Goal: Information Seeking & Learning: Learn about a topic

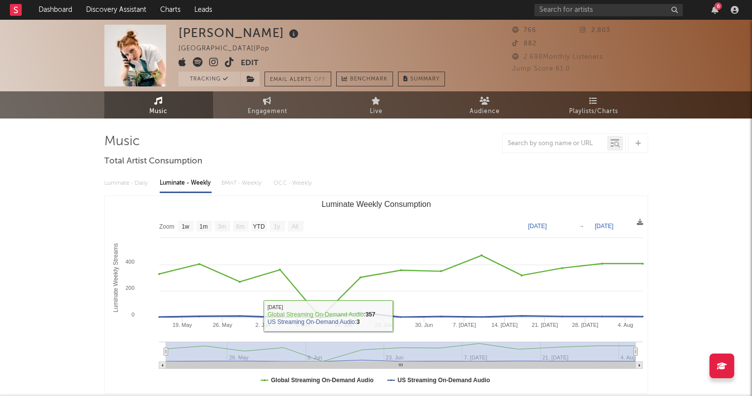
select select "1w"
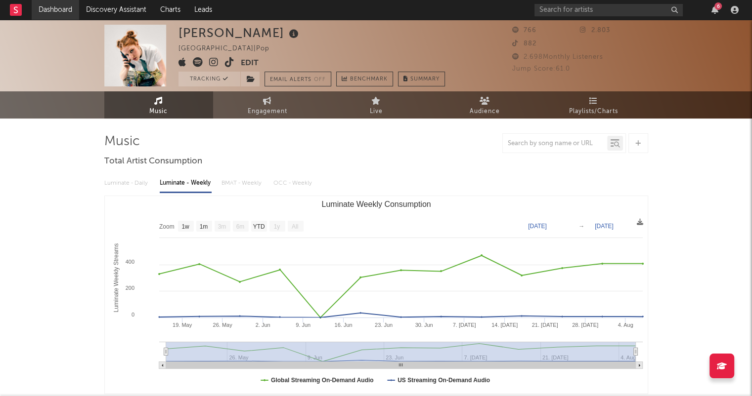
click at [64, 7] on link "Dashboard" at bounding box center [55, 10] width 47 height 20
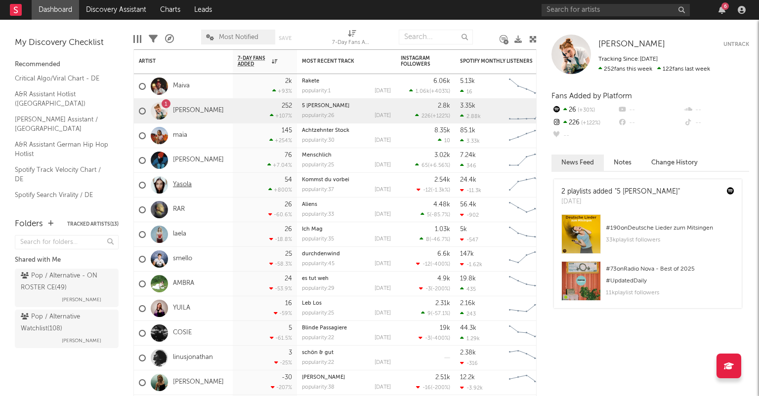
click at [189, 185] on link "Yasola" at bounding box center [182, 185] width 19 height 8
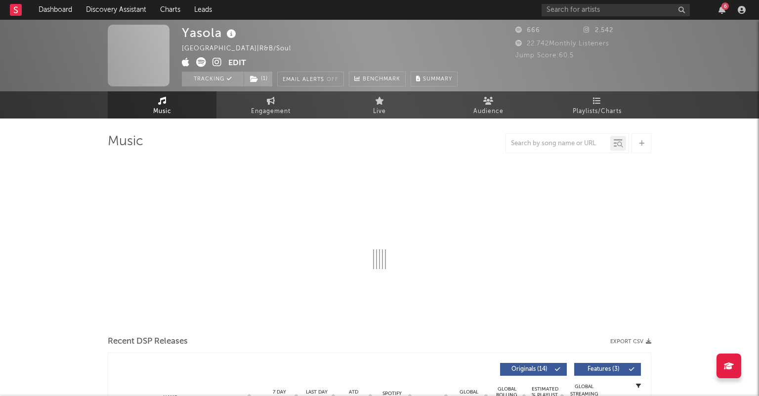
select select "1w"
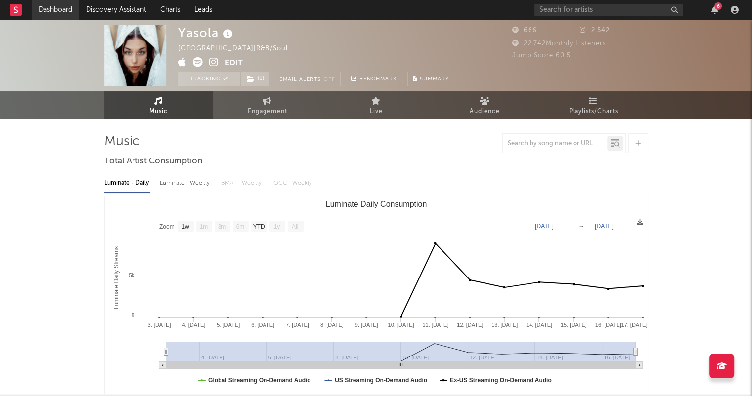
click at [64, 14] on link "Dashboard" at bounding box center [55, 10] width 47 height 20
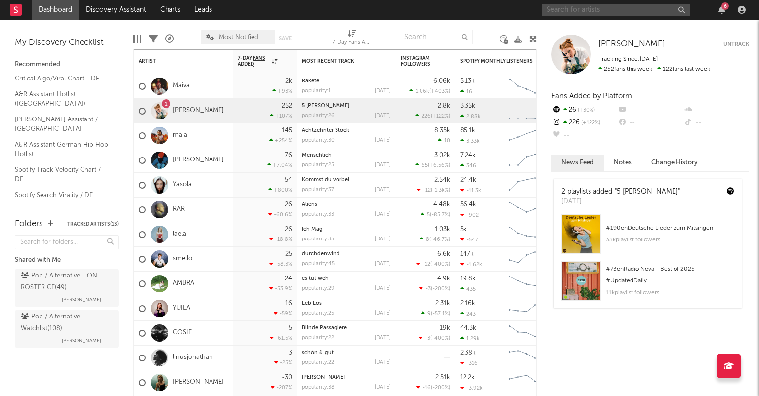
click at [612, 6] on input "text" at bounding box center [616, 10] width 148 height 12
type input "Bruno."
click at [681, 12] on icon "button" at bounding box center [681, 10] width 5 height 6
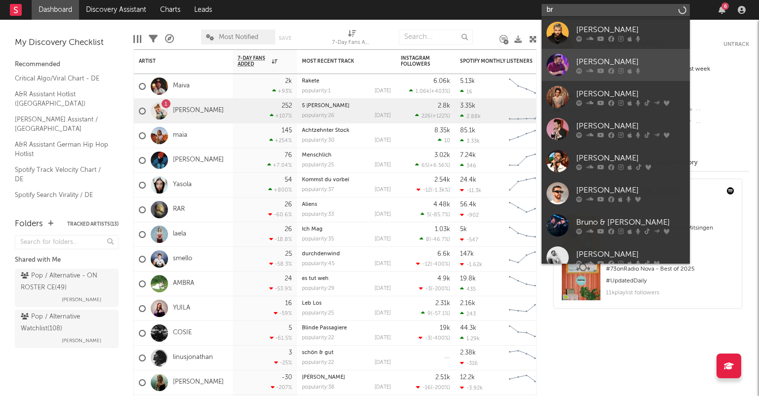
type input "b"
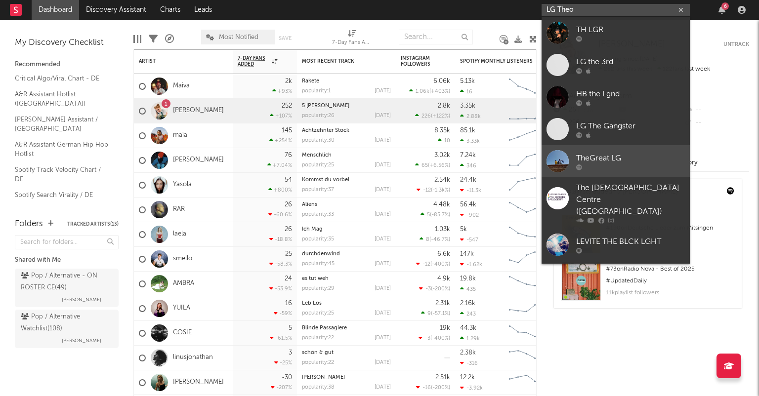
type input "LG Theo"
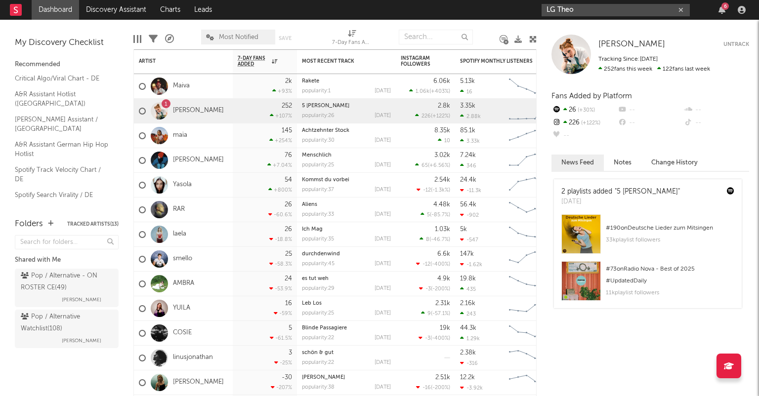
click at [679, 7] on icon "button" at bounding box center [681, 10] width 5 height 6
type input "Bruno"
click at [43, 326] on div "Pop / Alternative Watchlist ( 108 )" at bounding box center [65, 323] width 89 height 24
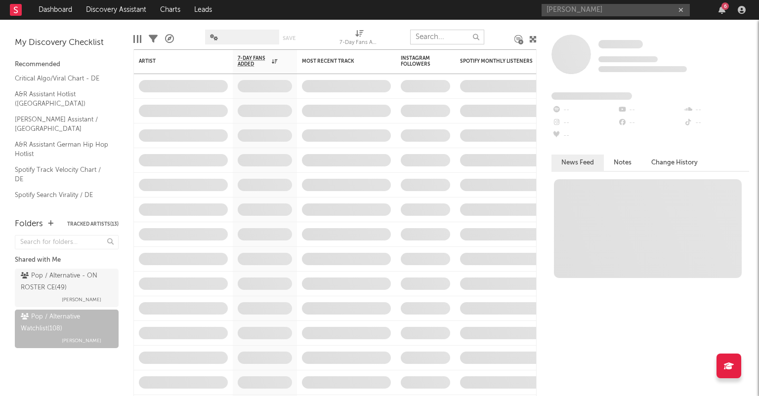
click at [426, 41] on input "text" at bounding box center [447, 37] width 74 height 15
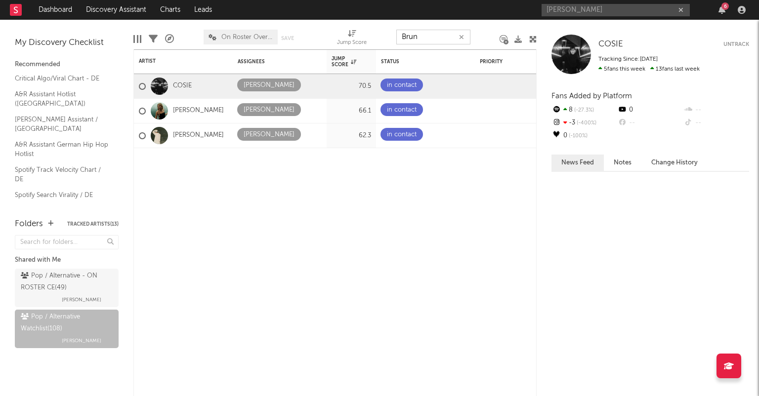
type input "Bruno"
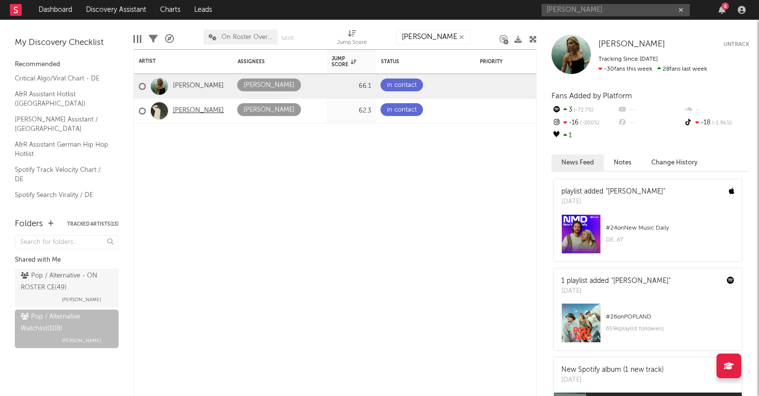
click at [202, 112] on link "Bruno Kawelke" at bounding box center [198, 111] width 51 height 8
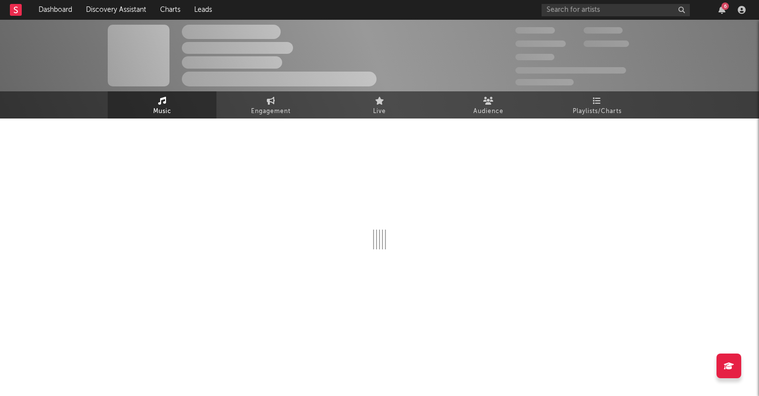
select select "1w"
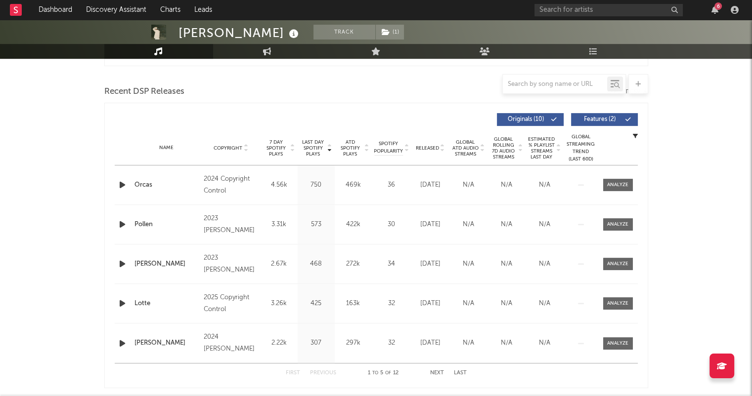
scroll to position [346, 0]
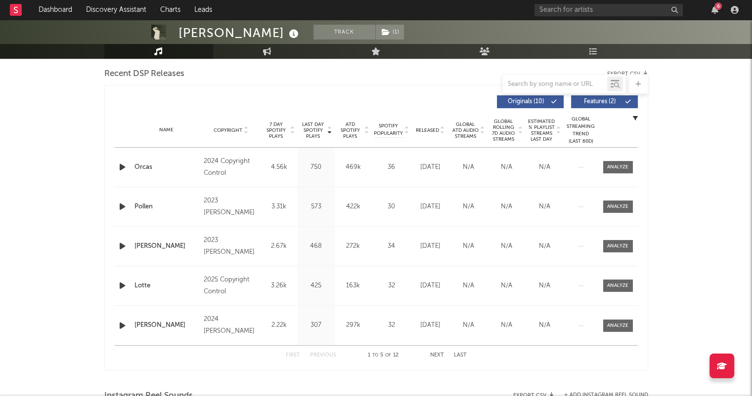
click at [441, 132] on icon at bounding box center [442, 132] width 5 height 4
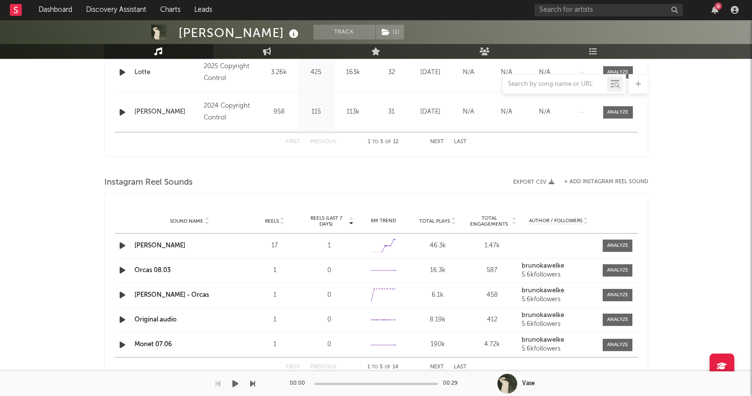
scroll to position [543, 0]
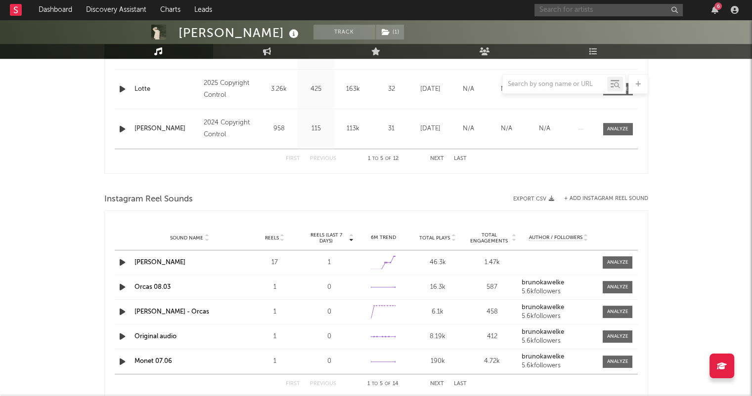
click at [583, 12] on input "text" at bounding box center [608, 10] width 148 height 12
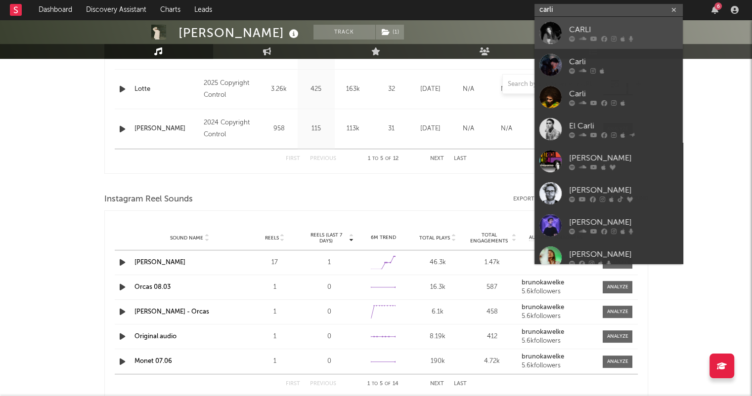
type input "carli"
click at [634, 22] on link "CARLI" at bounding box center [608, 33] width 148 height 32
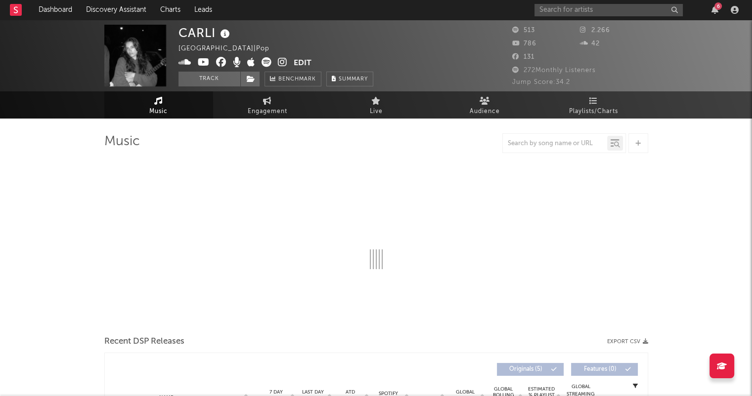
select select "1w"
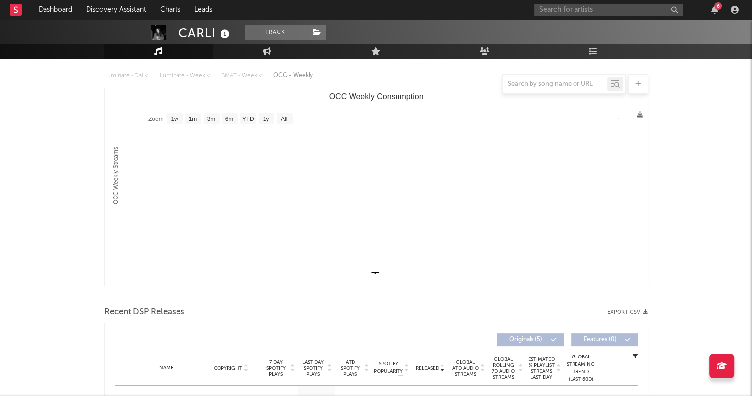
scroll to position [99, 0]
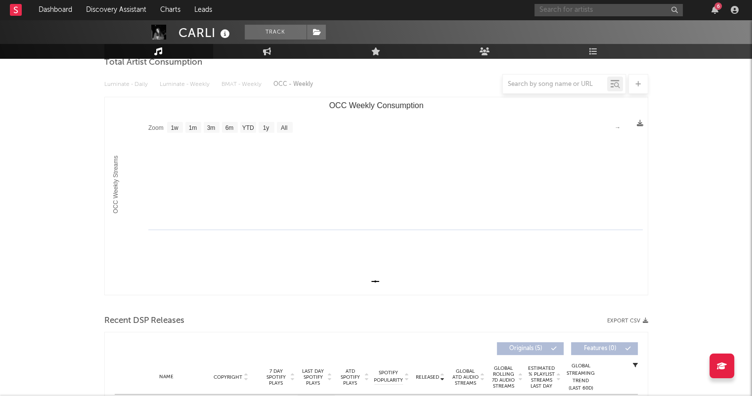
click at [616, 12] on input "text" at bounding box center [608, 10] width 148 height 12
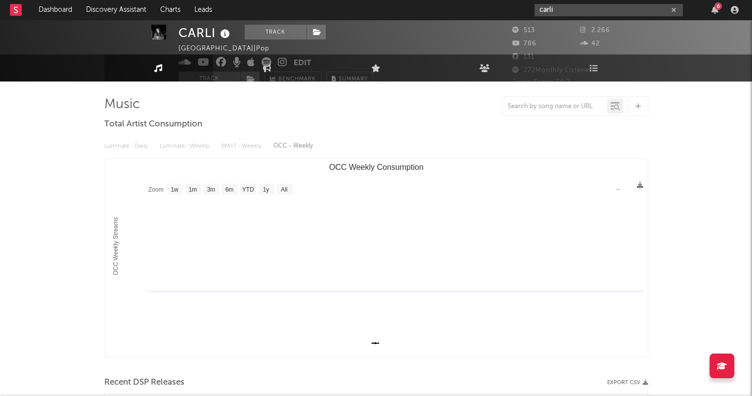
scroll to position [0, 0]
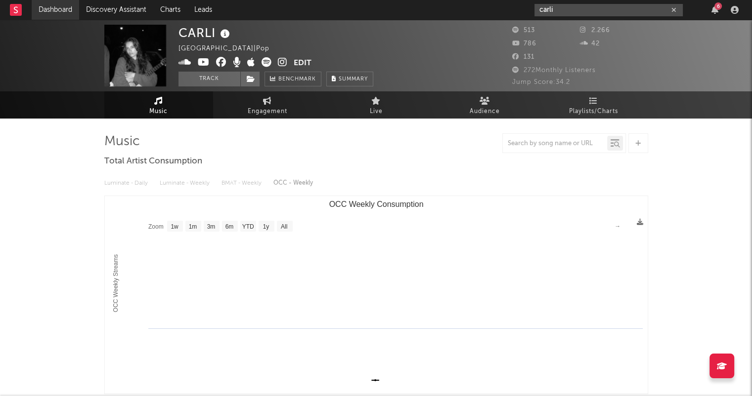
type input "carli"
click at [69, 16] on link "Dashboard" at bounding box center [55, 10] width 47 height 20
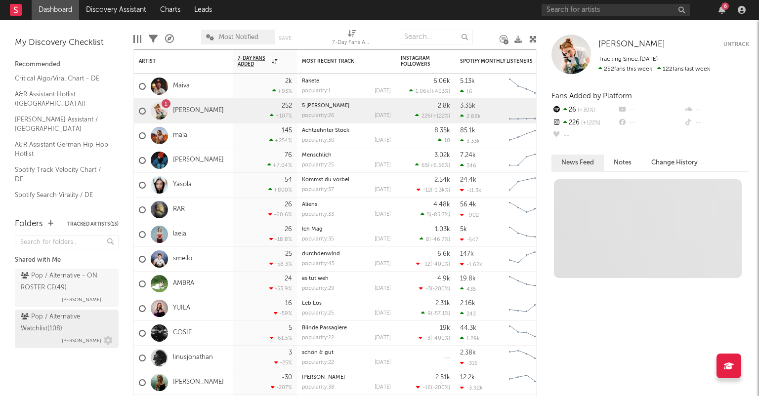
click at [87, 315] on div "Pop / Alternative Watchlist ( 108 )" at bounding box center [65, 323] width 89 height 24
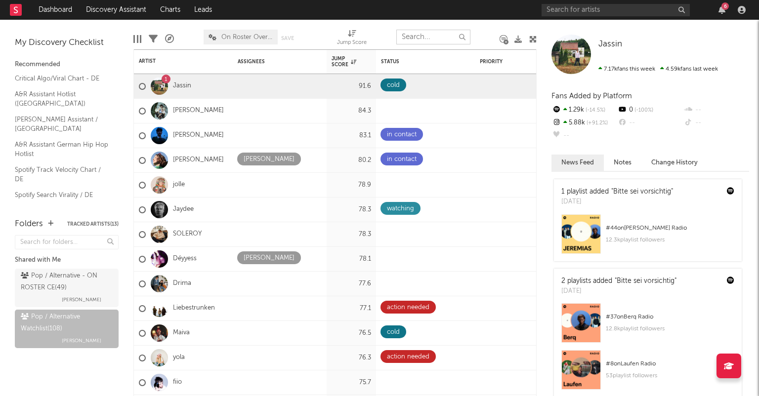
click at [428, 35] on input "text" at bounding box center [433, 37] width 74 height 15
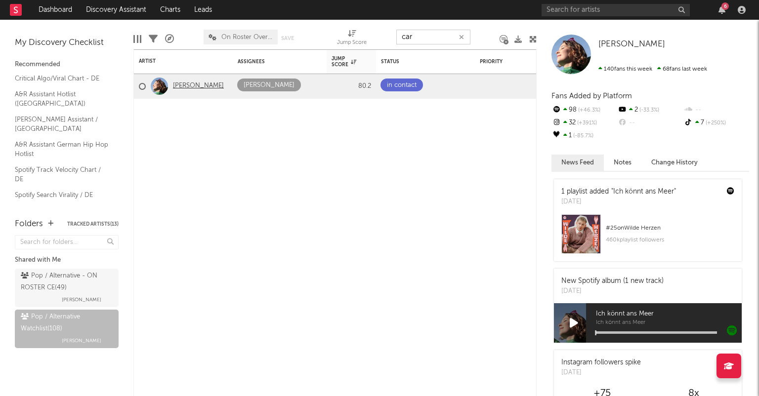
type input "car"
click at [194, 86] on link "[PERSON_NAME]" at bounding box center [198, 86] width 51 height 8
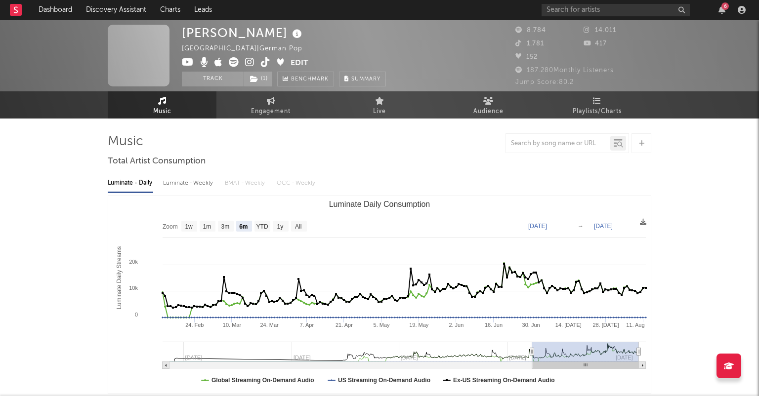
select select "6m"
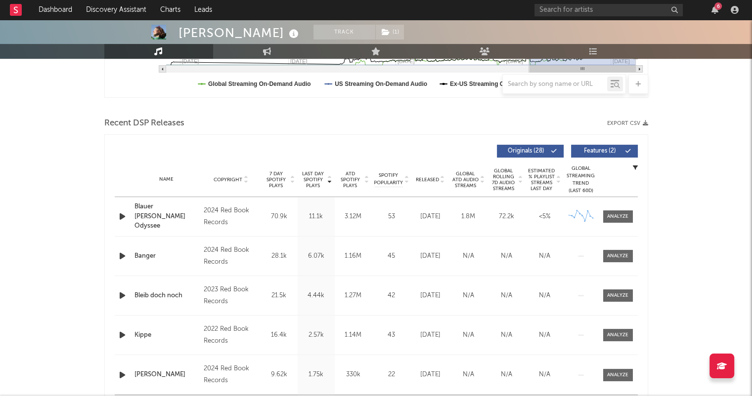
scroll to position [346, 0]
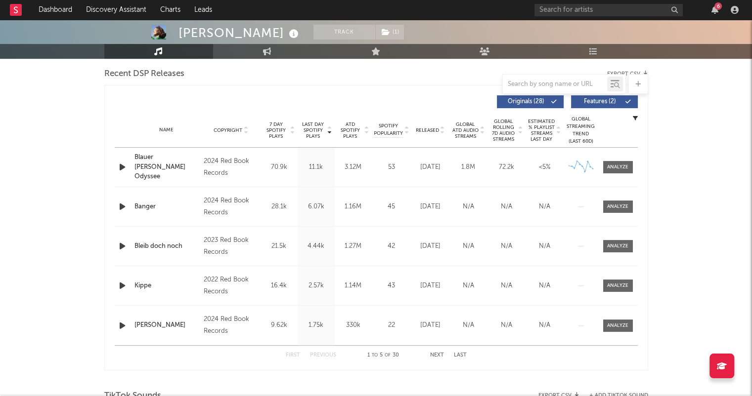
click at [441, 132] on icon at bounding box center [442, 132] width 5 height 4
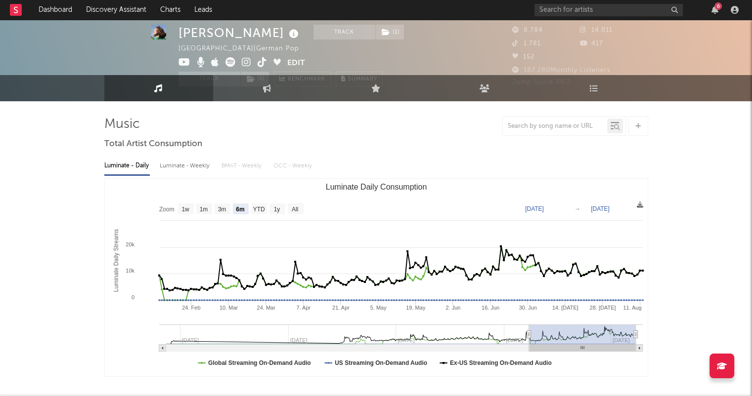
scroll to position [0, 0]
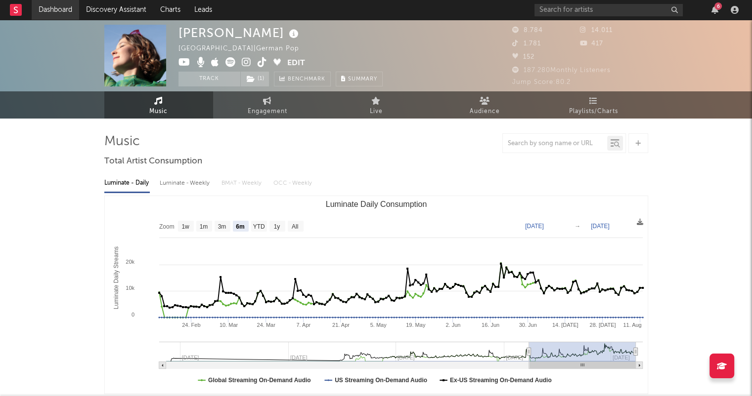
click at [48, 6] on link "Dashboard" at bounding box center [55, 10] width 47 height 20
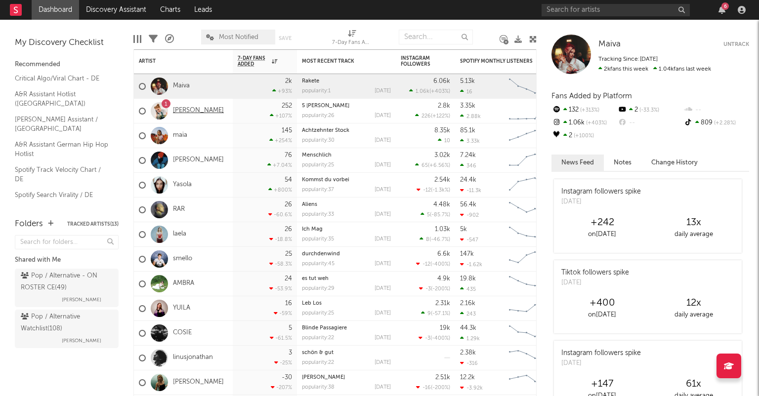
click at [182, 109] on link "[PERSON_NAME]" at bounding box center [198, 111] width 51 height 8
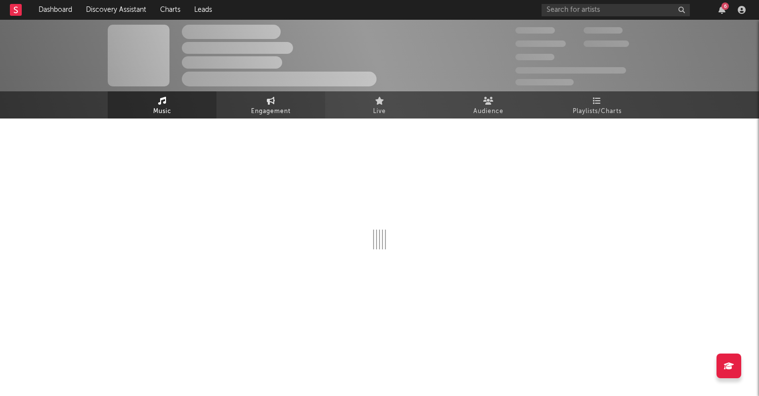
select select "1w"
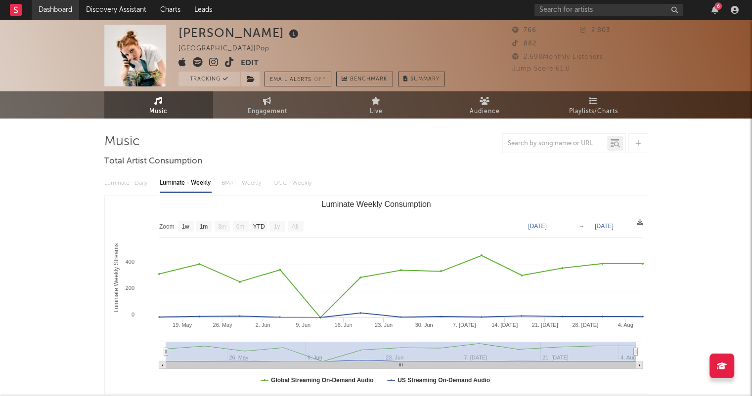
click at [51, 11] on link "Dashboard" at bounding box center [55, 10] width 47 height 20
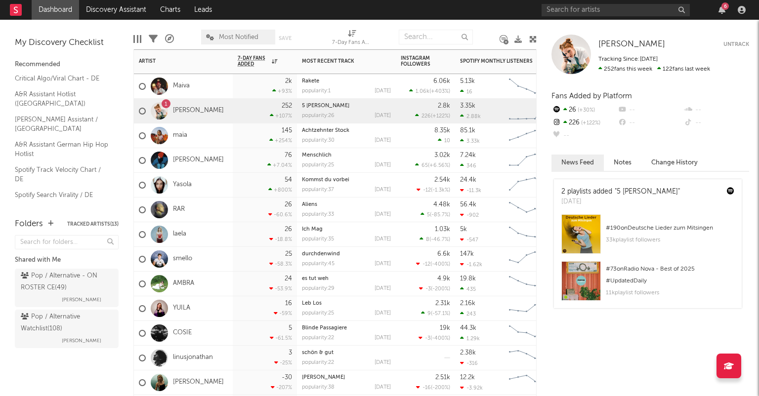
click at [167, 104] on div "1" at bounding box center [166, 104] width 3 height 0
click at [182, 107] on link "[PERSON_NAME]" at bounding box center [198, 111] width 51 height 8
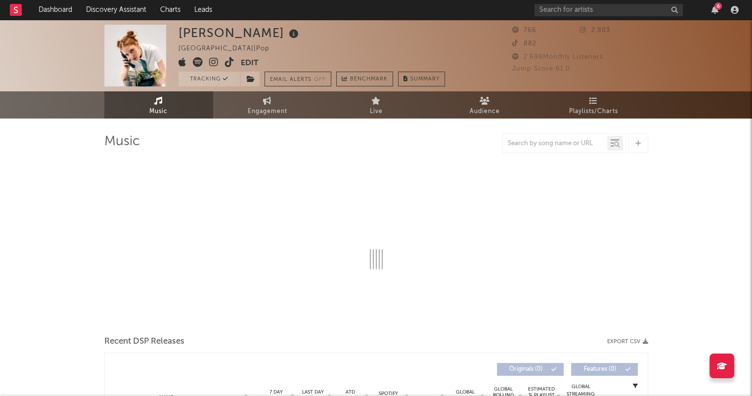
select select "1w"
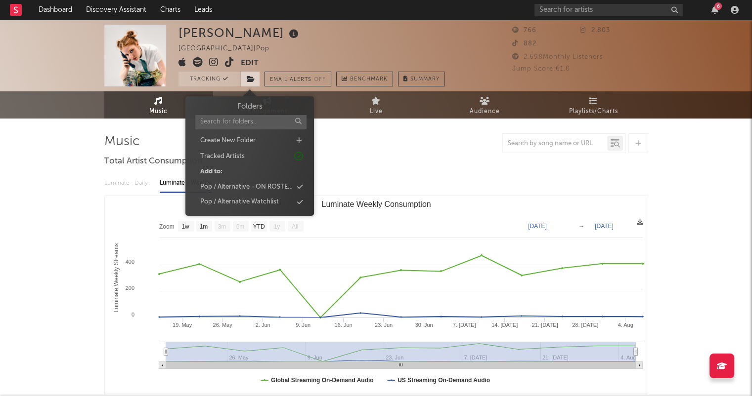
click at [249, 78] on icon at bounding box center [251, 79] width 8 height 7
click at [382, 153] on div at bounding box center [376, 143] width 544 height 20
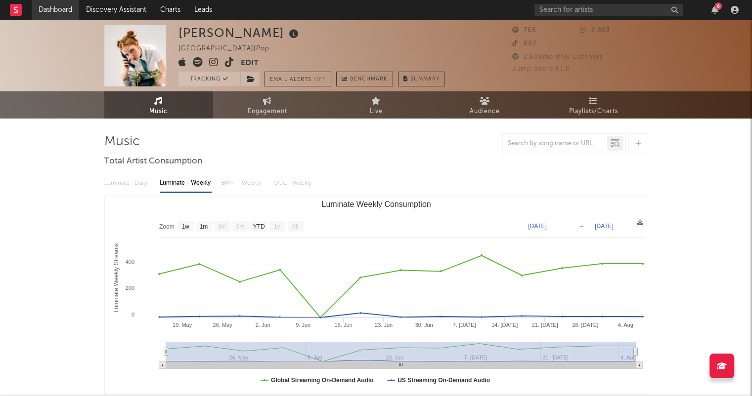
click at [54, 9] on link "Dashboard" at bounding box center [55, 10] width 47 height 20
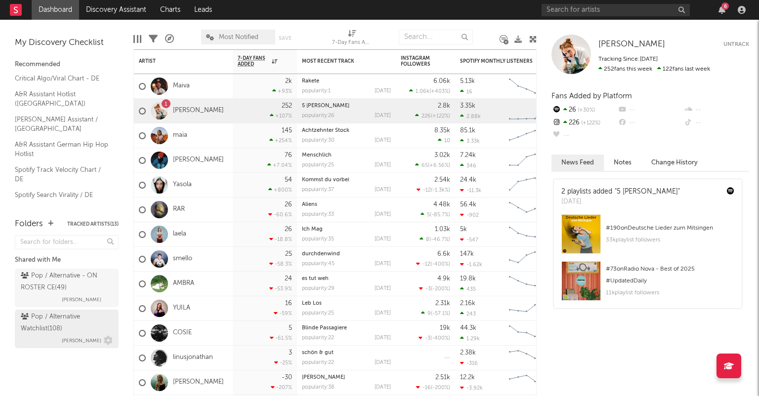
click at [82, 329] on div "Pop / Alternative Watchlist ( 108 )" at bounding box center [65, 323] width 89 height 24
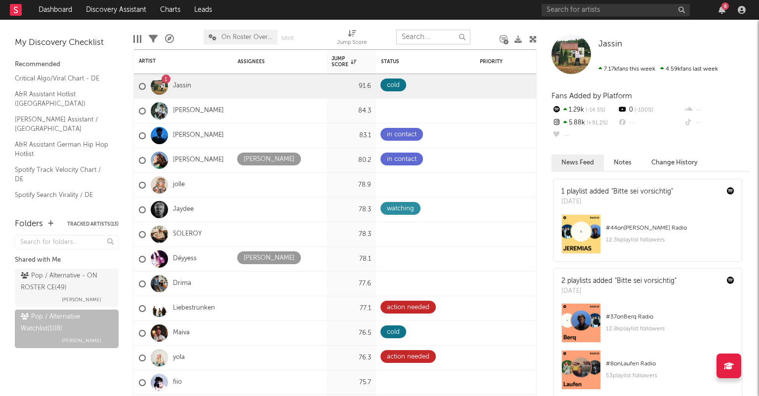
click at [416, 41] on input "text" at bounding box center [433, 37] width 74 height 15
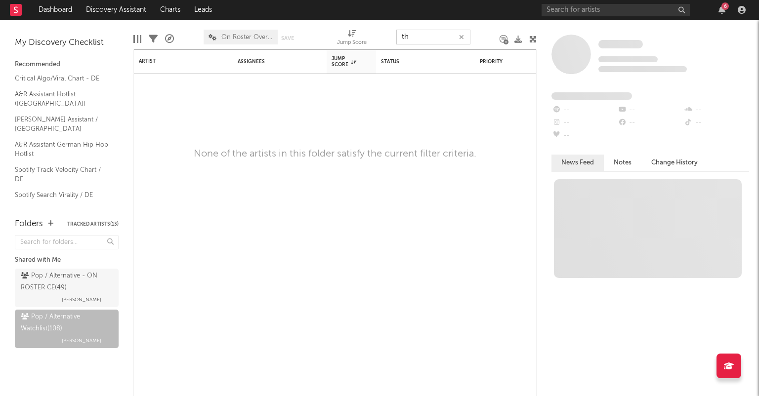
type input "t"
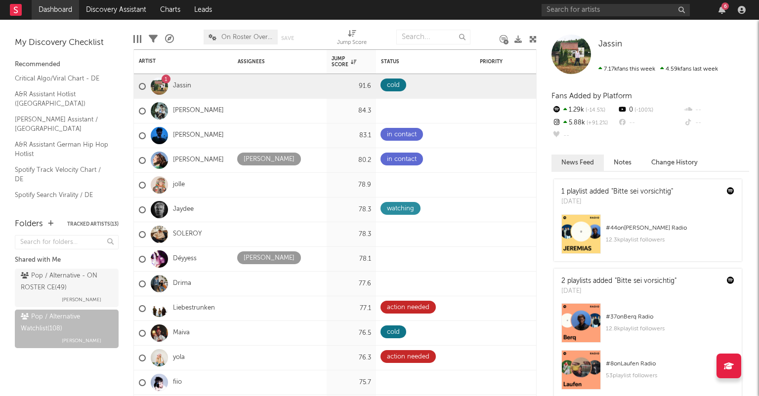
click at [72, 12] on link "Dashboard" at bounding box center [55, 10] width 47 height 20
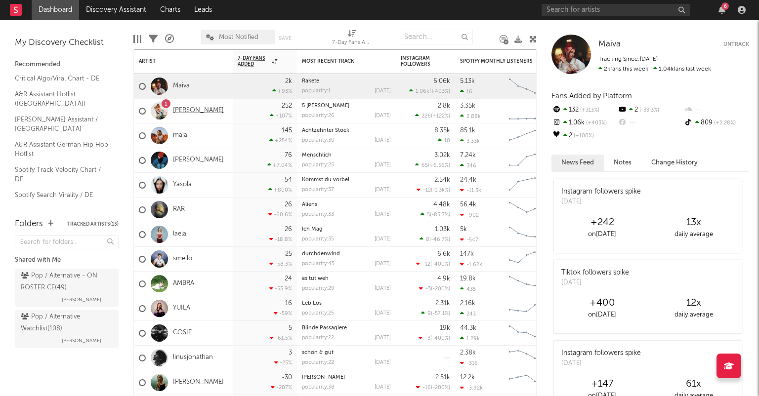
click at [190, 111] on link "[PERSON_NAME]" at bounding box center [198, 111] width 51 height 8
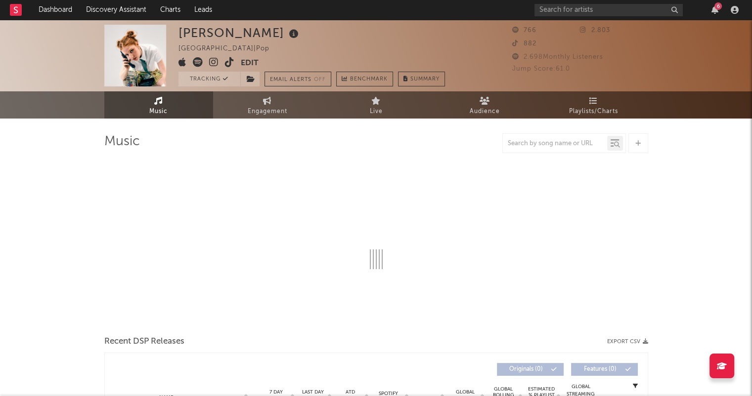
select select "1w"
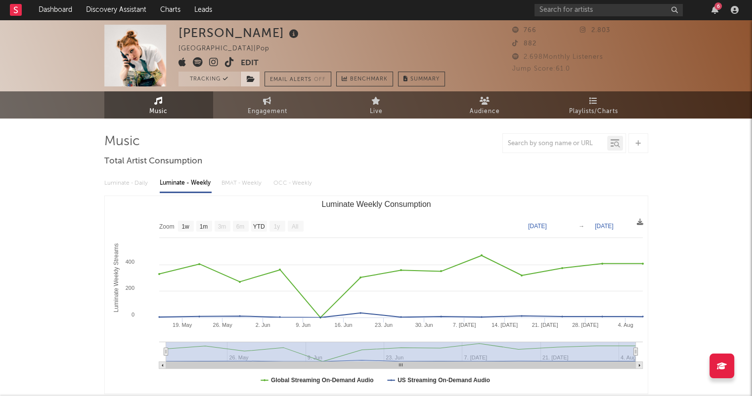
click at [249, 80] on icon at bounding box center [251, 79] width 8 height 7
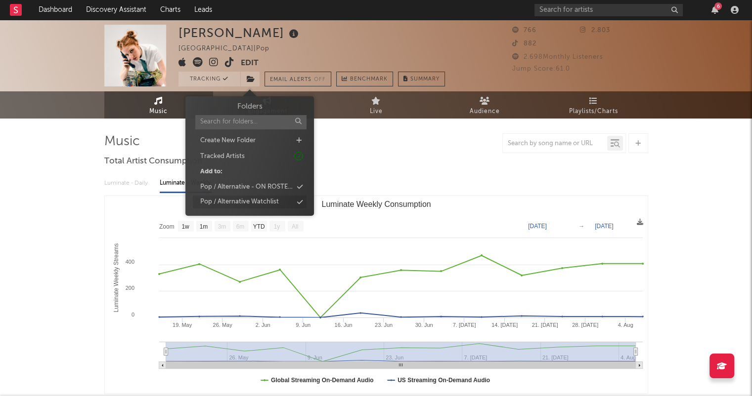
click at [254, 204] on div "Pop / Alternative Watchlist" at bounding box center [239, 202] width 79 height 10
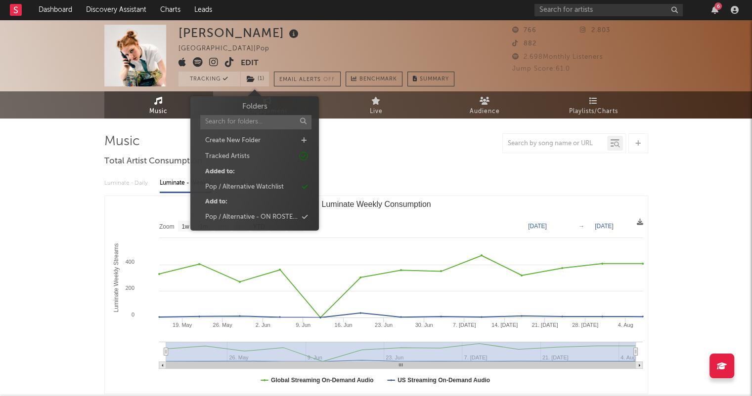
click at [357, 174] on div "Luminate - Daily Luminate - Weekly BMAT - Weekly OCC - Weekly Zoom 1w 1m 3m 6m …" at bounding box center [376, 283] width 544 height 227
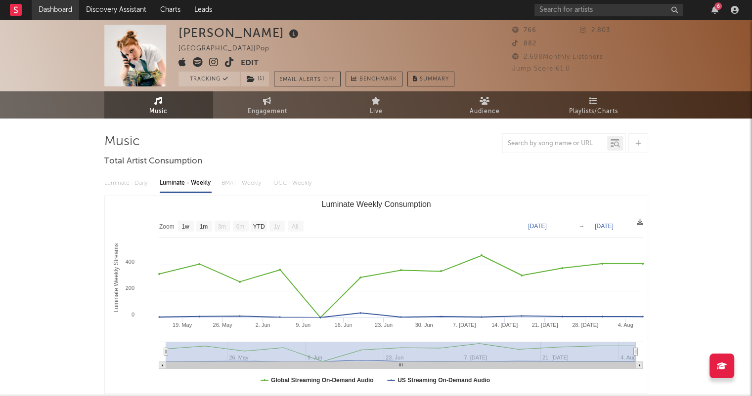
click at [60, 0] on link "Dashboard" at bounding box center [55, 10] width 47 height 20
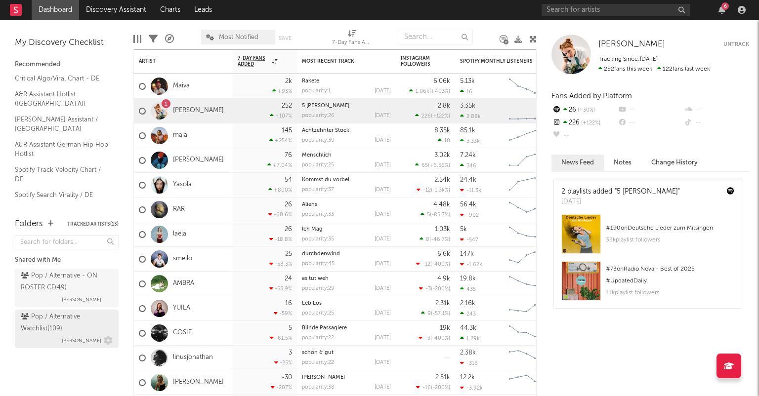
click at [63, 328] on div "Pop / Alternative Watchlist ( 109 )" at bounding box center [65, 323] width 89 height 24
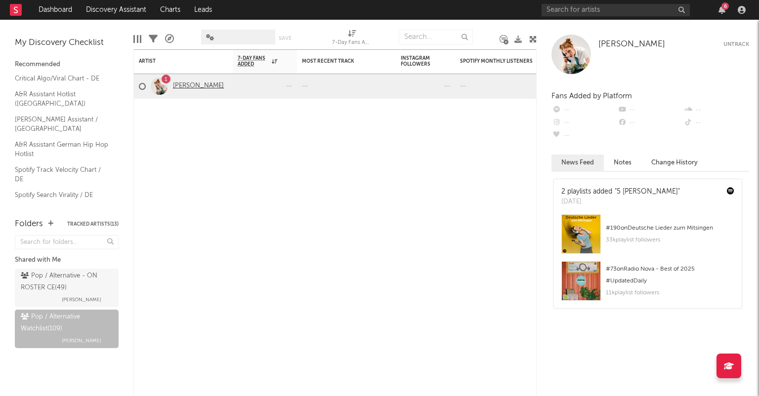
click at [190, 86] on link "[PERSON_NAME]" at bounding box center [198, 86] width 51 height 8
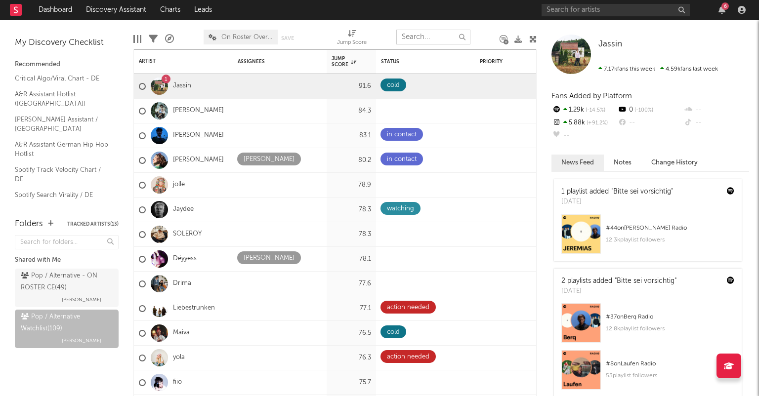
click at [424, 41] on input "text" at bounding box center [433, 37] width 74 height 15
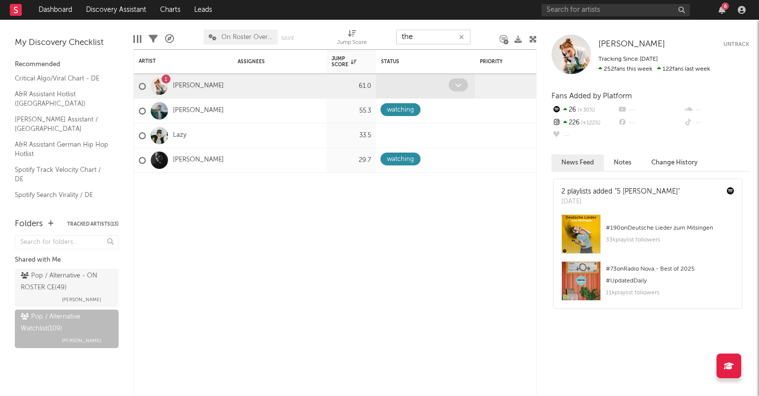
type input "the"
click at [405, 86] on div at bounding box center [415, 86] width 68 height 15
click at [462, 85] on span at bounding box center [458, 85] width 19 height 13
click at [248, 82] on icon at bounding box center [246, 85] width 5 height 6
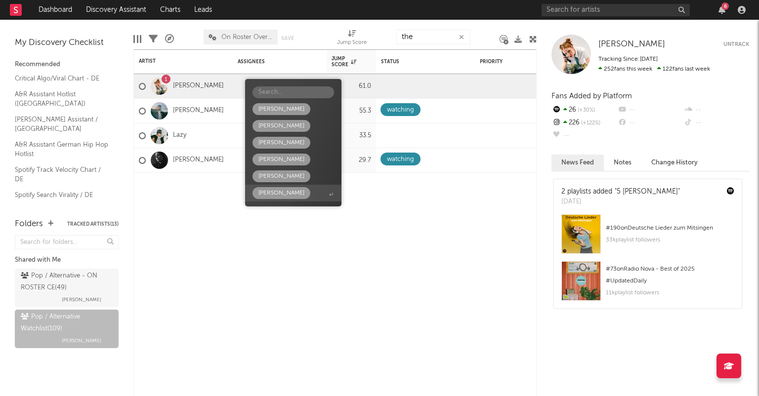
click at [301, 191] on div "Maximilian Schlauch" at bounding box center [282, 193] width 46 height 12
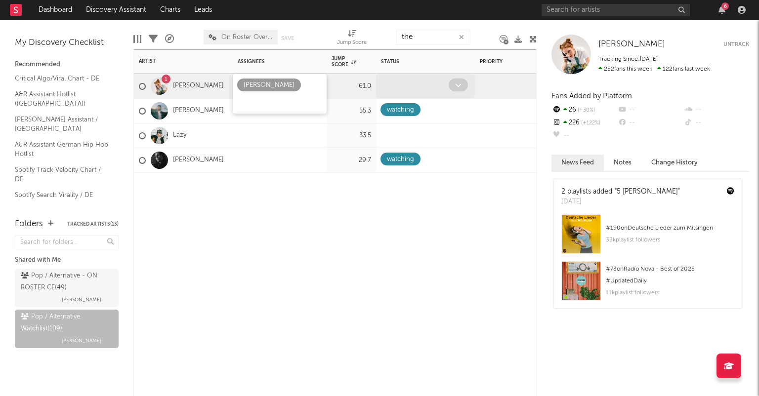
click at [457, 84] on icon at bounding box center [458, 85] width 6 height 6
click at [441, 87] on div at bounding box center [415, 86] width 68 height 15
click at [461, 87] on icon at bounding box center [458, 85] width 6 height 6
click at [461, 84] on icon at bounding box center [458, 85] width 6 height 6
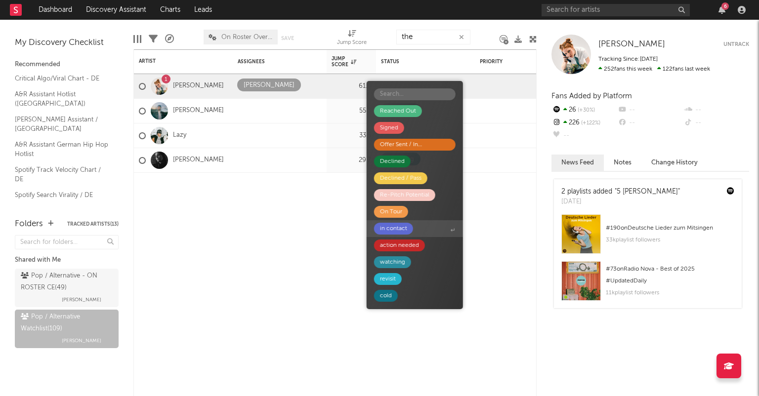
click at [408, 233] on div "in contact" at bounding box center [393, 229] width 39 height 12
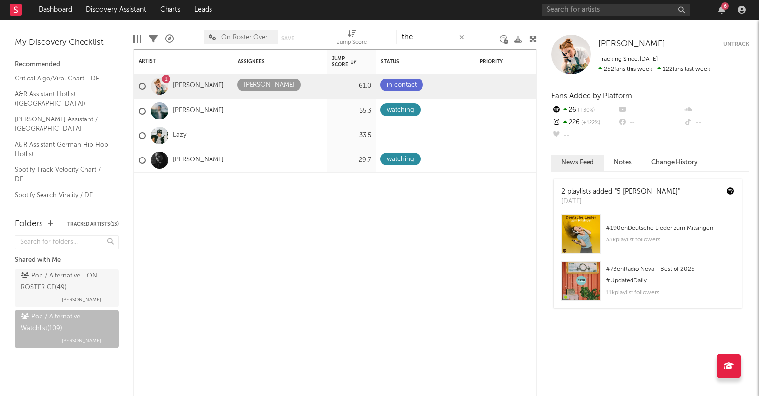
click at [460, 38] on icon "button" at bounding box center [461, 37] width 5 height 6
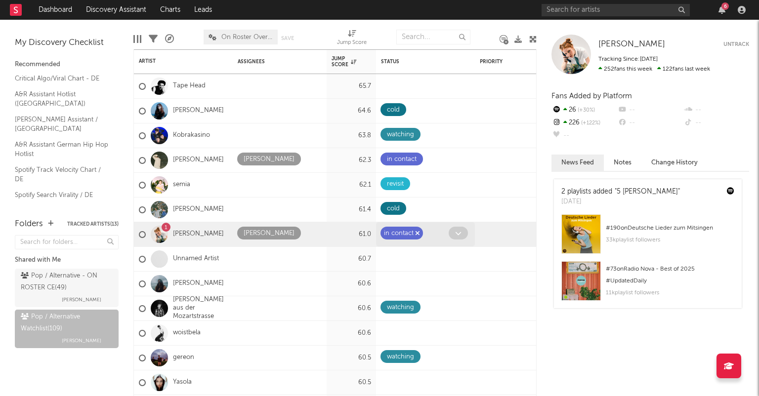
click at [419, 233] on icon "button" at bounding box center [417, 233] width 5 height 6
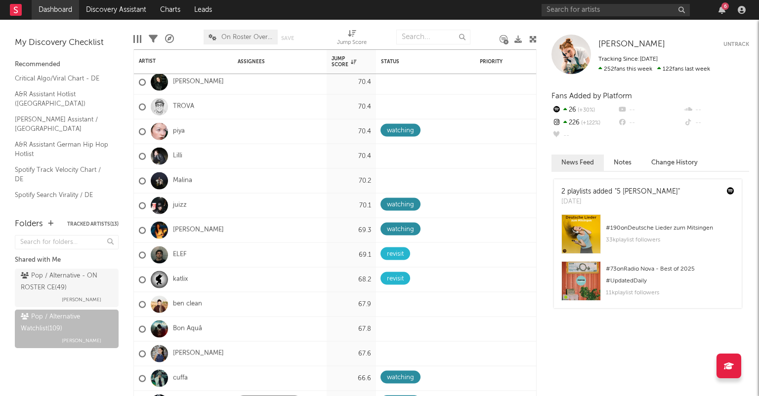
click at [57, 10] on link "Dashboard" at bounding box center [55, 10] width 47 height 20
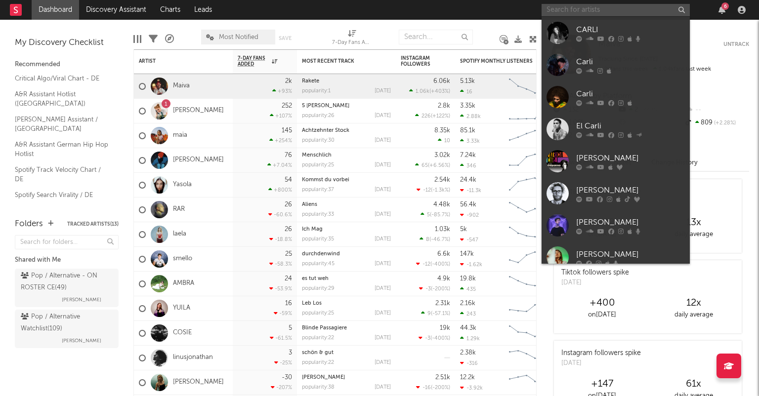
click at [560, 14] on input "text" at bounding box center [616, 10] width 148 height 12
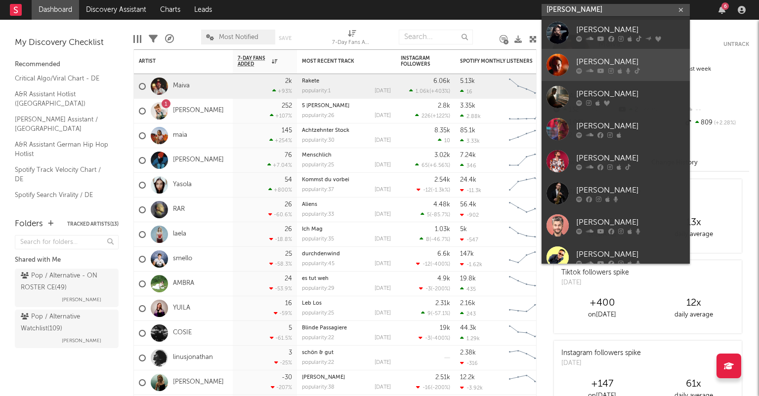
type input "FREDRIK"
click at [632, 59] on div "FREDRIK" at bounding box center [630, 62] width 109 height 12
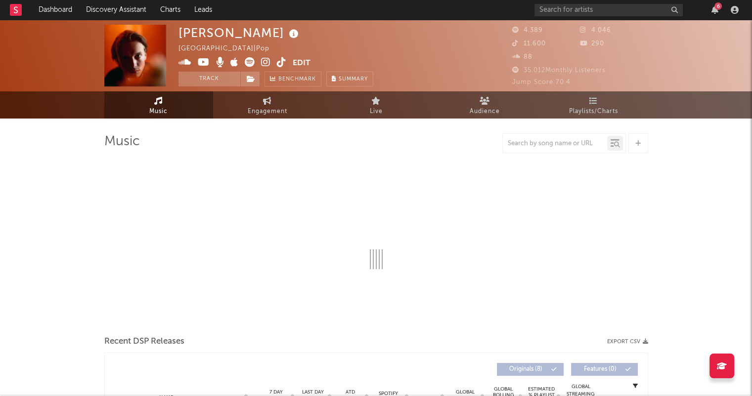
select select "1w"
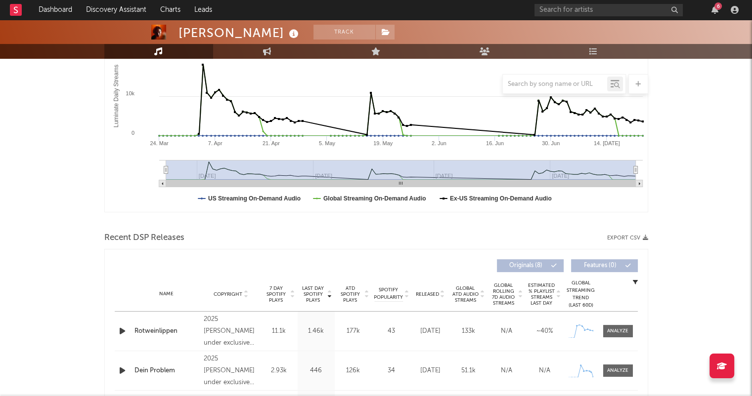
scroll to position [247, 0]
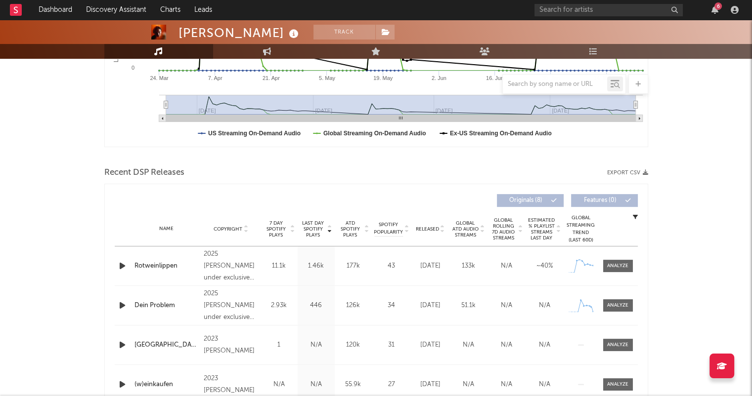
click at [441, 232] on icon at bounding box center [442, 231] width 5 height 4
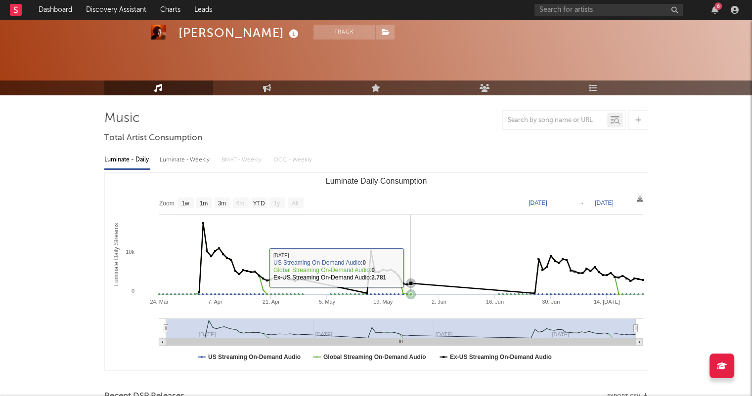
scroll to position [0, 0]
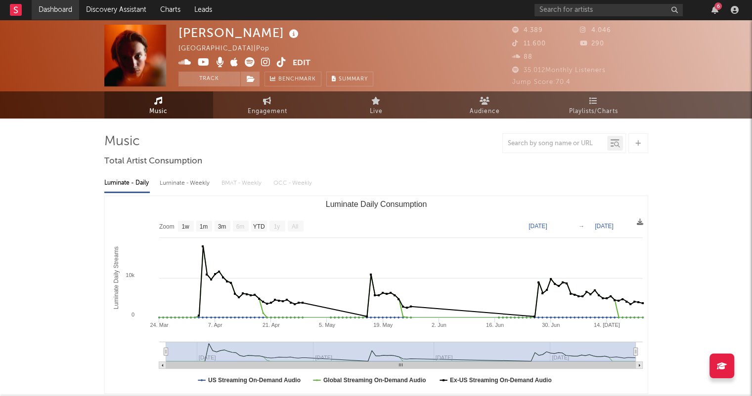
click at [73, 5] on link "Dashboard" at bounding box center [55, 10] width 47 height 20
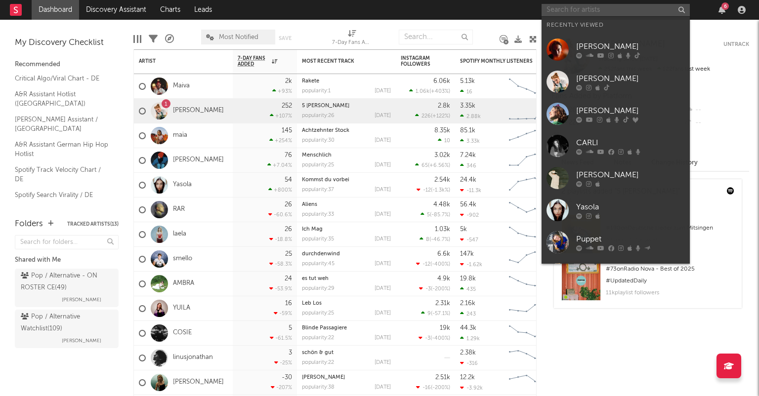
click at [606, 13] on input "text" at bounding box center [616, 10] width 148 height 12
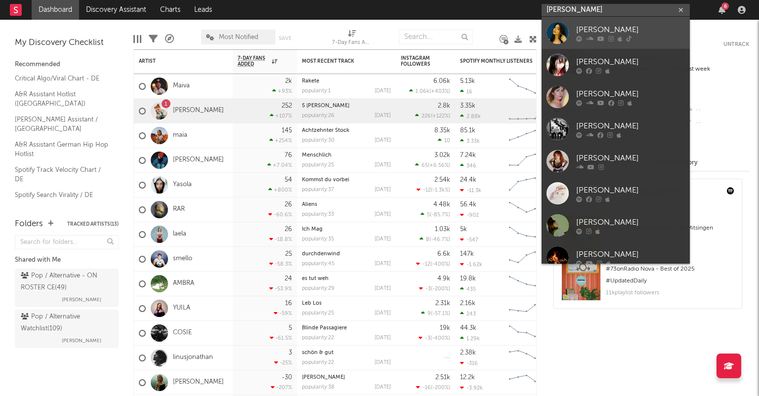
type input "[PERSON_NAME]"
click at [619, 31] on div "[PERSON_NAME]" at bounding box center [630, 30] width 109 height 12
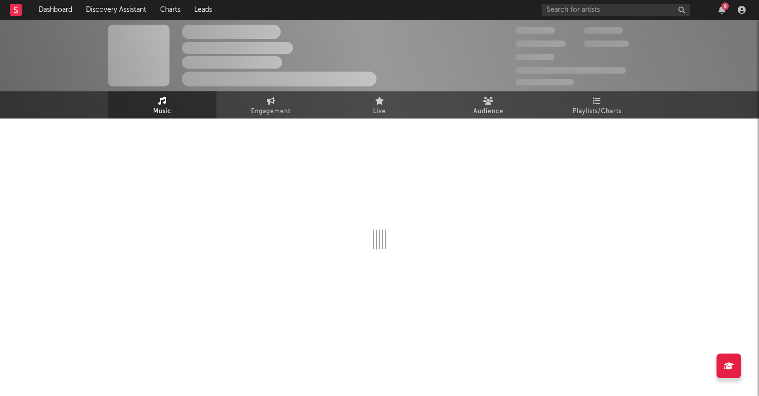
select select "6m"
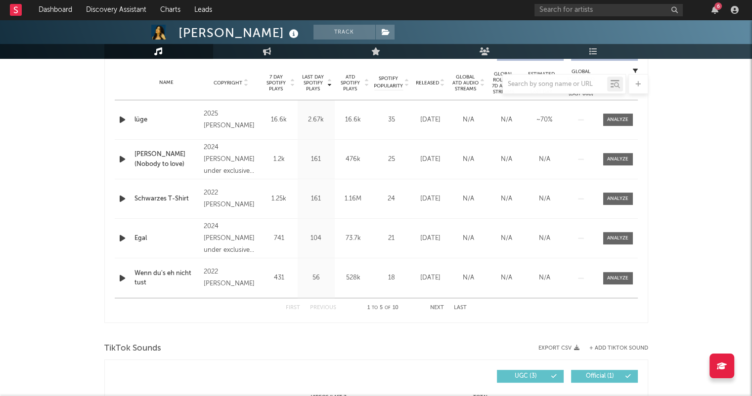
scroll to position [395, 0]
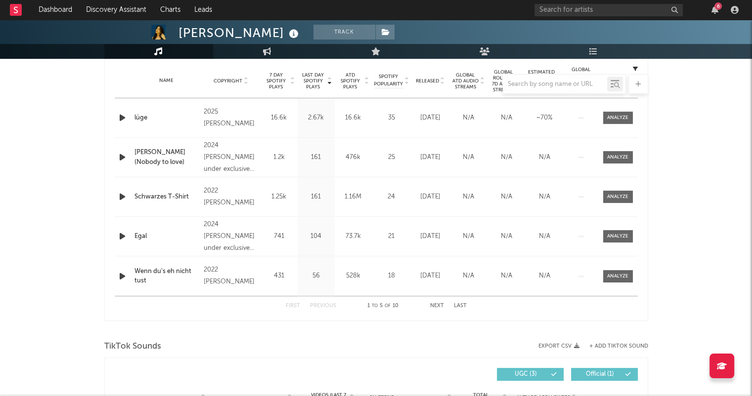
click at [441, 84] on div at bounding box center [376, 84] width 544 height 20
click at [443, 84] on div at bounding box center [376, 84] width 544 height 20
click at [442, 82] on div at bounding box center [376, 84] width 544 height 20
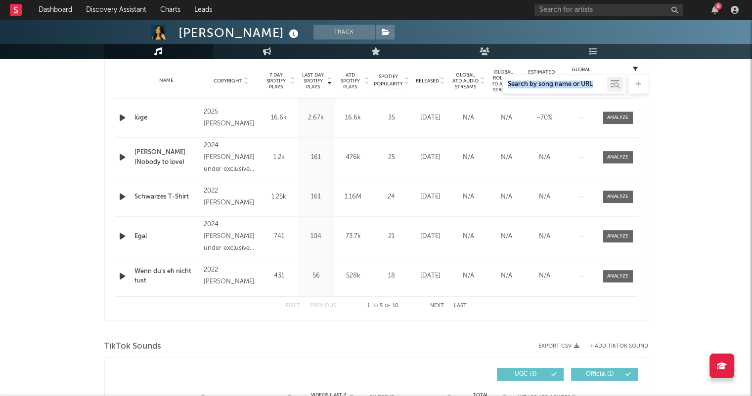
click at [442, 82] on div at bounding box center [376, 84] width 544 height 20
click at [711, 133] on div "JUNA Track Germany | Pop Edit Track Benchmark Summary 3.366 4.680 20.100 1.450 …" at bounding box center [376, 358] width 752 height 1469
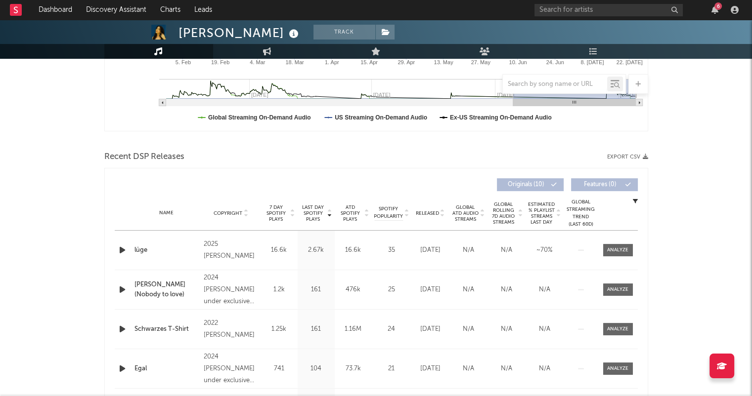
scroll to position [247, 0]
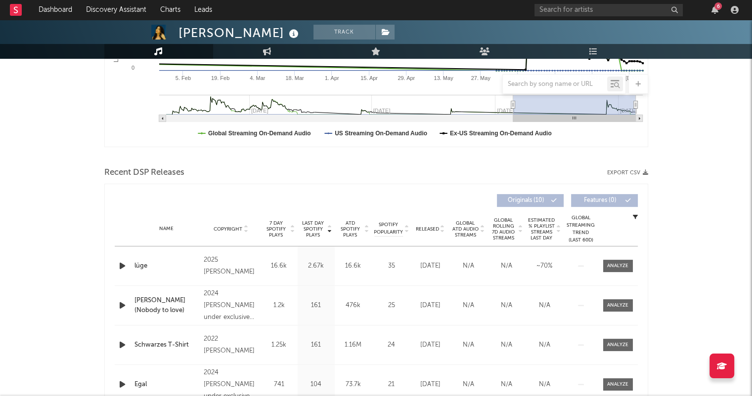
click at [441, 230] on icon at bounding box center [442, 231] width 5 height 4
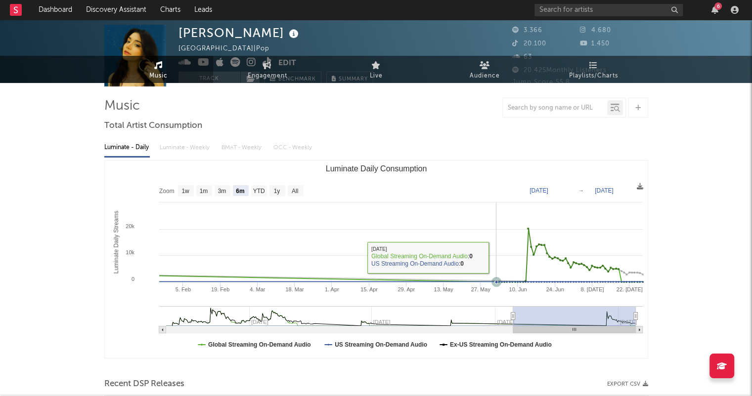
scroll to position [0, 0]
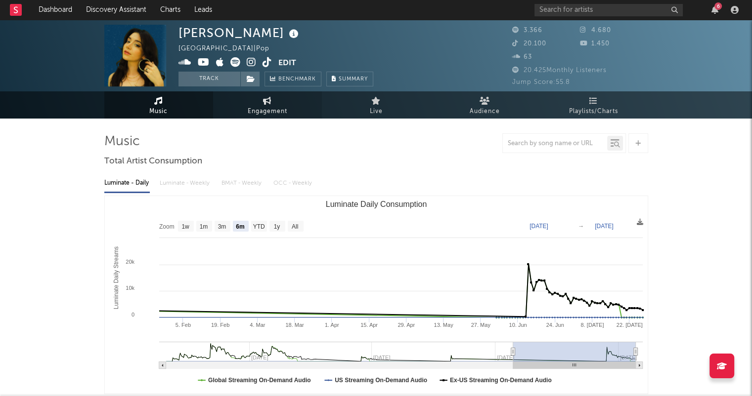
click at [273, 115] on span "Engagement" at bounding box center [268, 112] width 40 height 12
select select "1w"
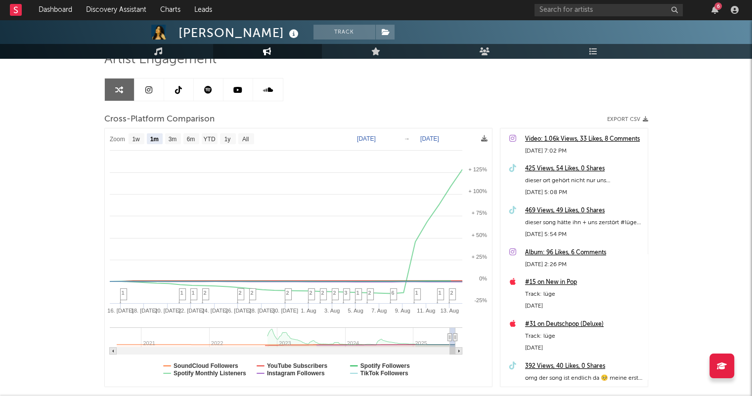
scroll to position [99, 0]
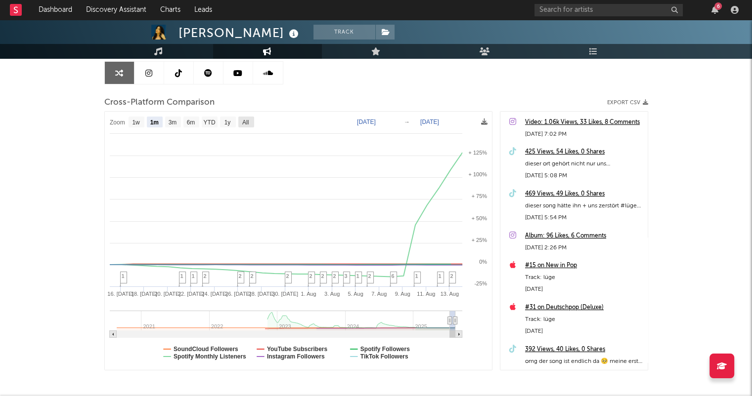
click at [247, 121] on text "All" at bounding box center [245, 122] width 6 height 7
select select "All"
type input "2020-08-17"
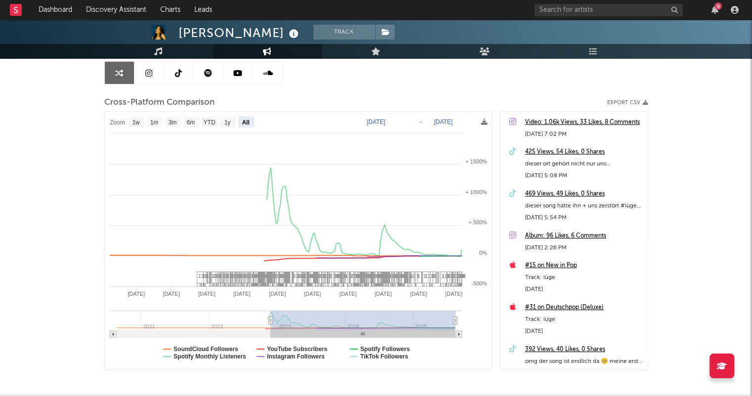
select select "All"
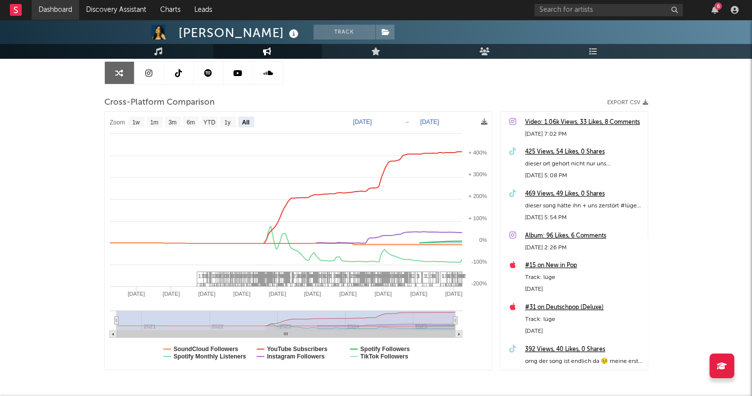
click at [57, 17] on link "Dashboard" at bounding box center [55, 10] width 47 height 20
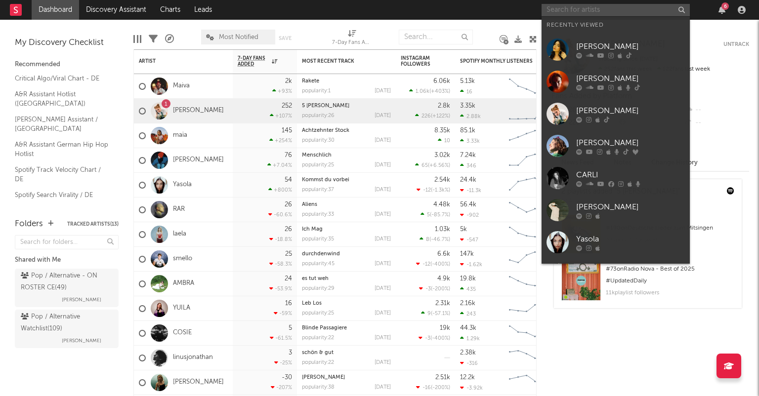
click at [589, 11] on input "text" at bounding box center [616, 10] width 148 height 12
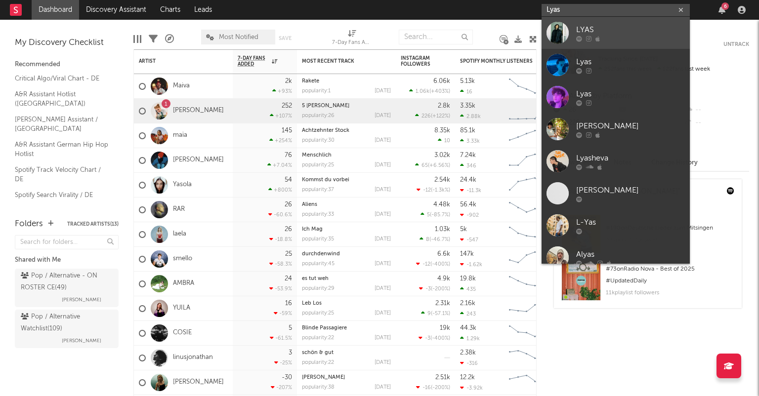
type input "Lyas"
click at [621, 34] on div "LYAS" at bounding box center [630, 30] width 109 height 12
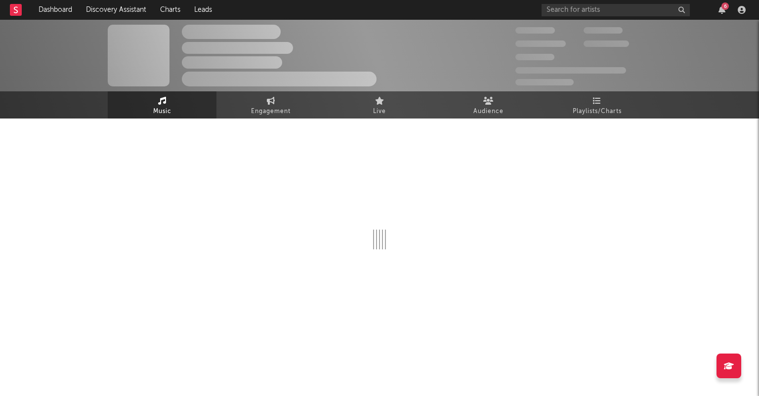
select select "1w"
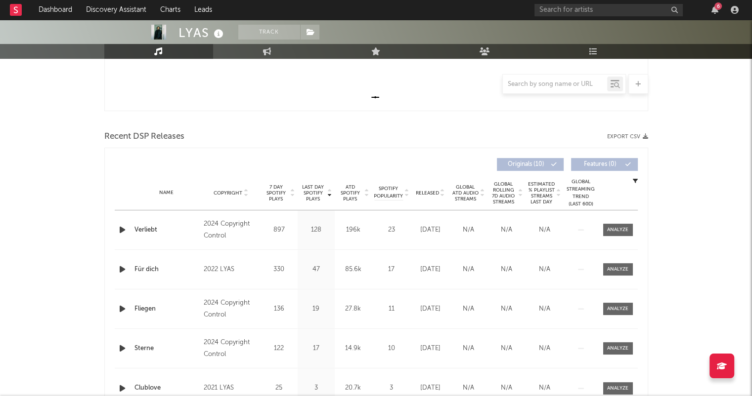
scroll to position [297, 0]
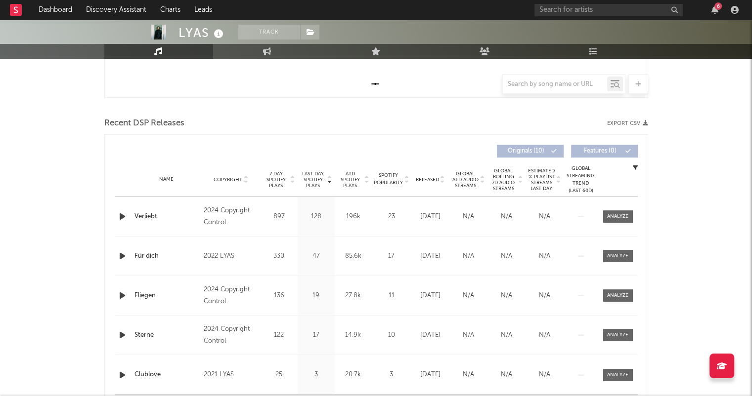
click at [443, 181] on icon at bounding box center [442, 182] width 5 height 4
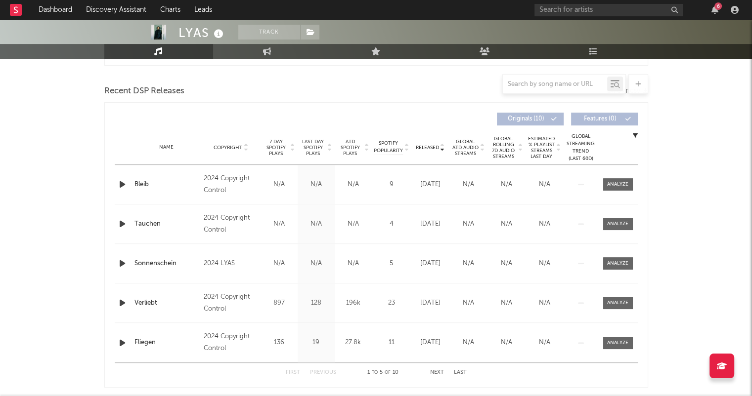
scroll to position [346, 0]
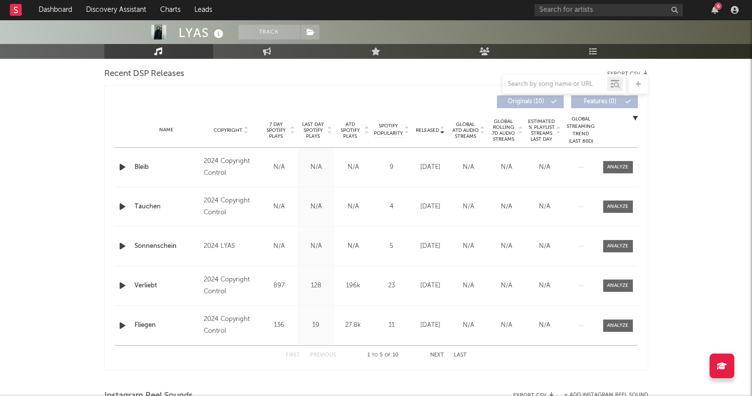
click at [439, 354] on button "Next" at bounding box center [437, 355] width 14 height 5
click at [295, 356] on button "First" at bounding box center [293, 355] width 14 height 5
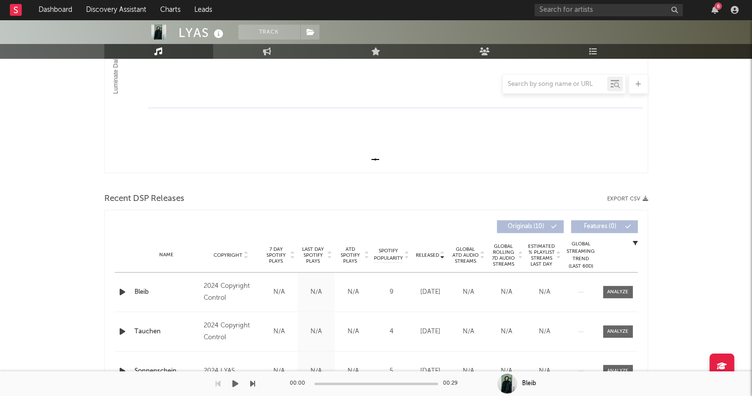
scroll to position [395, 0]
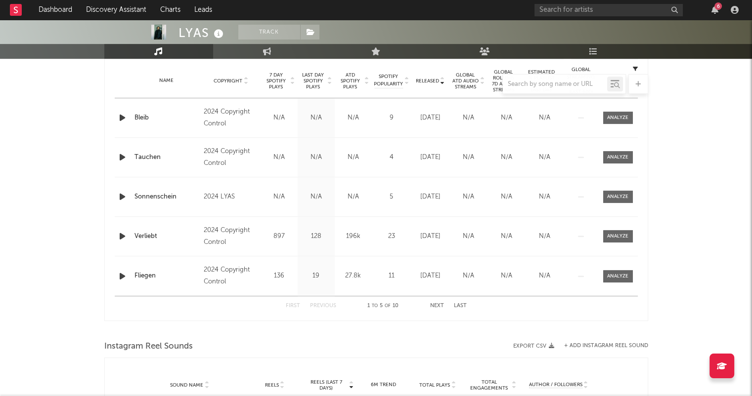
click at [433, 304] on button "Next" at bounding box center [437, 306] width 14 height 5
click at [296, 306] on button "First" at bounding box center [293, 306] width 14 height 5
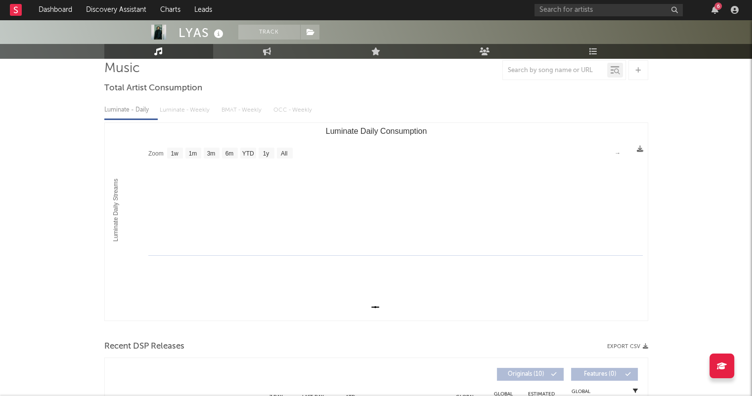
scroll to position [0, 0]
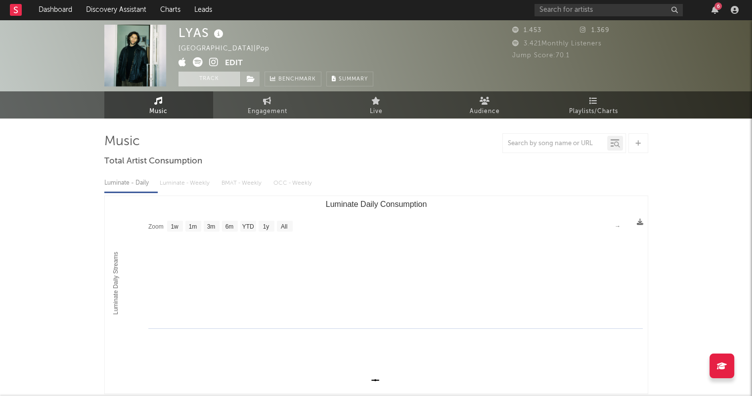
click at [218, 79] on button "Track" at bounding box center [209, 79] width 62 height 15
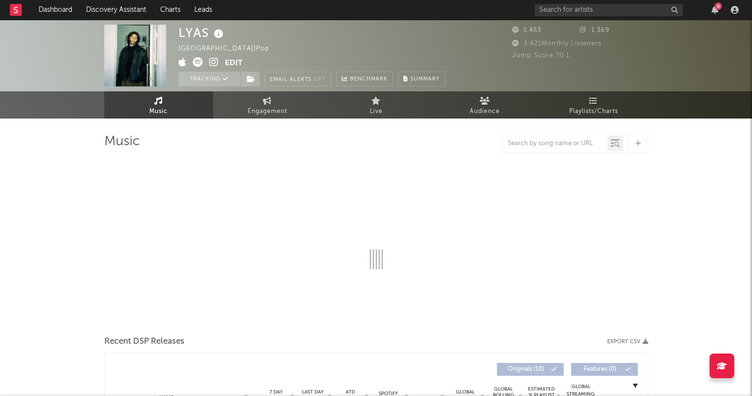
select select "1w"
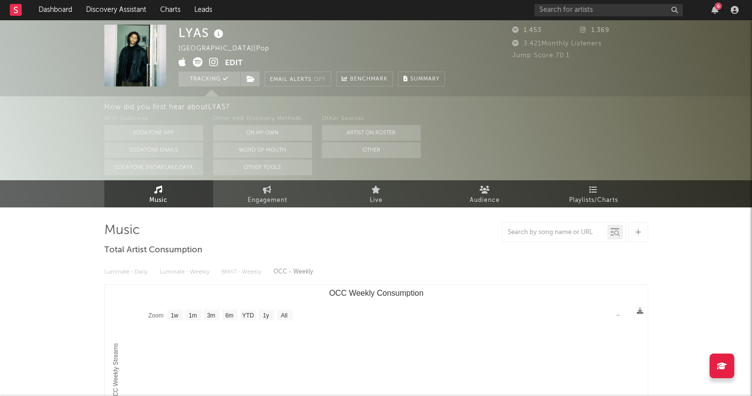
select select "1w"
click at [194, 58] on icon at bounding box center [198, 62] width 10 height 10
click at [554, 11] on input "text" at bounding box center [608, 10] width 148 height 12
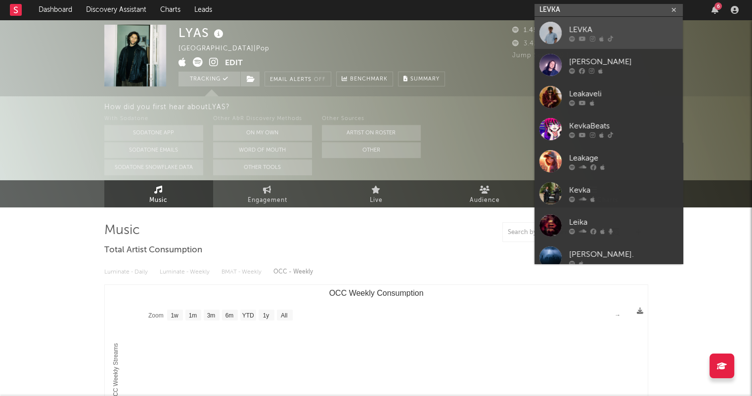
type input "LEVKA"
click at [615, 24] on div "LEVKA" at bounding box center [623, 30] width 109 height 12
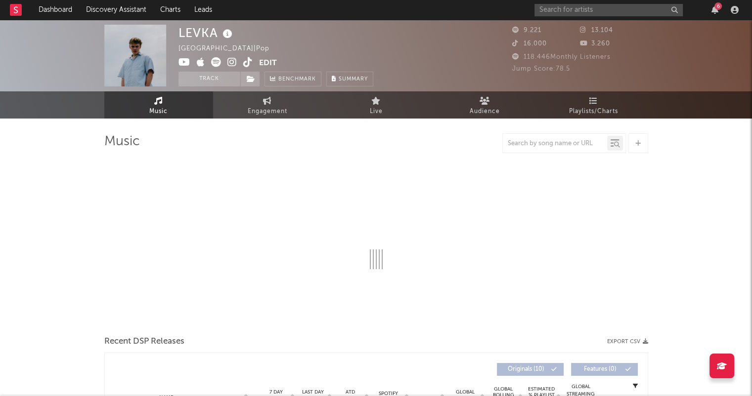
select select "6m"
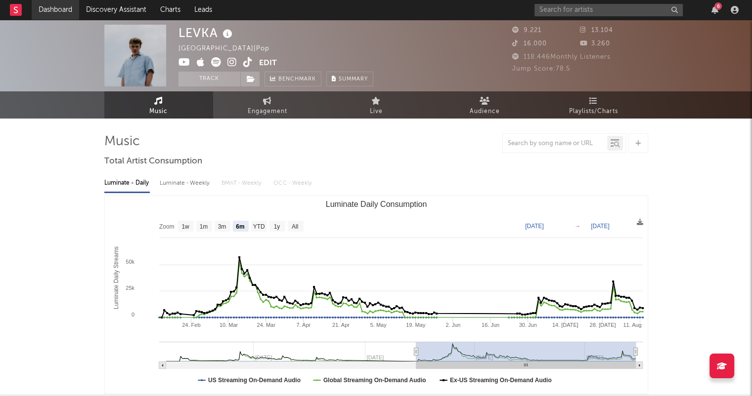
click at [69, 9] on link "Dashboard" at bounding box center [55, 10] width 47 height 20
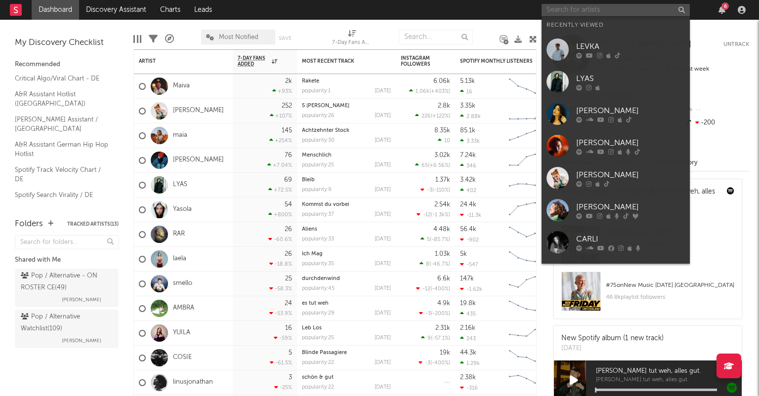
click at [591, 12] on input "text" at bounding box center [616, 10] width 148 height 12
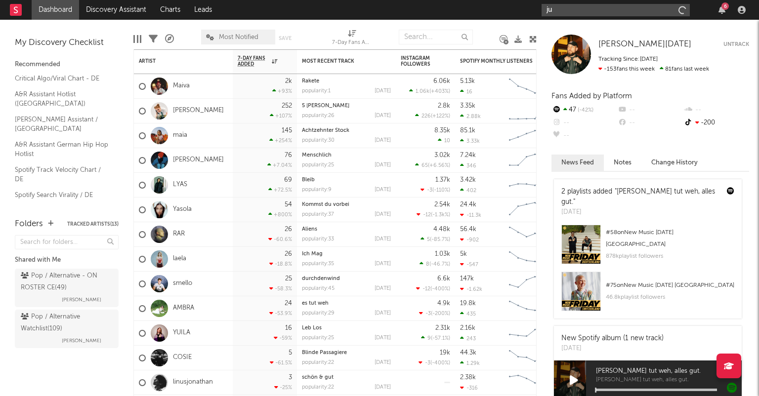
type input "j"
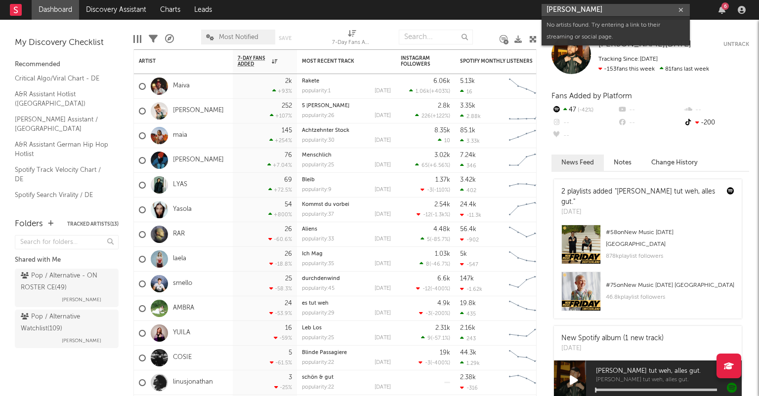
type input "Julia Grotenburg"
click at [682, 7] on icon "button" at bounding box center [681, 10] width 5 height 6
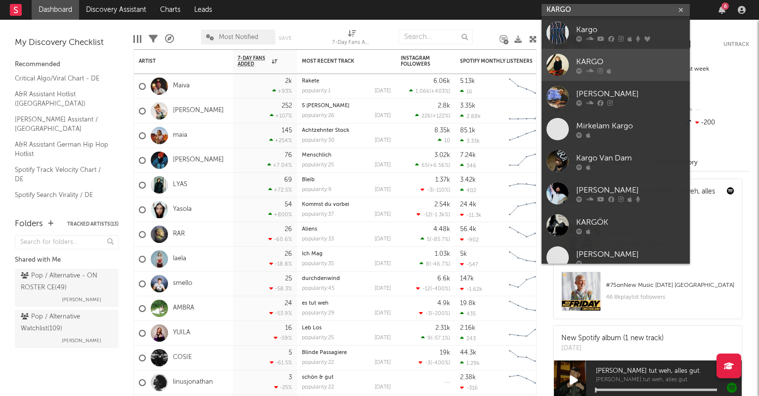
type input "KARGO"
click at [642, 70] on div at bounding box center [630, 71] width 109 height 6
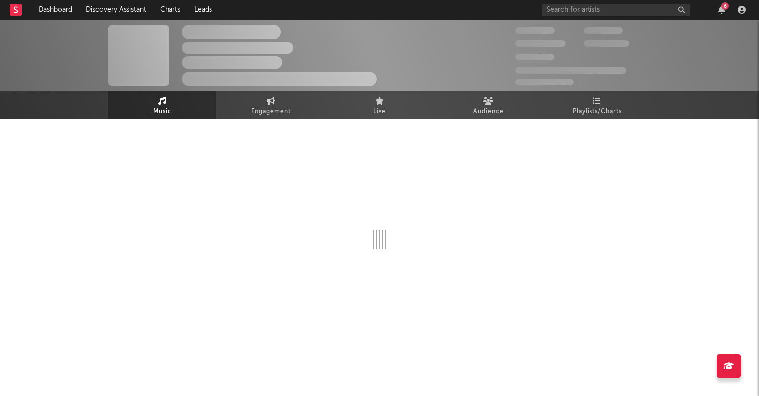
select select "1w"
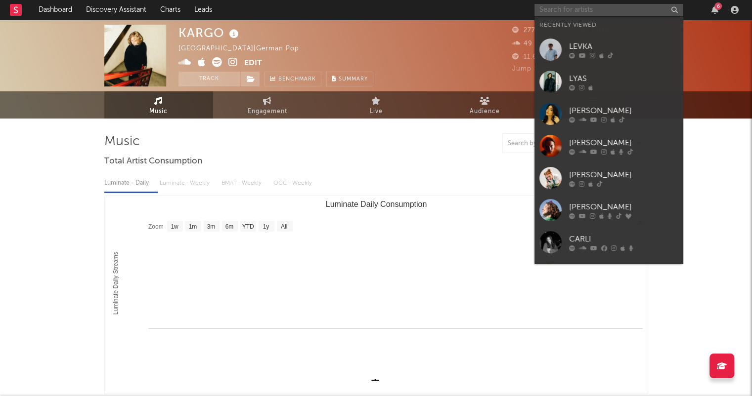
click at [541, 12] on input "text" at bounding box center [608, 10] width 148 height 12
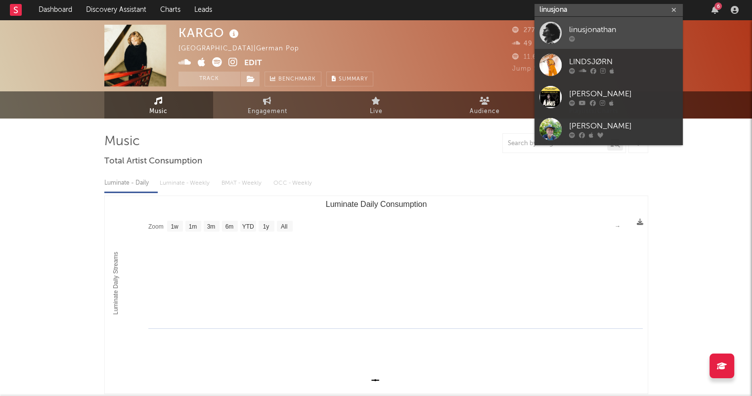
type input "linusjona"
click at [605, 36] on div at bounding box center [623, 39] width 109 height 6
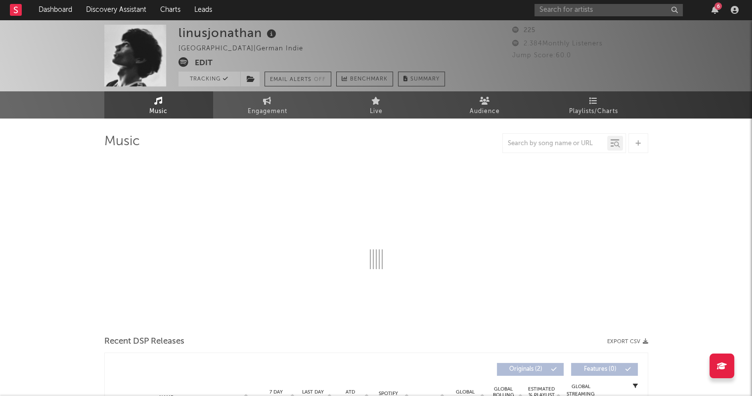
select select "1w"
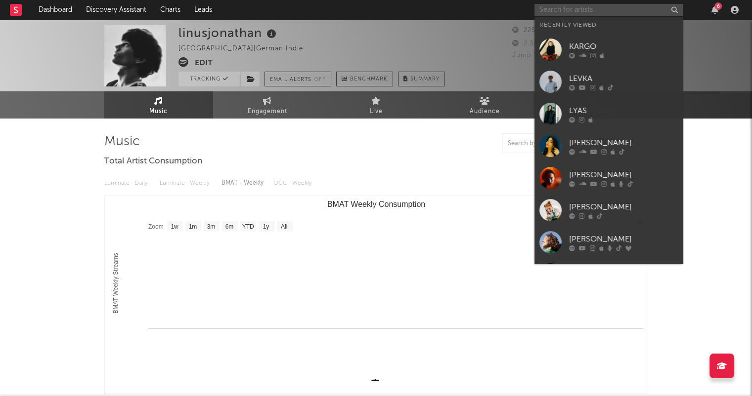
click at [560, 10] on input "text" at bounding box center [608, 10] width 148 height 12
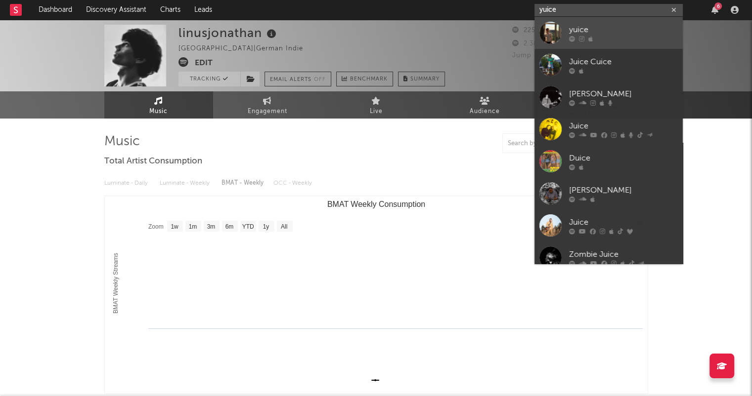
type input "yuice"
click at [631, 26] on div "yuice" at bounding box center [623, 30] width 109 height 12
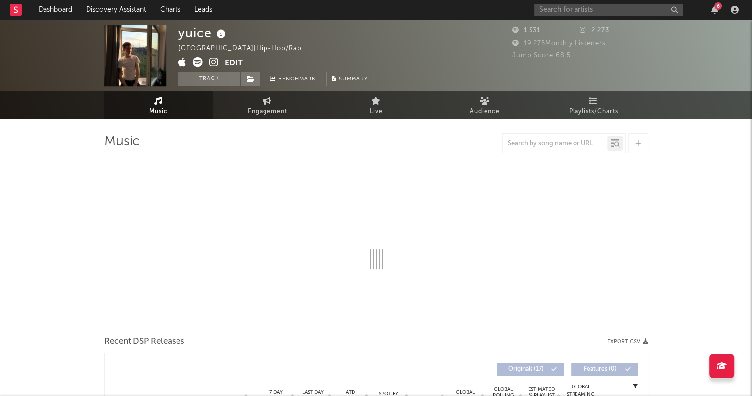
select select "6m"
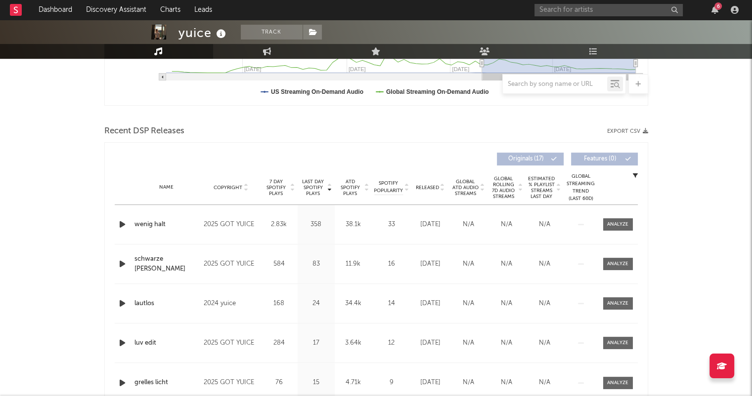
scroll to position [297, 0]
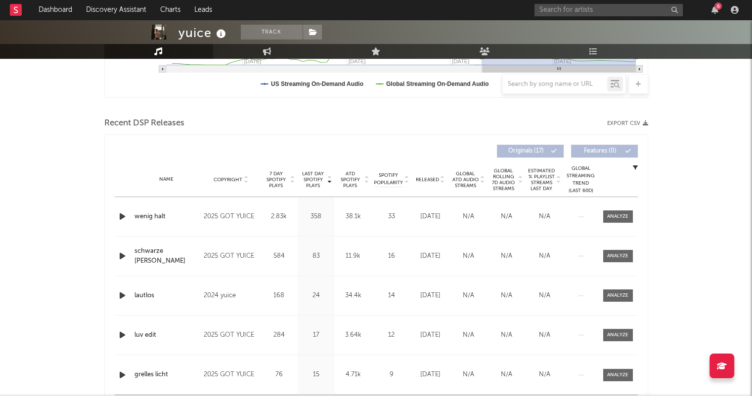
click at [442, 181] on icon at bounding box center [442, 182] width 5 height 4
click at [286, 36] on button "Track" at bounding box center [272, 32] width 62 height 15
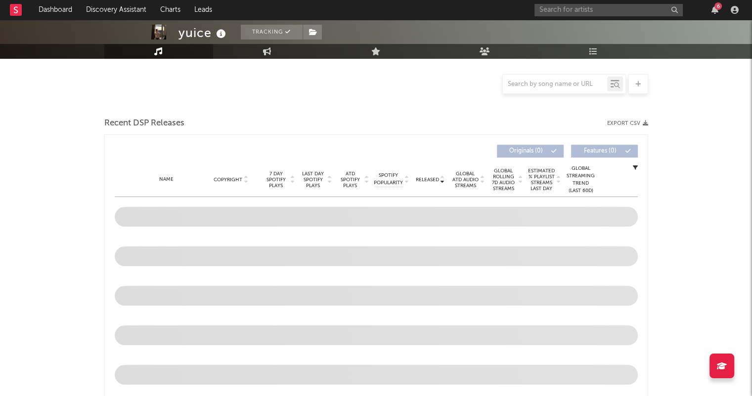
select select "6m"
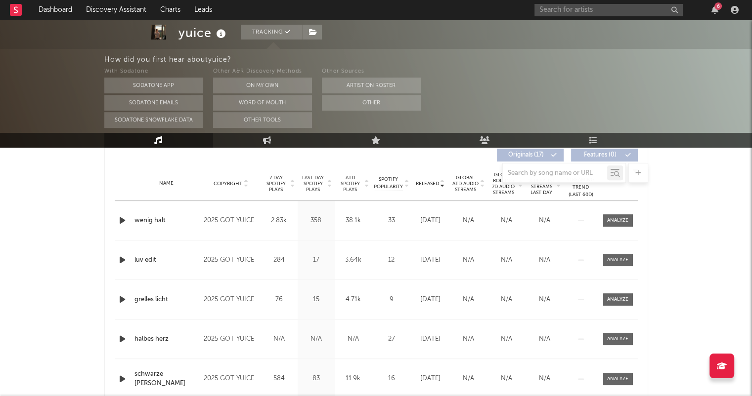
scroll to position [386, 0]
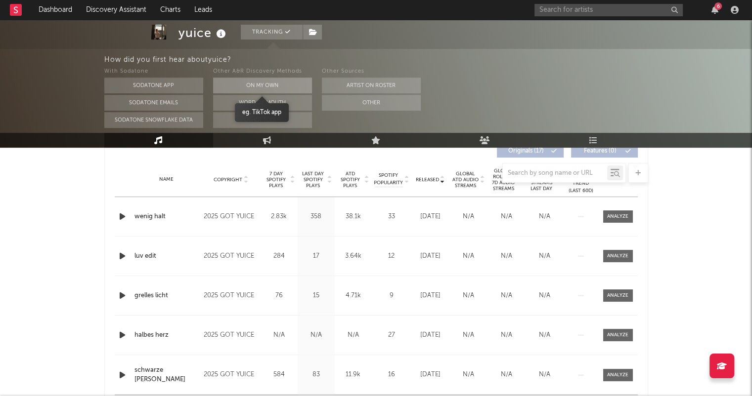
click at [282, 84] on button "On My Own" at bounding box center [262, 86] width 99 height 16
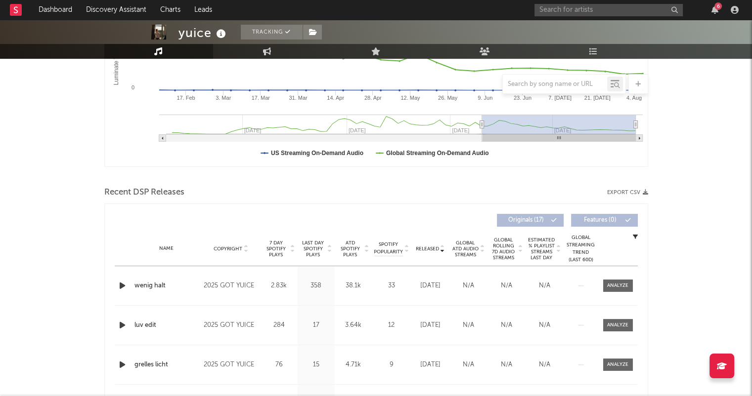
scroll to position [198, 0]
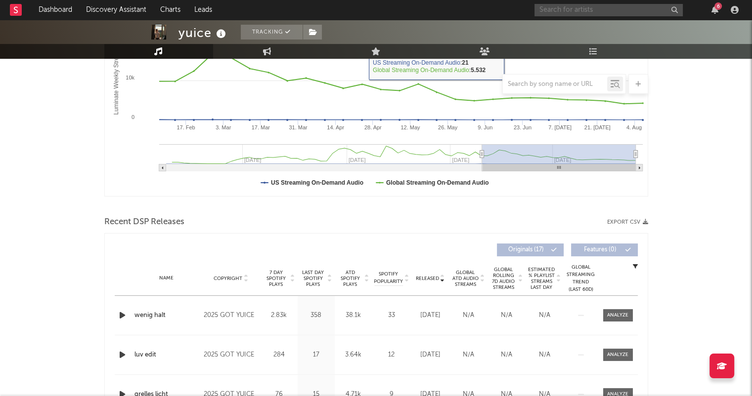
click at [587, 13] on input "text" at bounding box center [608, 10] width 148 height 12
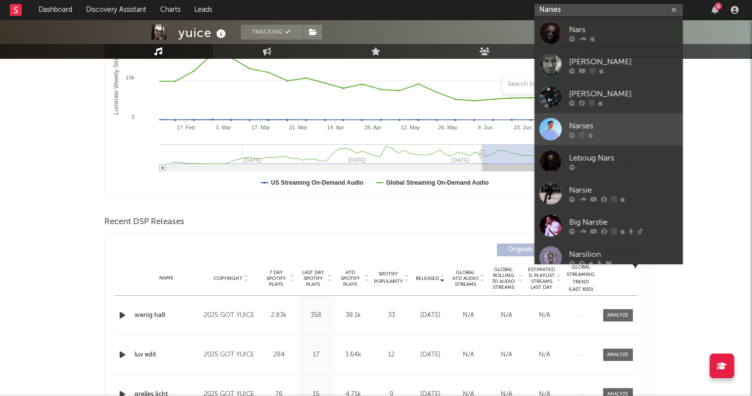
type input "Narses"
click at [638, 128] on div "Narses" at bounding box center [623, 126] width 109 height 12
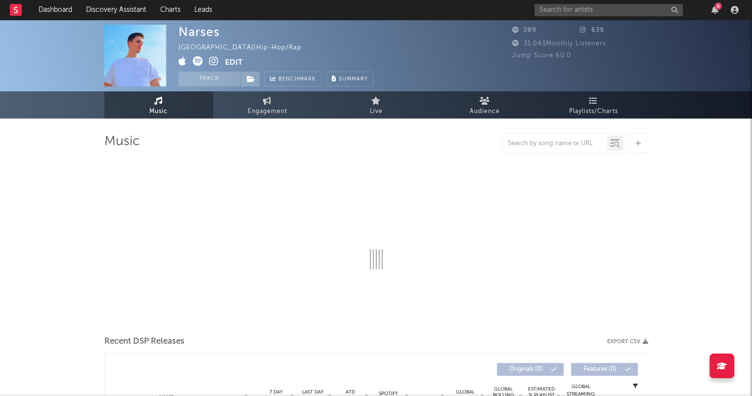
select select "1w"
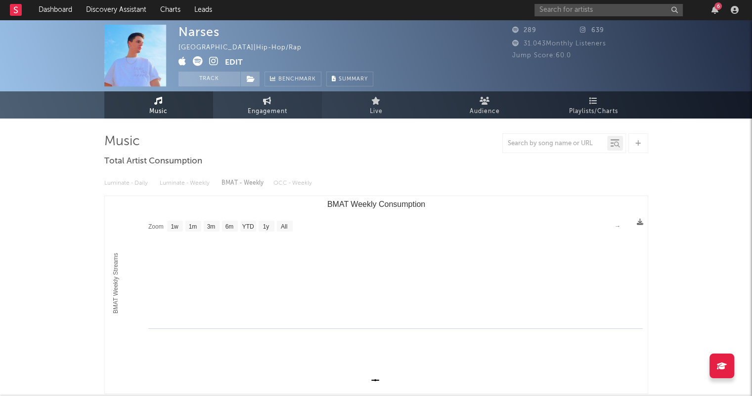
click at [269, 114] on span "Engagement" at bounding box center [268, 112] width 40 height 12
select select "1w"
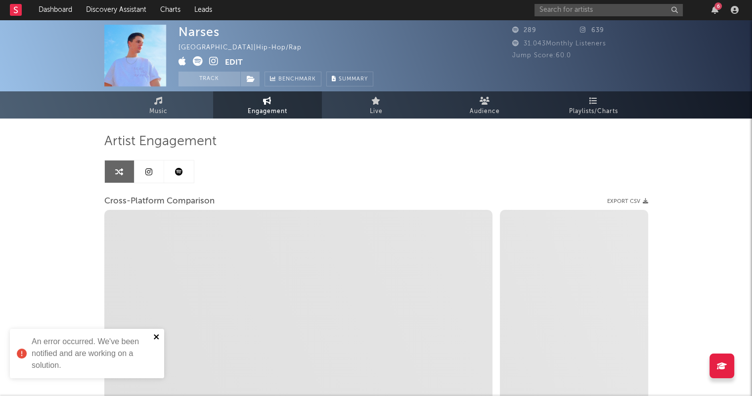
click at [159, 336] on icon "close" at bounding box center [156, 337] width 7 height 8
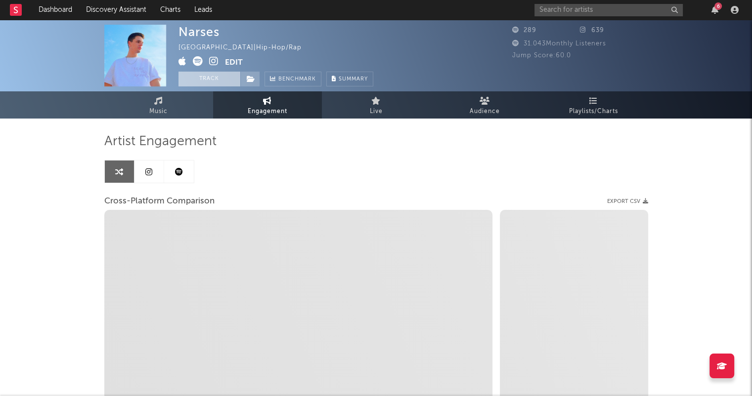
click at [225, 81] on button "Track" at bounding box center [209, 79] width 62 height 15
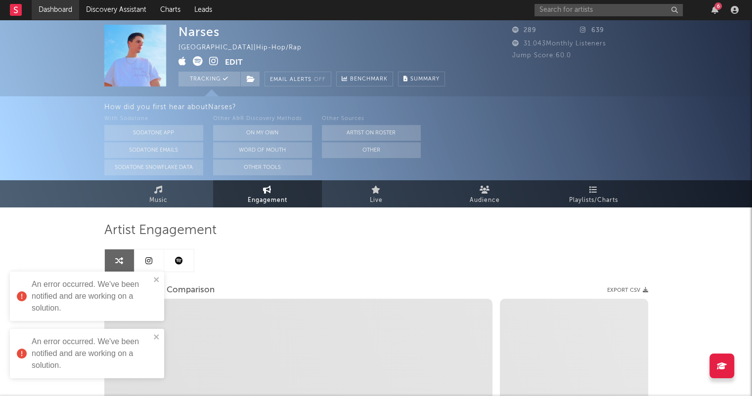
click at [49, 7] on link "Dashboard" at bounding box center [55, 10] width 47 height 20
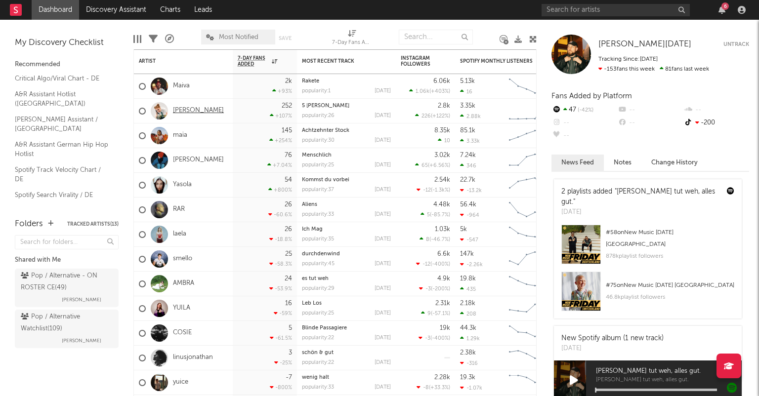
click at [202, 109] on link "[PERSON_NAME]" at bounding box center [198, 111] width 51 height 8
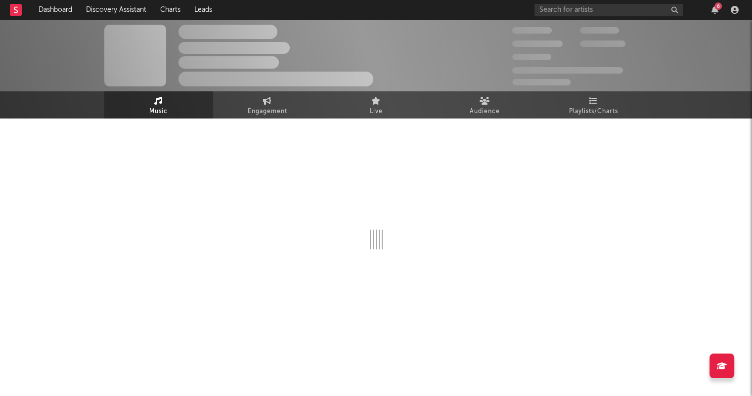
select select "1w"
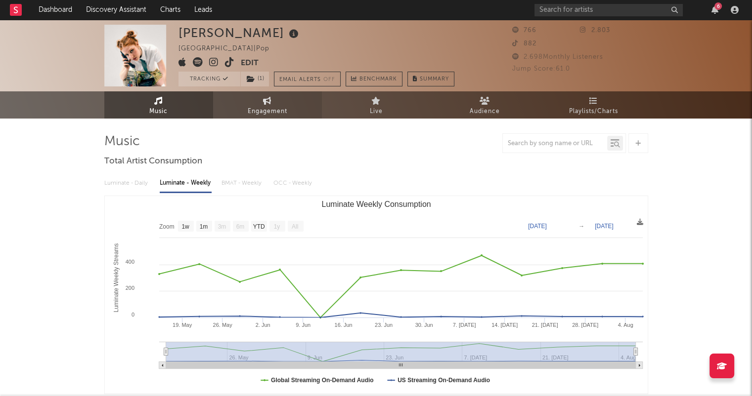
click at [281, 110] on span "Engagement" at bounding box center [268, 112] width 40 height 12
select select "1w"
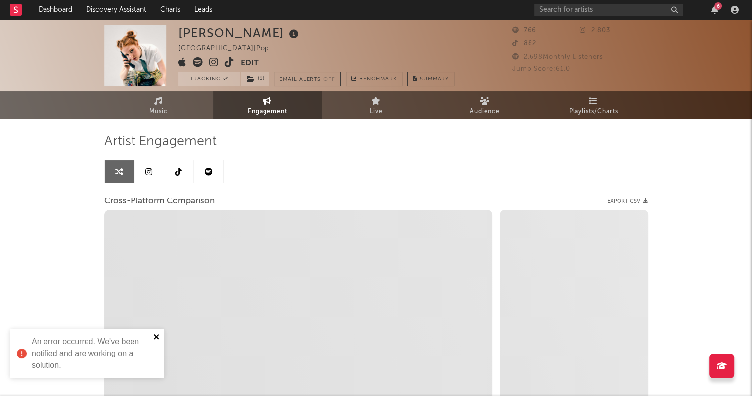
click at [158, 335] on icon "close" at bounding box center [156, 337] width 5 height 5
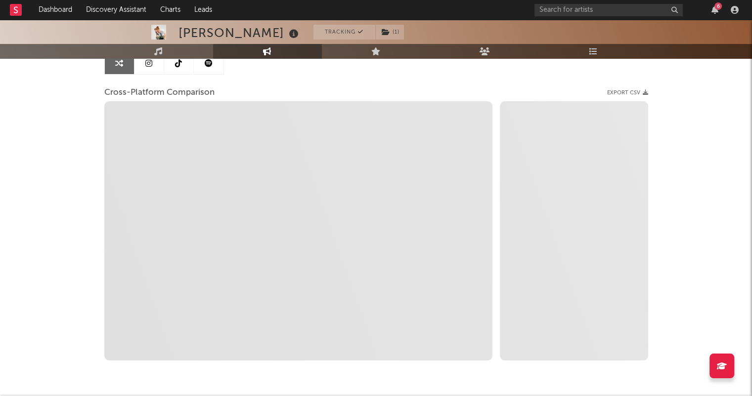
scroll to position [93, 0]
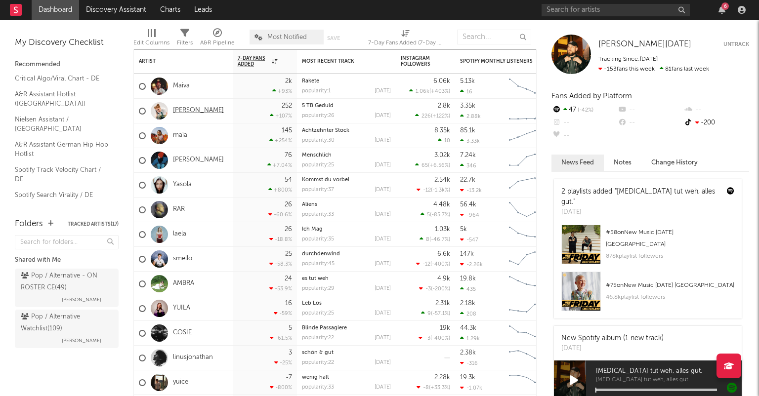
click at [189, 110] on link "[PERSON_NAME]" at bounding box center [198, 111] width 51 height 8
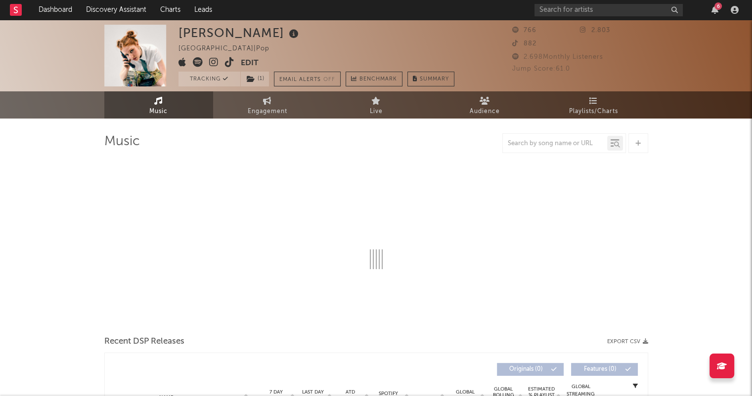
select select "1w"
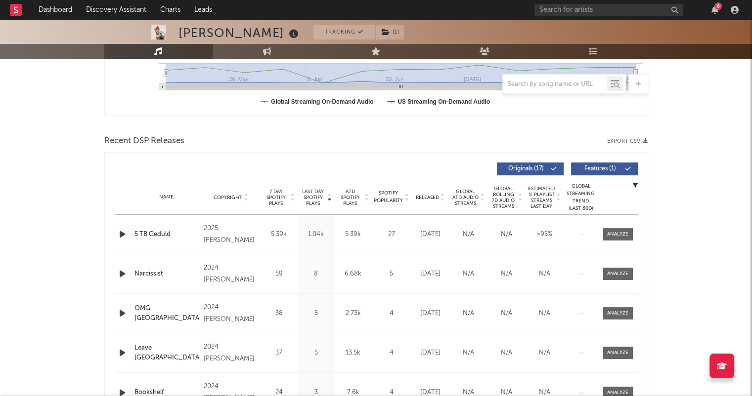
scroll to position [297, 0]
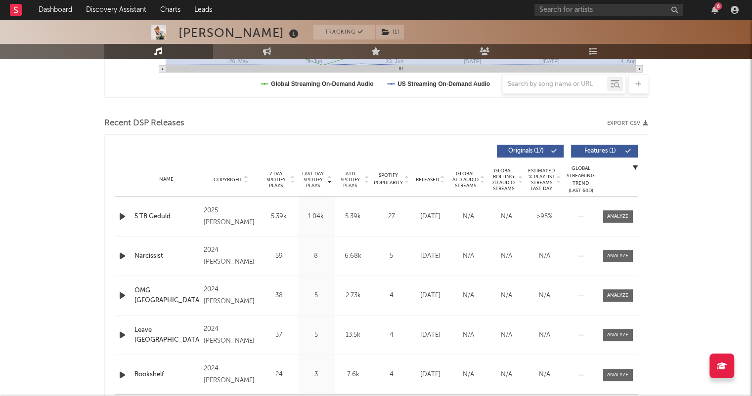
click at [444, 181] on icon at bounding box center [442, 182] width 5 height 4
click at [119, 217] on icon "button" at bounding box center [122, 217] width 10 height 12
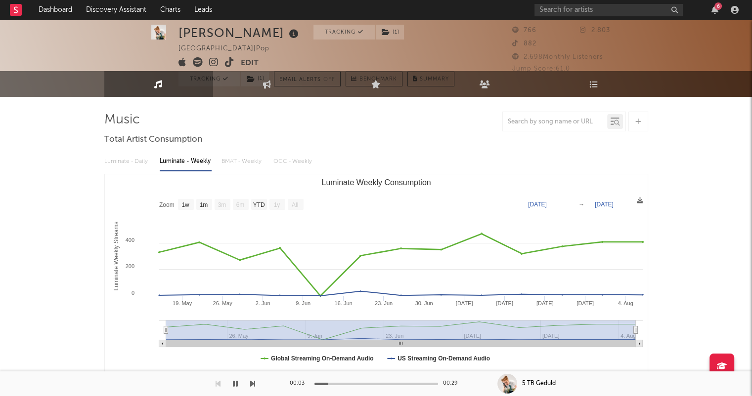
scroll to position [0, 0]
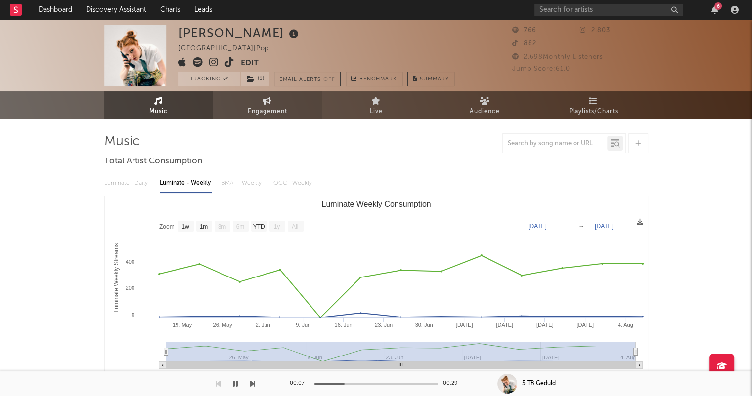
click at [266, 103] on icon at bounding box center [267, 101] width 8 height 8
select select "1w"
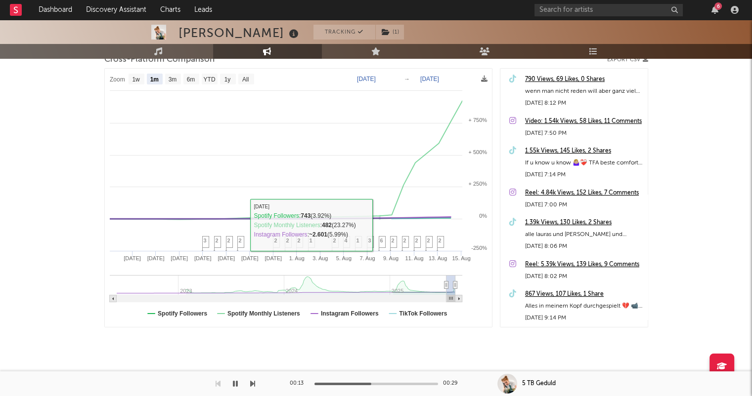
scroll to position [142, 0]
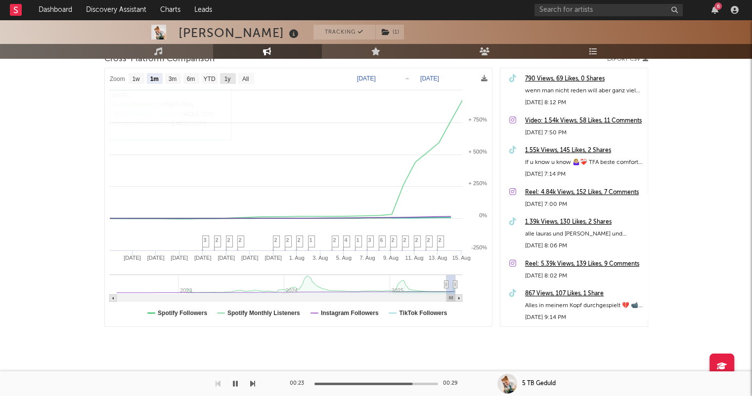
click at [230, 73] on rect at bounding box center [228, 78] width 16 height 11
select select "1y"
type input "[DATE]"
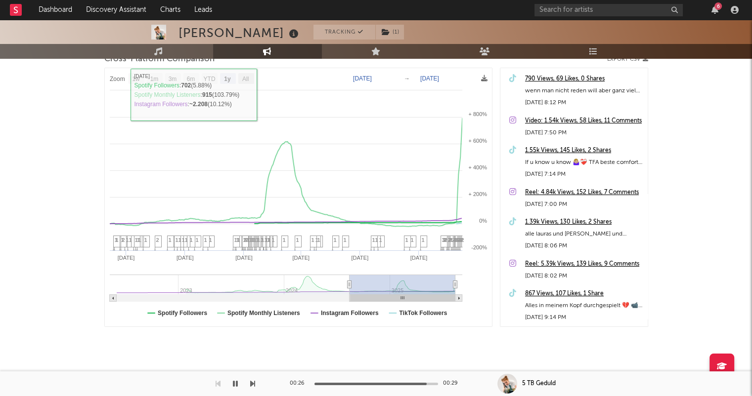
click at [248, 76] on text "All" at bounding box center [245, 79] width 6 height 7
select select "All"
type input "[DATE]"
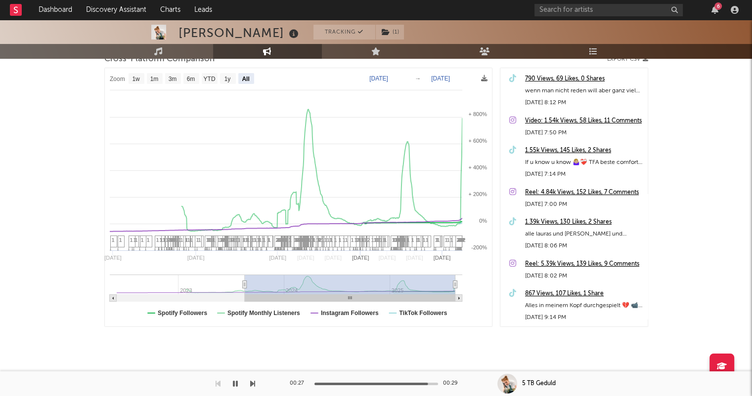
select select "All"
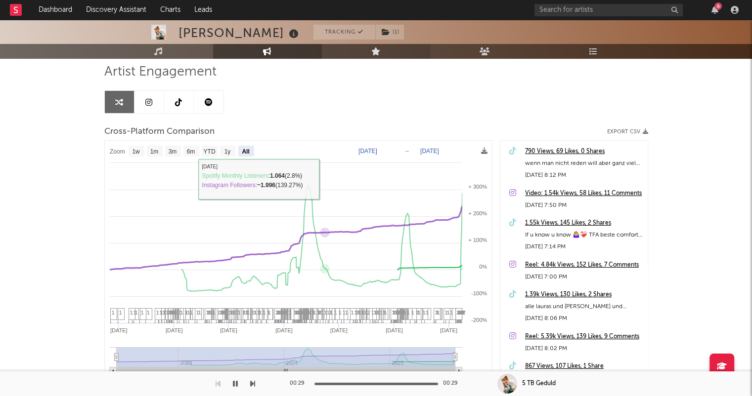
scroll to position [0, 0]
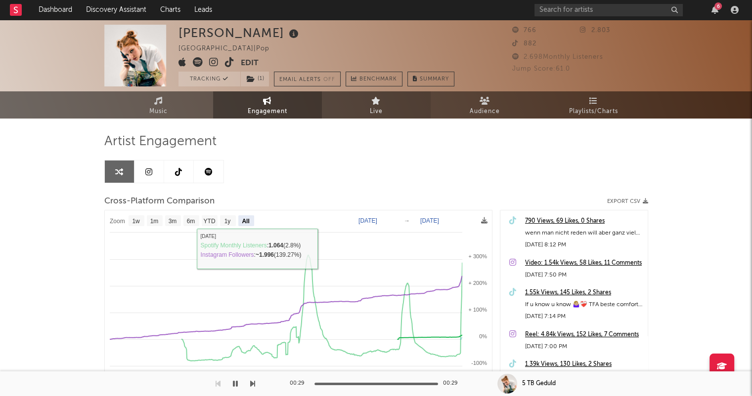
click at [388, 103] on link "Live" at bounding box center [376, 104] width 109 height 27
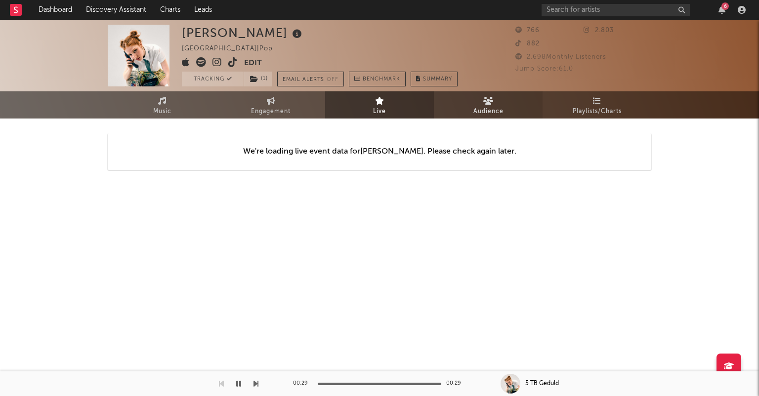
click at [486, 115] on span "Audience" at bounding box center [489, 112] width 30 height 12
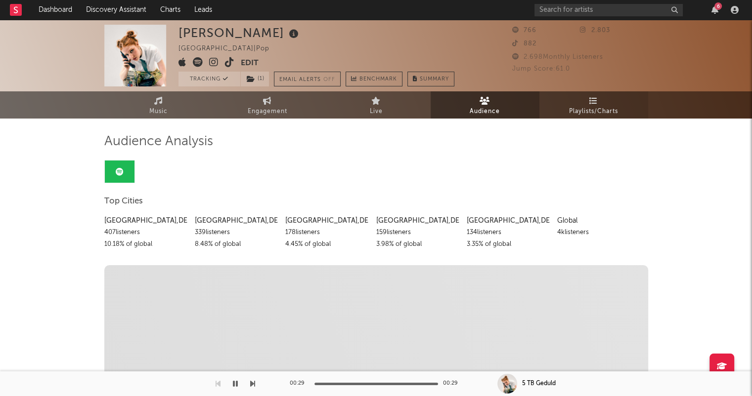
click at [585, 114] on span "Playlists/Charts" at bounding box center [593, 112] width 49 height 12
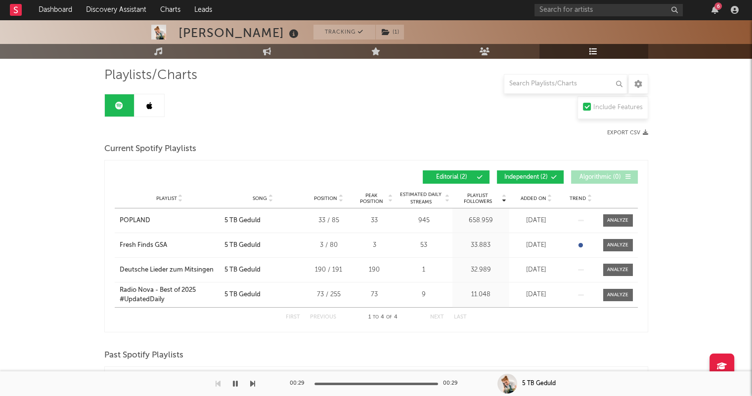
scroll to position [49, 0]
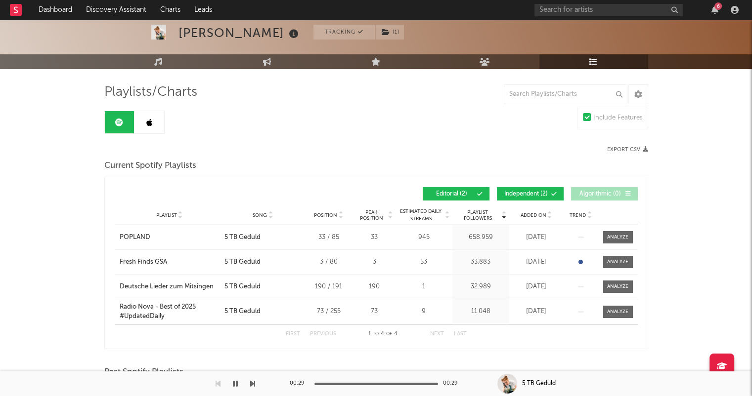
click at [157, 129] on link at bounding box center [149, 122] width 30 height 22
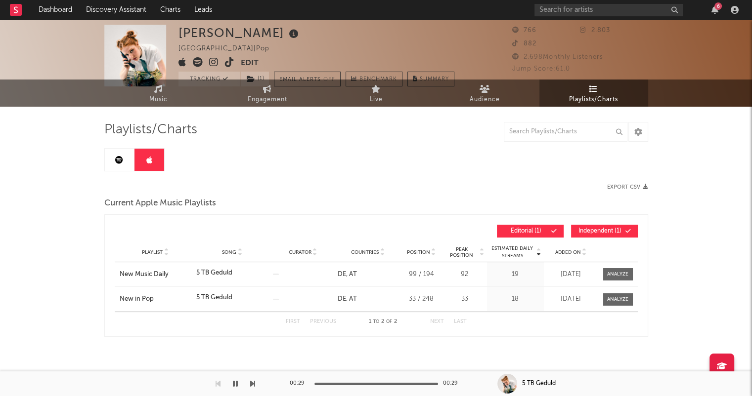
click at [126, 161] on link at bounding box center [120, 160] width 30 height 22
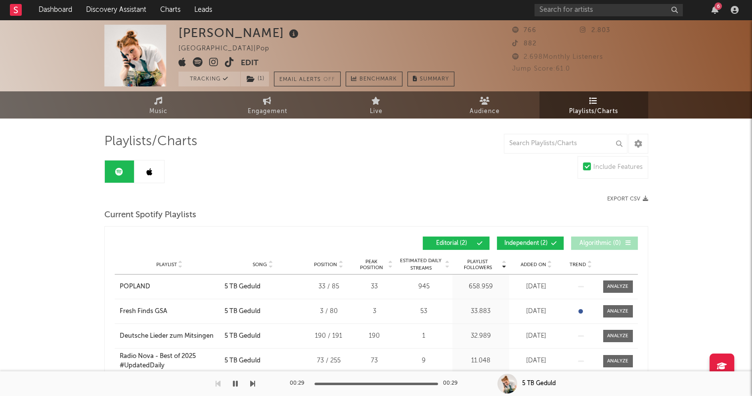
click at [138, 177] on link at bounding box center [149, 172] width 30 height 22
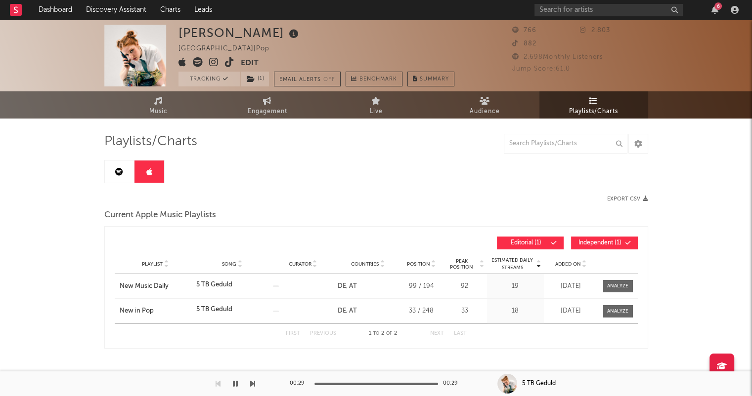
click at [115, 175] on icon at bounding box center [119, 172] width 8 height 8
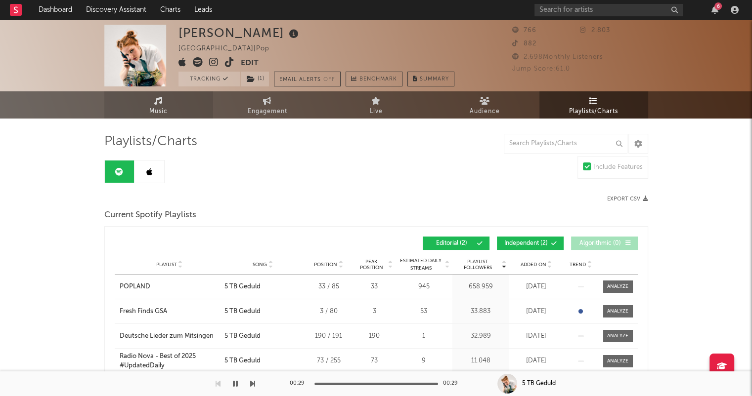
click at [196, 107] on link "Music" at bounding box center [158, 104] width 109 height 27
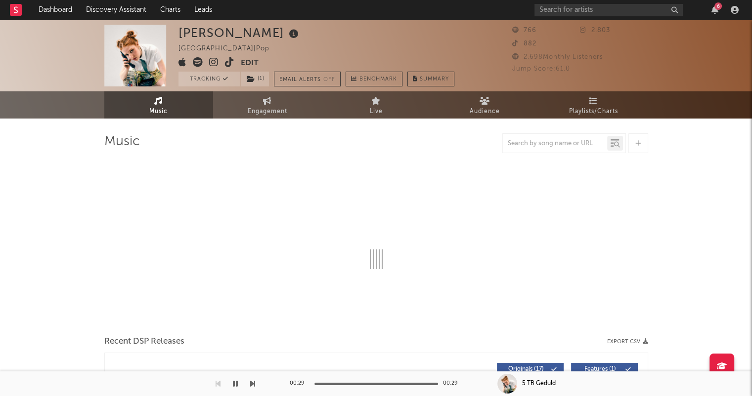
select select "1w"
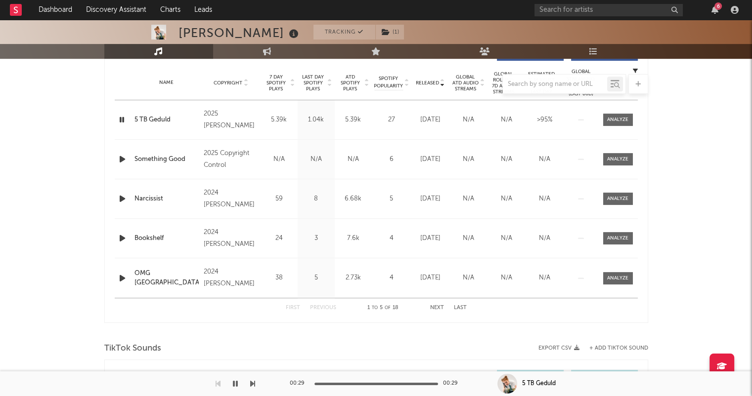
scroll to position [395, 0]
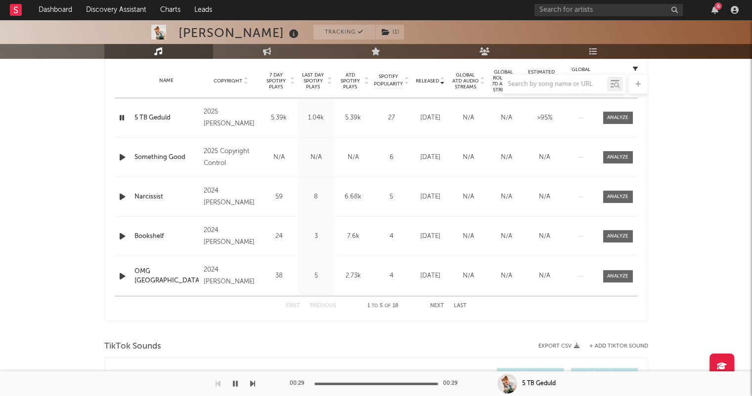
click at [441, 307] on button "Next" at bounding box center [437, 306] width 14 height 5
click at [441, 304] on button "Next" at bounding box center [437, 306] width 14 height 5
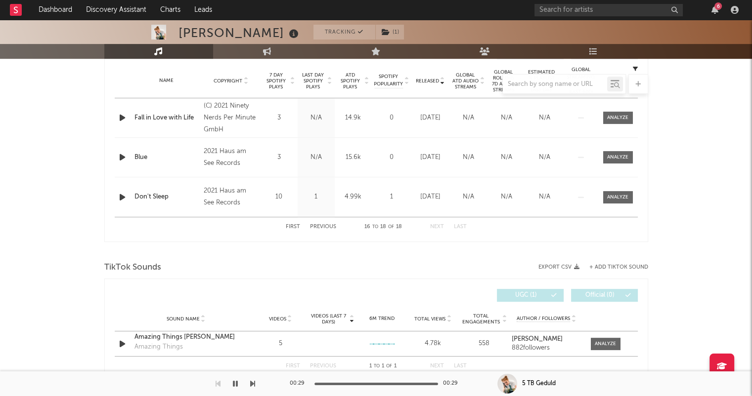
click at [297, 226] on button "First" at bounding box center [293, 226] width 14 height 5
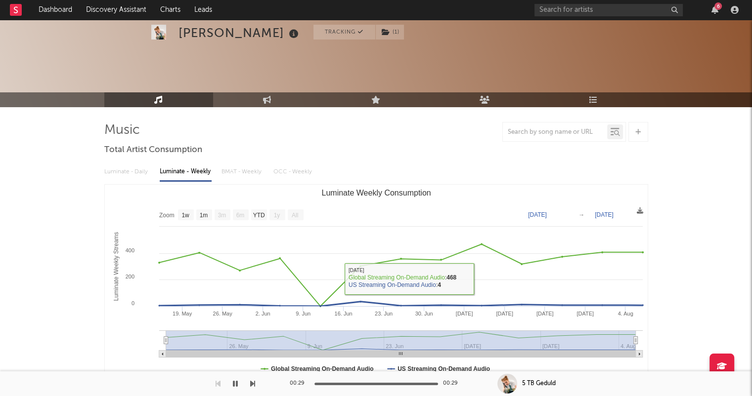
scroll to position [0, 0]
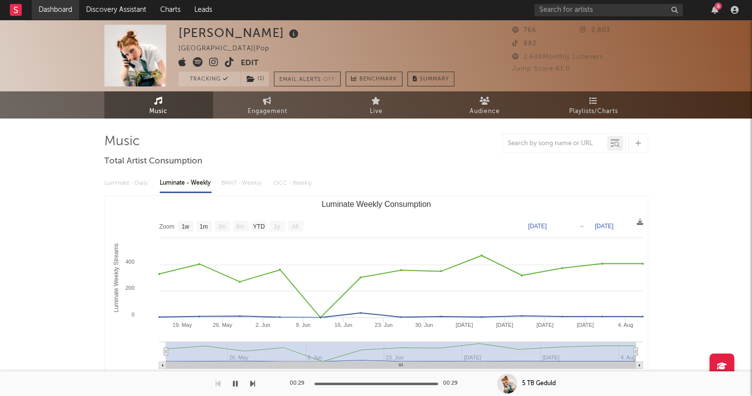
click at [64, 16] on link "Dashboard" at bounding box center [55, 10] width 47 height 20
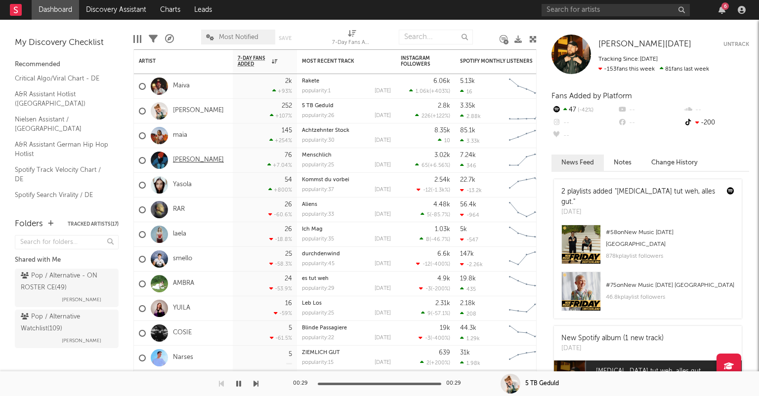
click at [203, 163] on link "[PERSON_NAME]" at bounding box center [198, 160] width 51 height 8
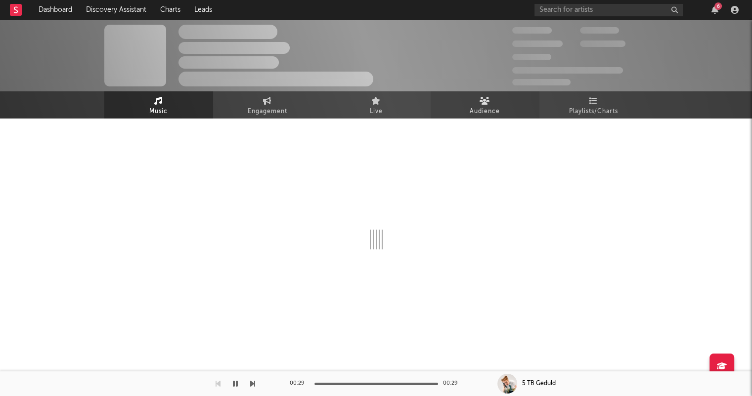
select select "1w"
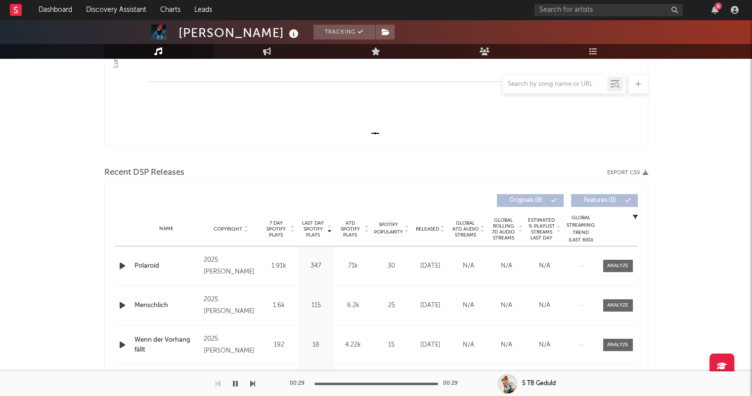
scroll to position [297, 0]
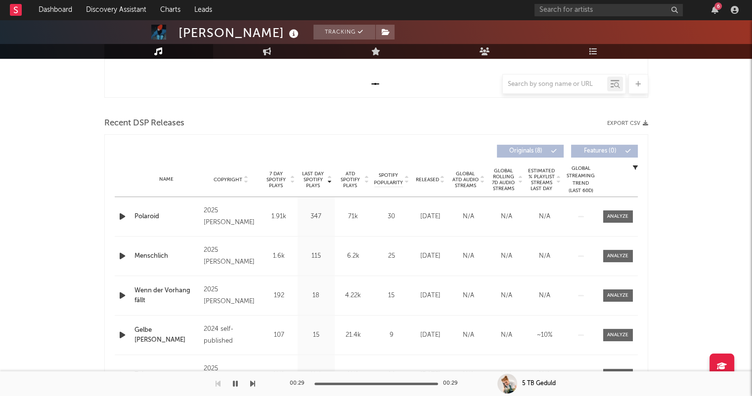
click at [443, 181] on icon at bounding box center [442, 182] width 5 height 4
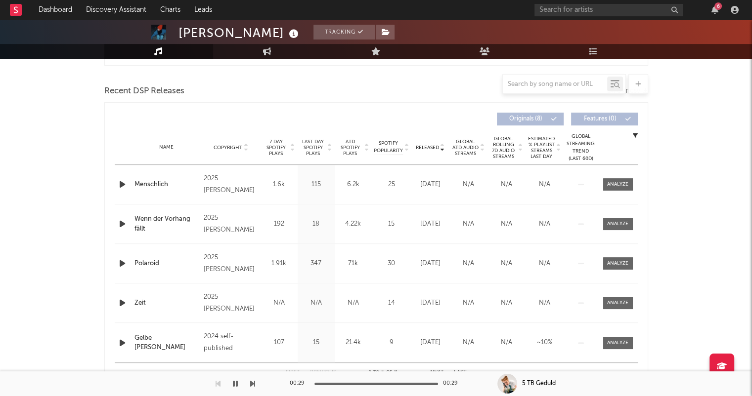
scroll to position [346, 0]
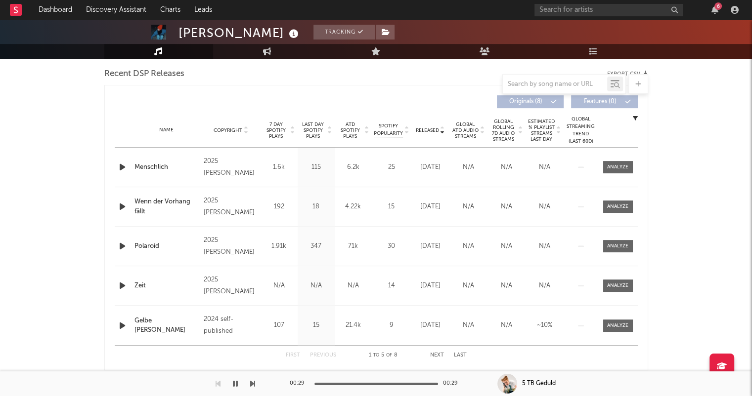
click at [121, 169] on icon "button" at bounding box center [122, 167] width 10 height 12
click at [370, 383] on div at bounding box center [376, 384] width 124 height 2
click at [121, 206] on icon "button" at bounding box center [122, 207] width 10 height 12
click at [356, 384] on div at bounding box center [376, 384] width 124 height 2
click at [123, 245] on icon "button" at bounding box center [122, 246] width 10 height 12
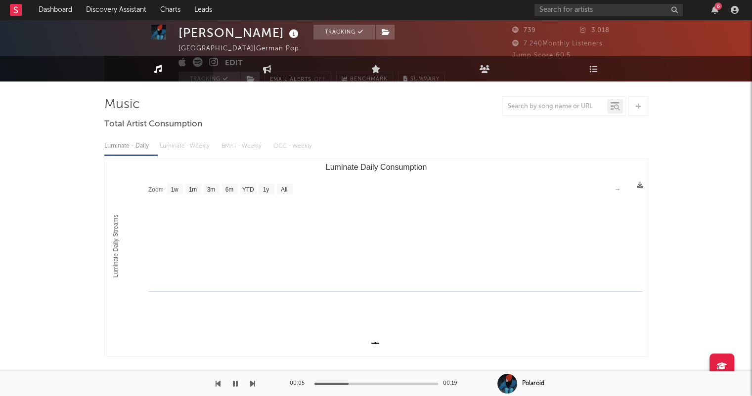
scroll to position [0, 0]
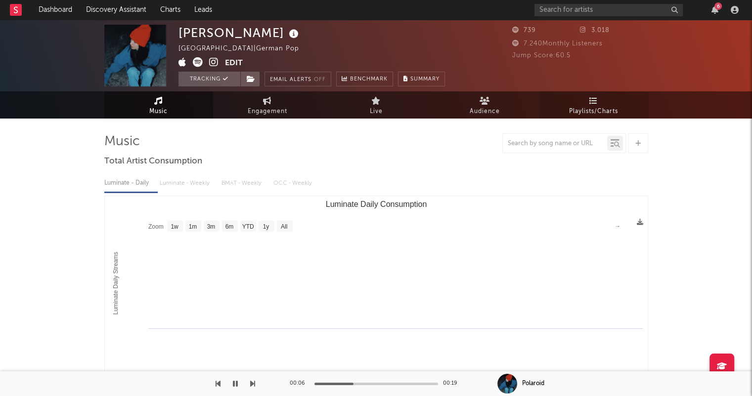
click at [593, 115] on span "Playlists/Charts" at bounding box center [593, 112] width 49 height 12
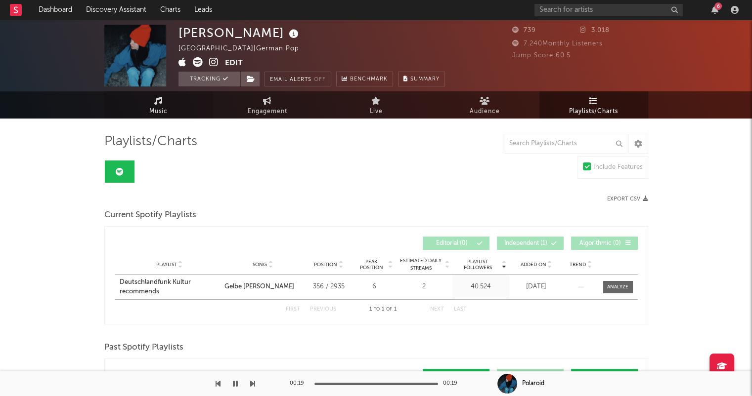
click at [144, 104] on link "Music" at bounding box center [158, 104] width 109 height 27
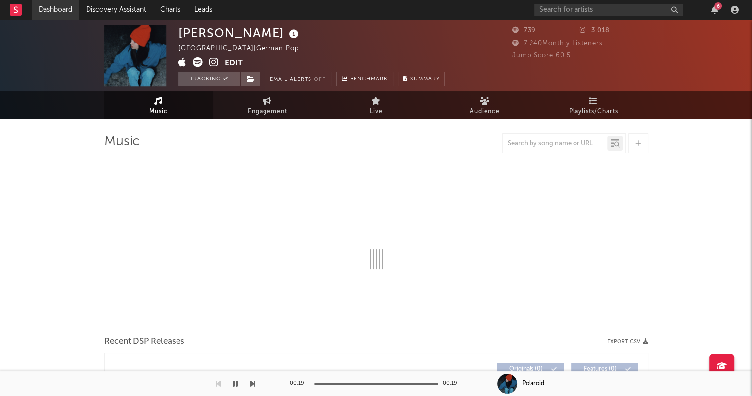
select select "1w"
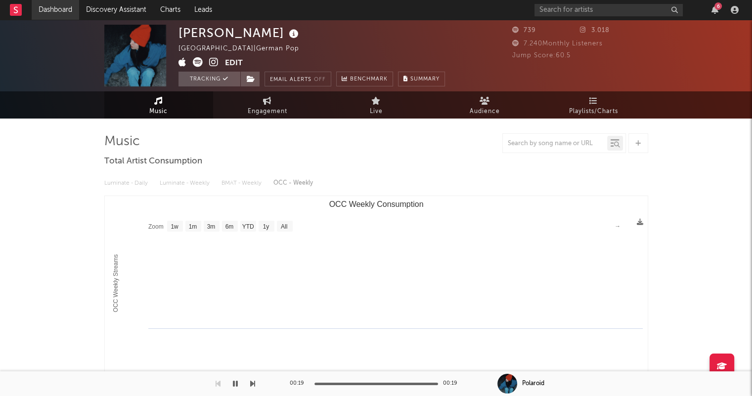
click at [59, 11] on link "Dashboard" at bounding box center [55, 10] width 47 height 20
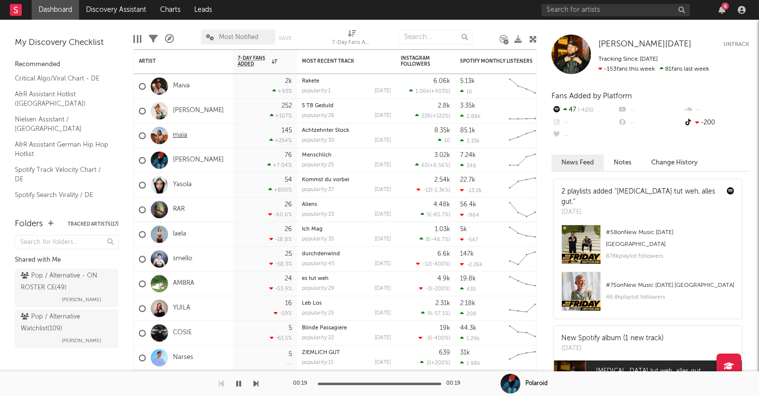
click at [180, 136] on link "maïa" at bounding box center [180, 135] width 14 height 8
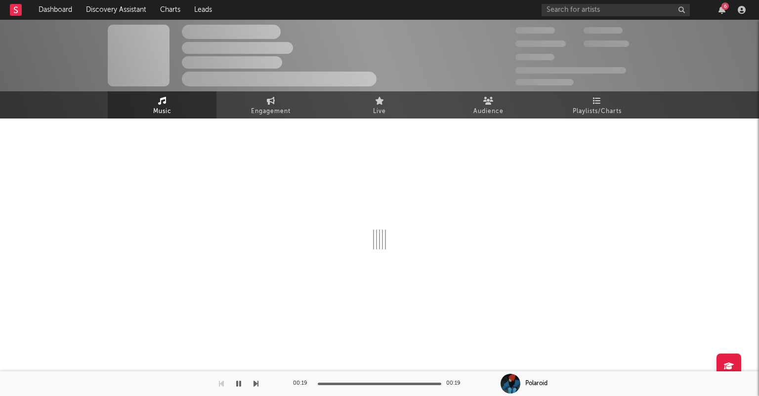
select select "6m"
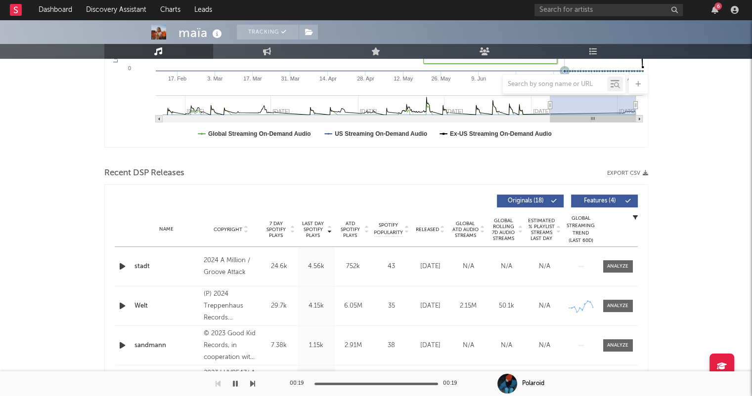
scroll to position [247, 0]
click at [444, 231] on icon at bounding box center [442, 231] width 5 height 4
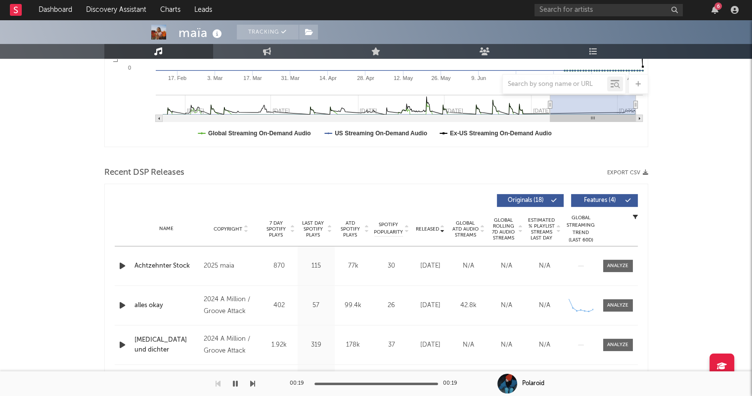
click at [119, 262] on icon "button" at bounding box center [122, 266] width 10 height 12
click at [49, 13] on link "Dashboard" at bounding box center [55, 10] width 47 height 20
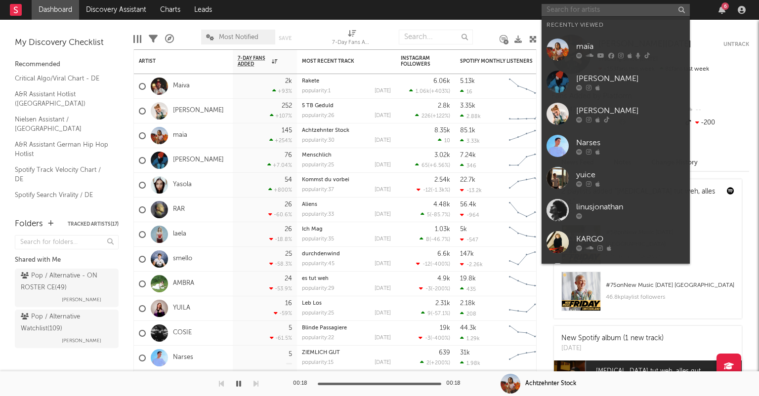
click at [613, 11] on input "text" at bounding box center [616, 10] width 148 height 12
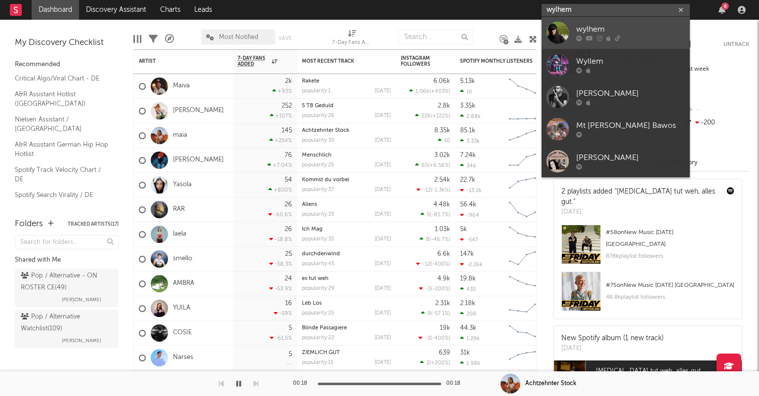
type input "wylhem"
click at [634, 28] on div "wylhem" at bounding box center [630, 30] width 109 height 12
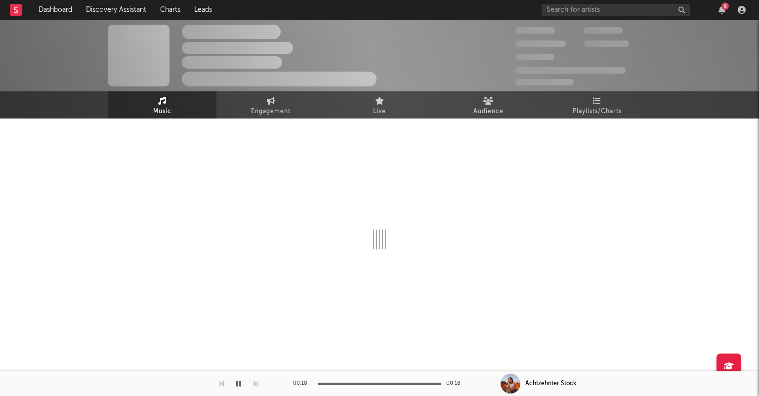
select select "6m"
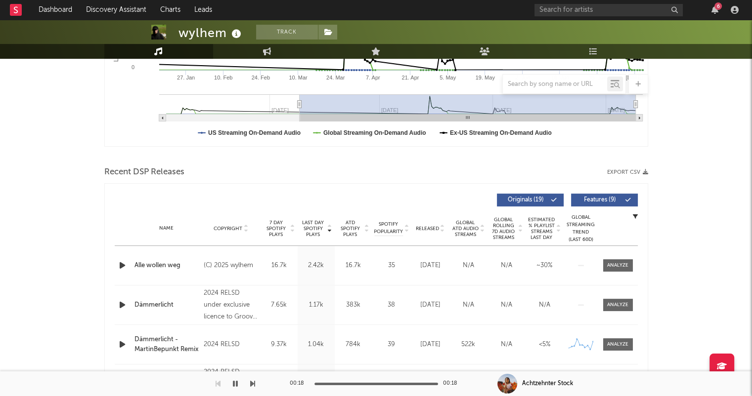
scroll to position [297, 0]
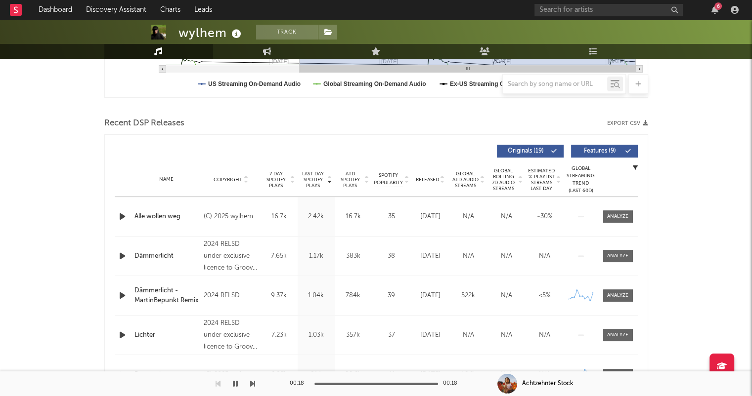
click at [442, 183] on icon at bounding box center [442, 182] width 5 height 4
click at [117, 216] on icon "button" at bounding box center [122, 217] width 10 height 12
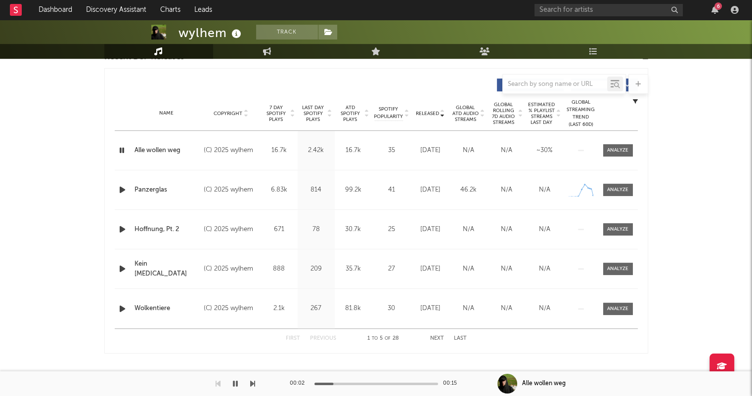
scroll to position [346, 0]
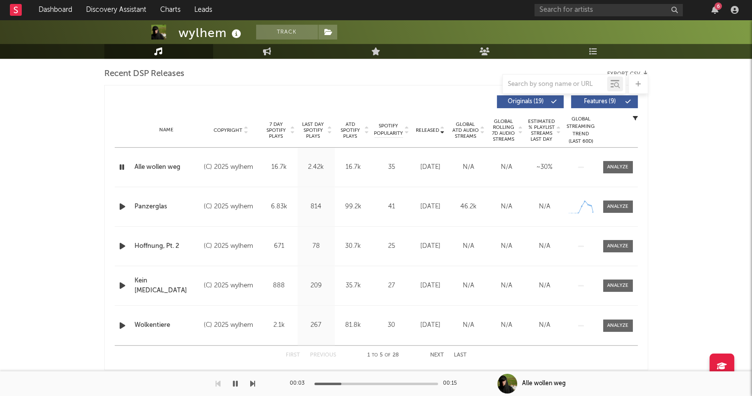
click at [122, 206] on icon "button" at bounding box center [122, 207] width 10 height 12
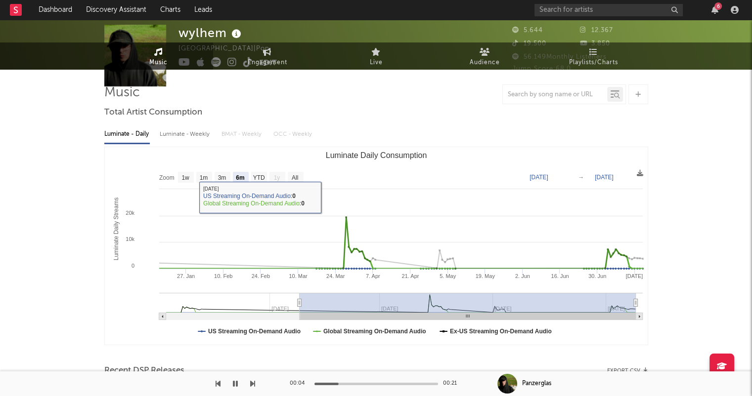
scroll to position [0, 0]
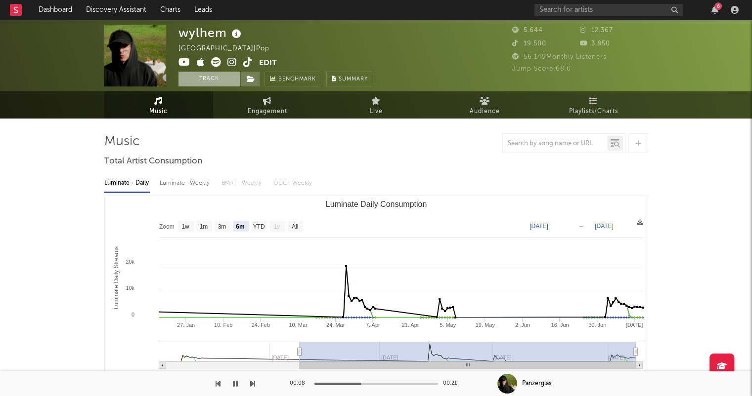
click at [219, 80] on button "Track" at bounding box center [209, 79] width 62 height 15
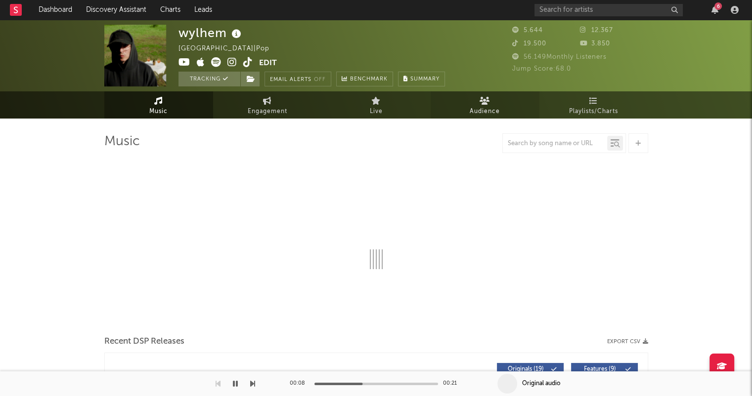
select select "6m"
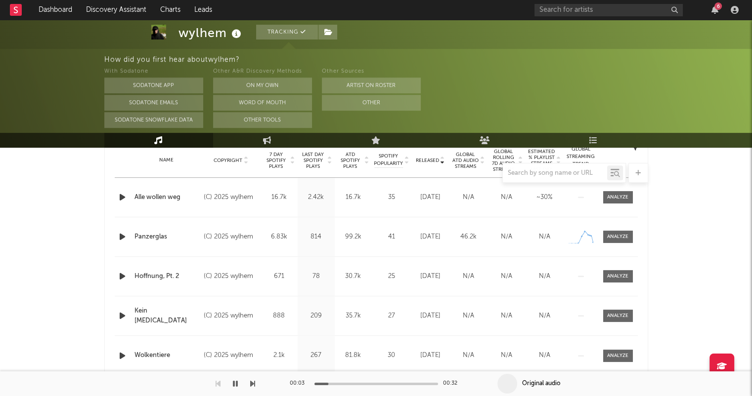
scroll to position [346, 0]
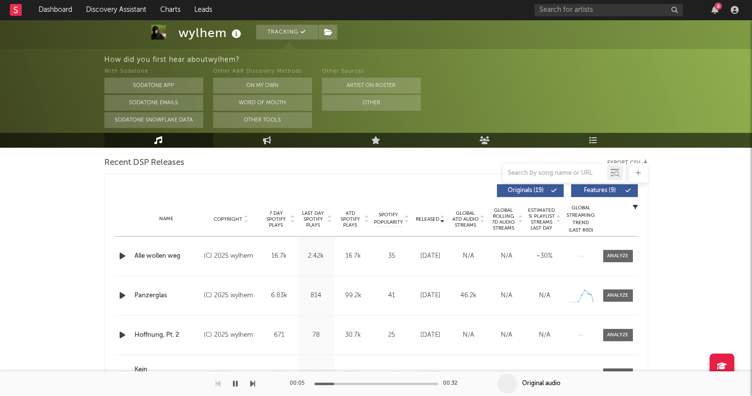
click at [119, 296] on icon "button" at bounding box center [122, 296] width 10 height 12
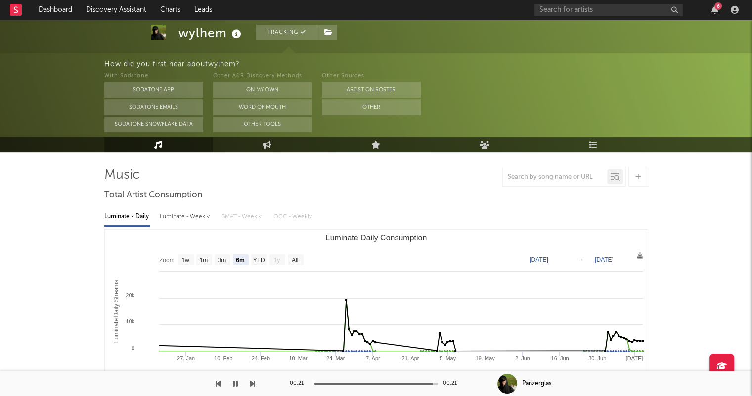
scroll to position [0, 0]
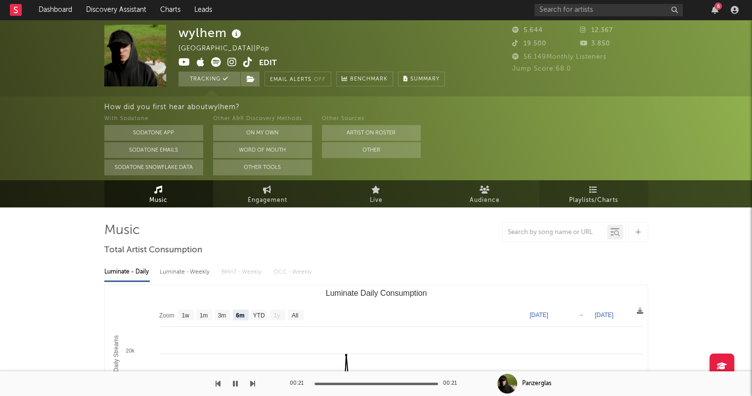
click at [587, 190] on link "Playlists/Charts" at bounding box center [593, 193] width 109 height 27
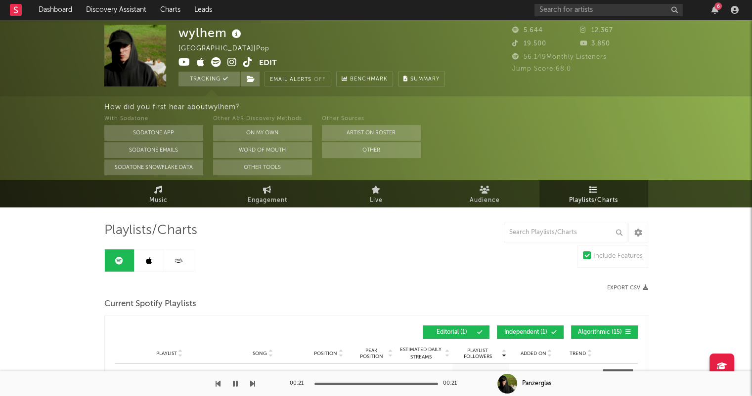
click at [152, 257] on link at bounding box center [149, 261] width 30 height 22
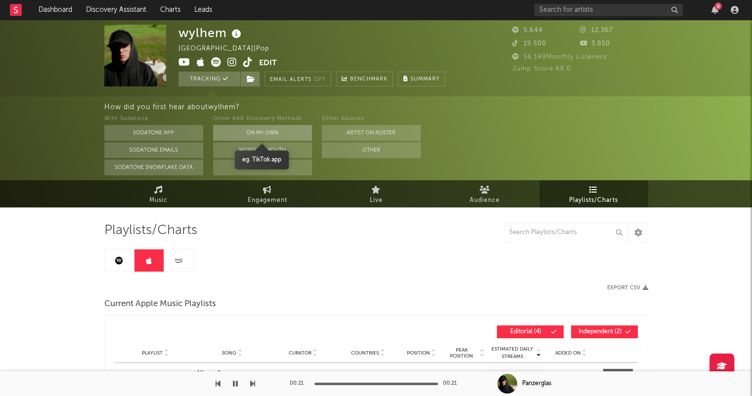
click at [275, 132] on button "On My Own" at bounding box center [262, 133] width 99 height 16
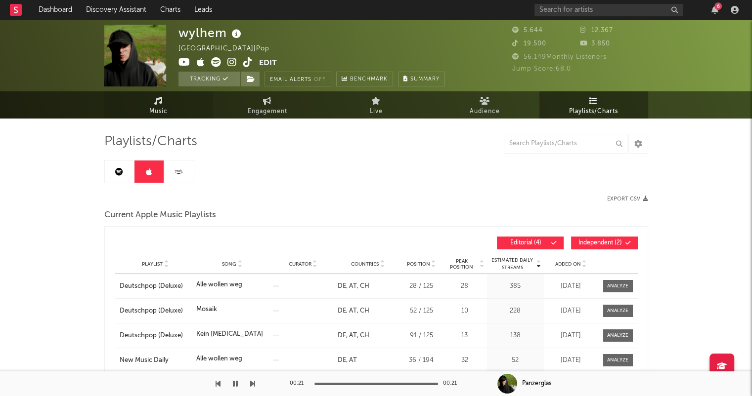
click at [169, 113] on link "Music" at bounding box center [158, 104] width 109 height 27
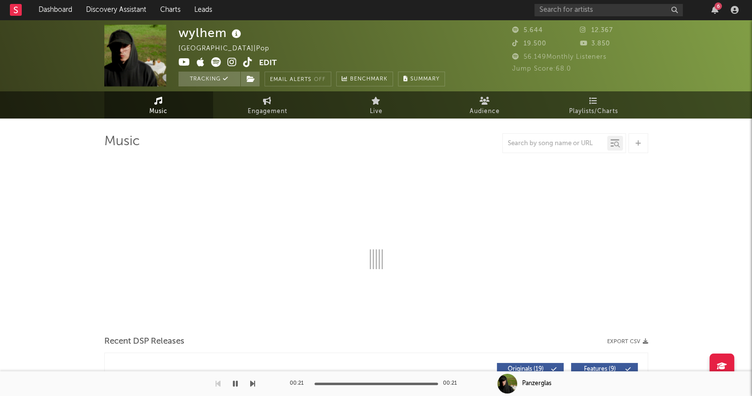
select select "6m"
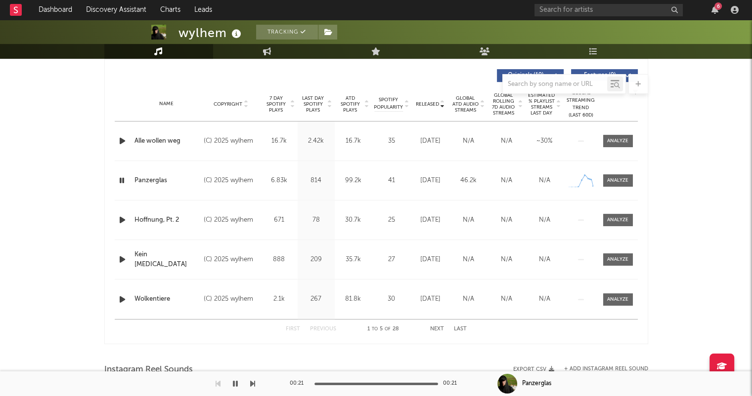
scroll to position [395, 0]
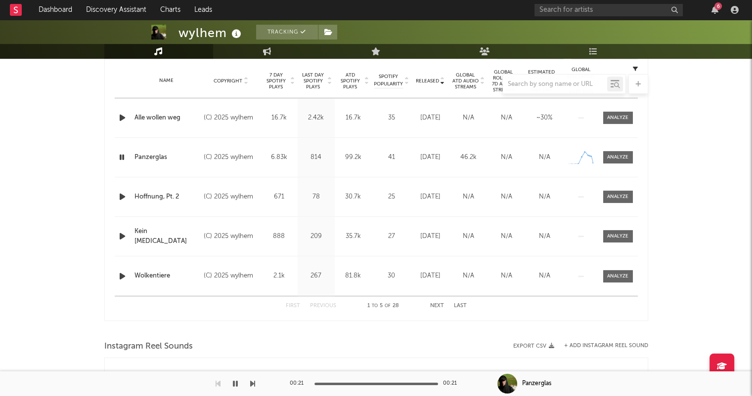
click at [443, 306] on button "Next" at bounding box center [437, 306] width 14 height 5
click at [436, 304] on button "Next" at bounding box center [437, 306] width 14 height 5
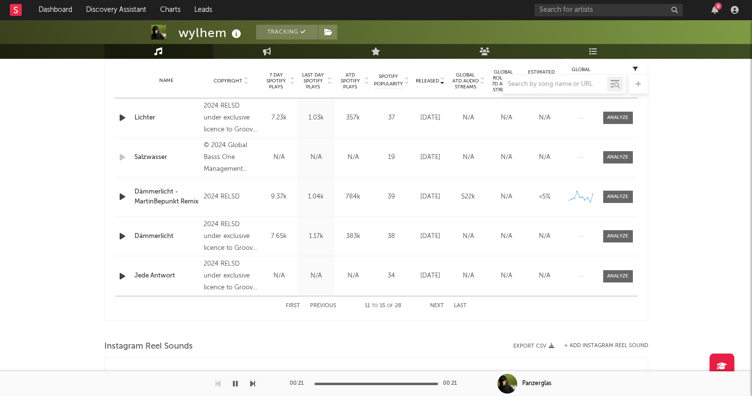
click at [463, 304] on button "Last" at bounding box center [460, 306] width 13 height 5
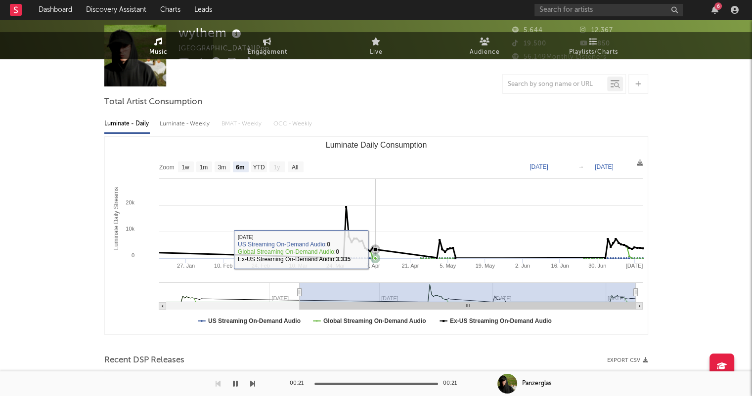
scroll to position [0, 0]
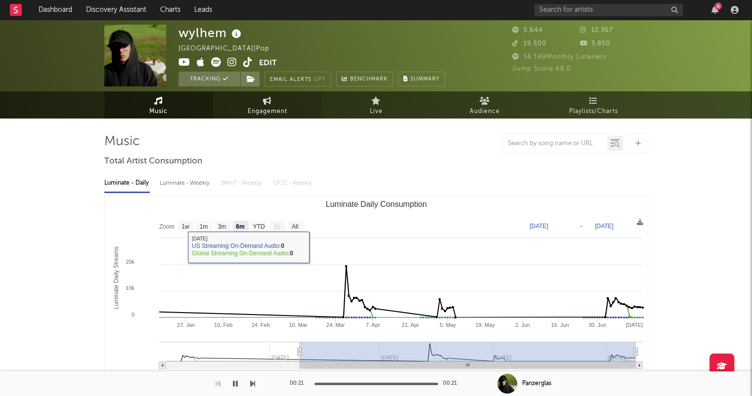
click at [275, 101] on link "Engagement" at bounding box center [267, 104] width 109 height 27
select select "1w"
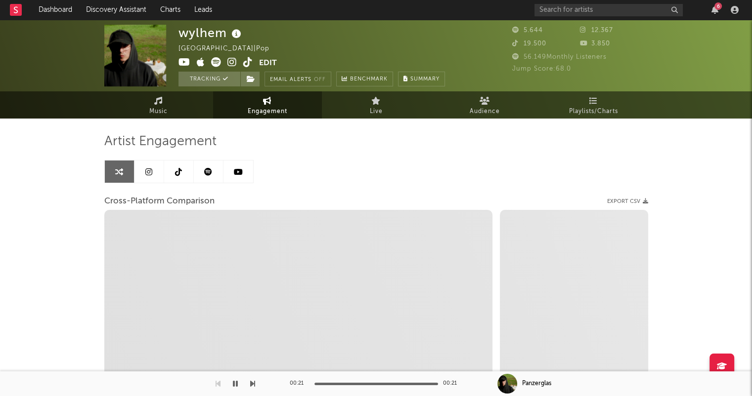
click at [133, 176] on link at bounding box center [120, 172] width 30 height 22
click at [150, 175] on link at bounding box center [149, 172] width 30 height 22
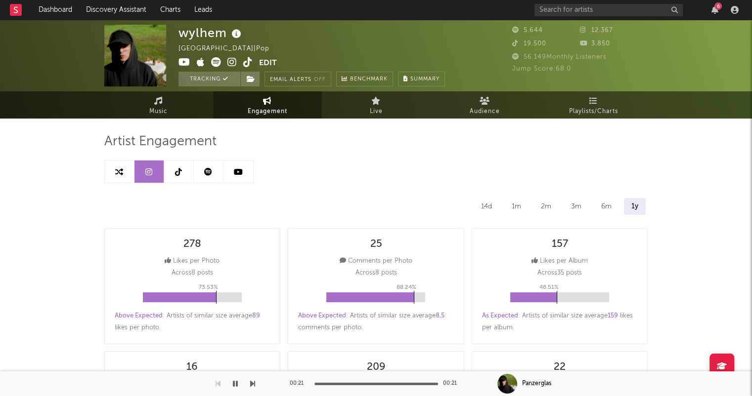
click at [210, 174] on icon at bounding box center [208, 172] width 8 height 8
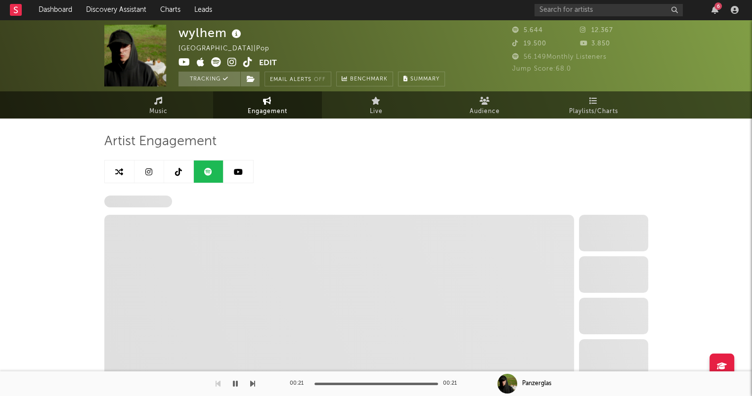
select select "6m"
select select "1w"
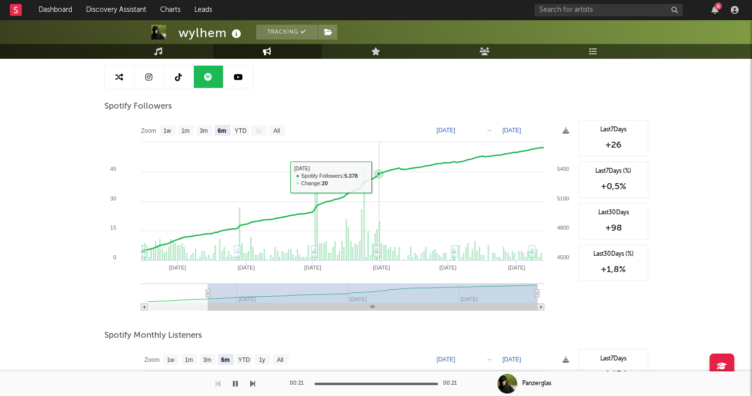
scroll to position [99, 0]
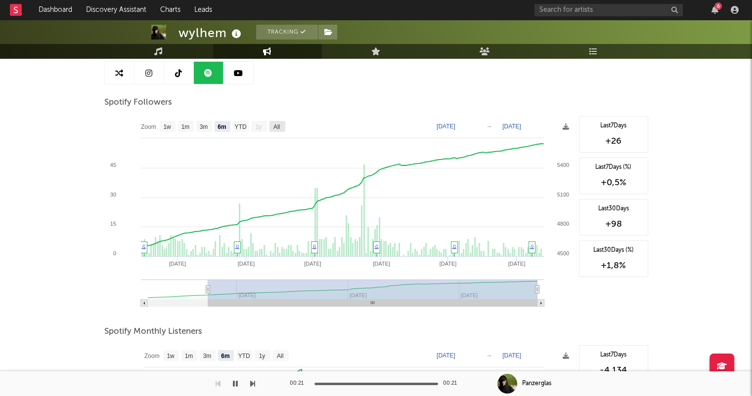
click at [279, 124] on text "All" at bounding box center [276, 127] width 6 height 7
select select "All"
type input "[DATE]"
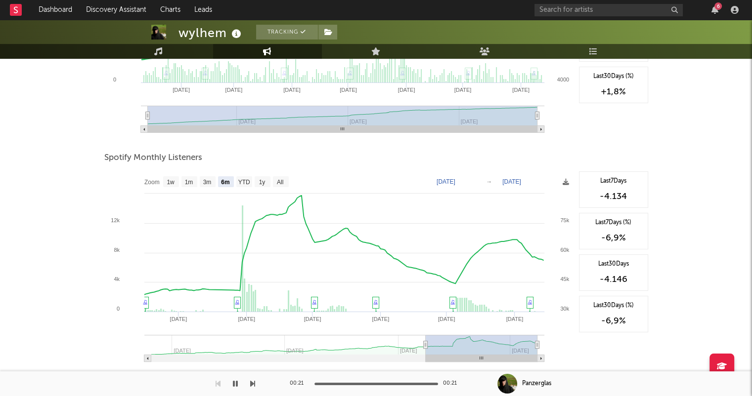
scroll to position [297, 0]
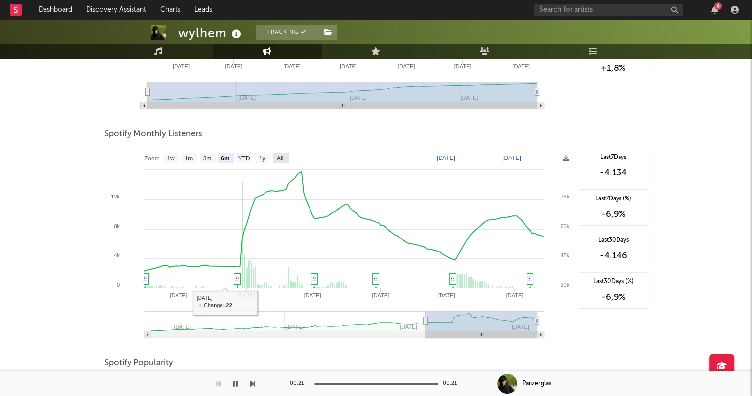
click at [277, 161] on text "All" at bounding box center [279, 158] width 6 height 7
select select "All"
type input "[DATE]"
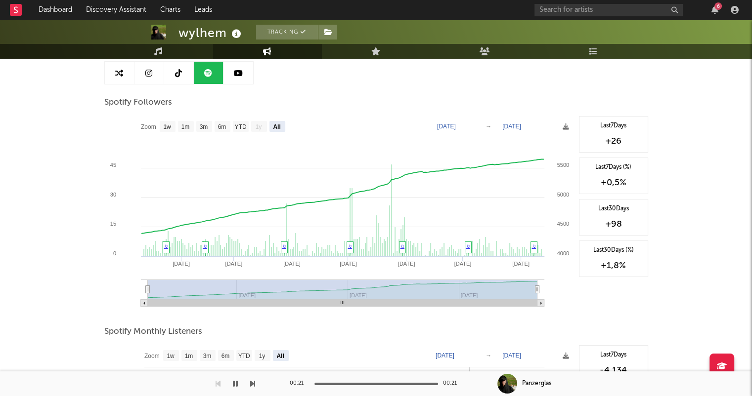
scroll to position [0, 0]
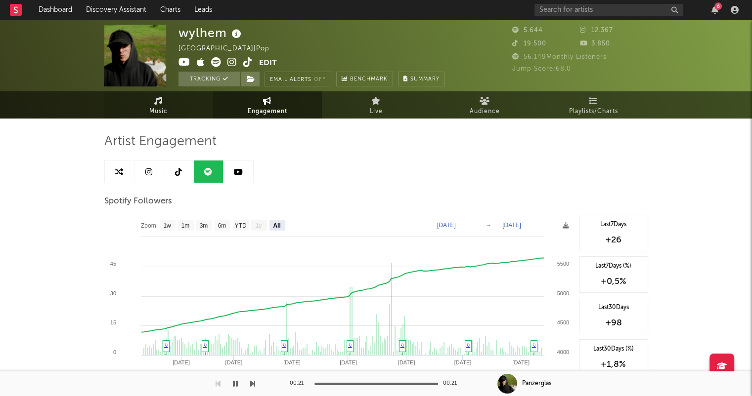
click at [161, 104] on icon at bounding box center [158, 101] width 8 height 8
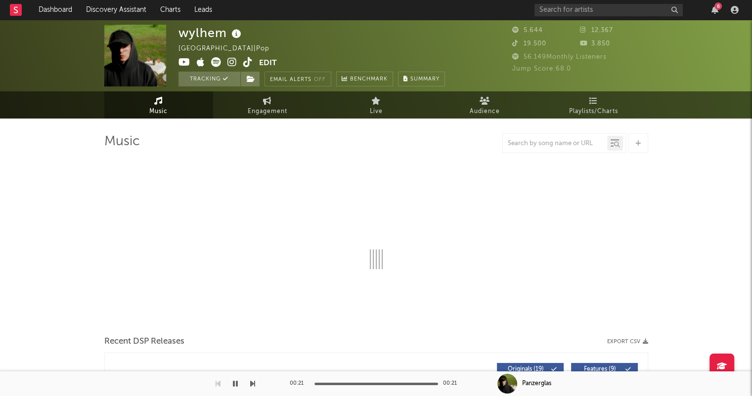
select select "6m"
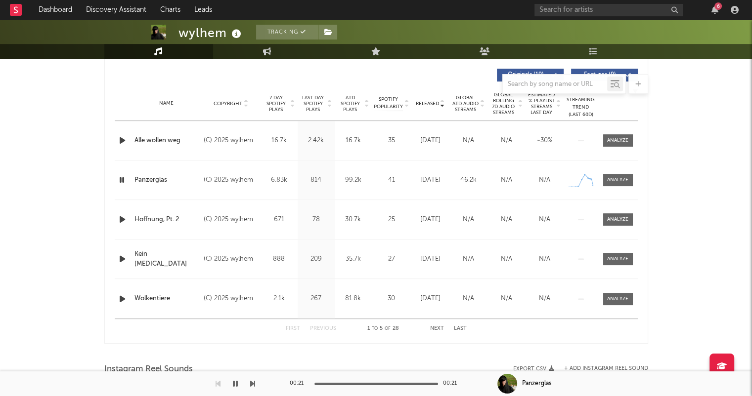
scroll to position [395, 0]
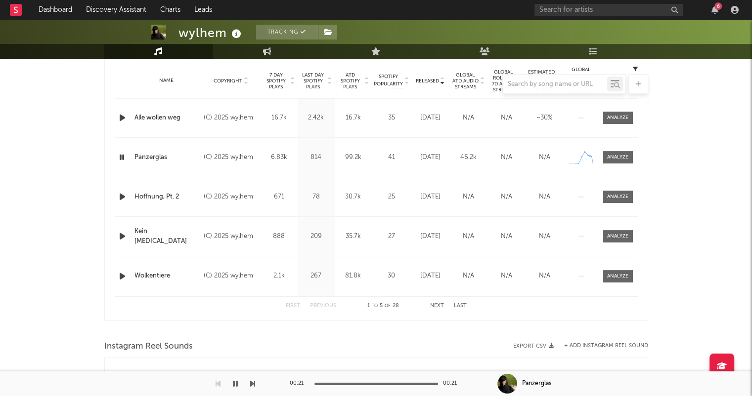
click at [435, 306] on button "Next" at bounding box center [437, 306] width 14 height 5
click at [439, 304] on button "Next" at bounding box center [437, 306] width 14 height 5
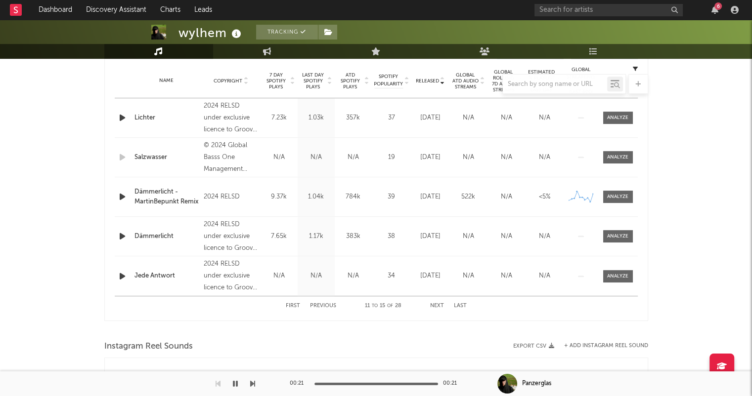
click at [441, 304] on button "Next" at bounding box center [437, 306] width 14 height 5
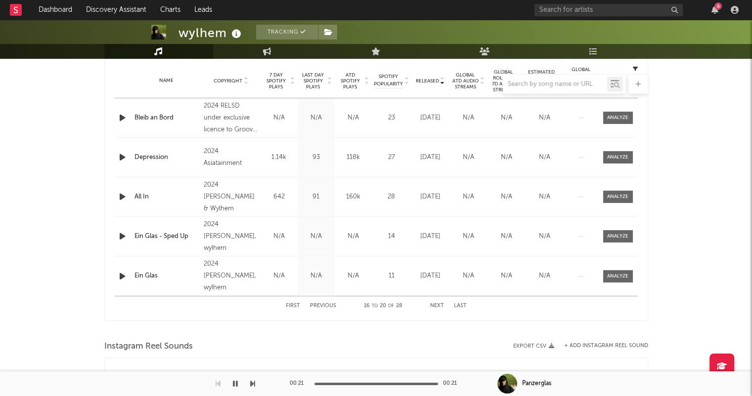
click at [441, 304] on button "Next" at bounding box center [437, 306] width 14 height 5
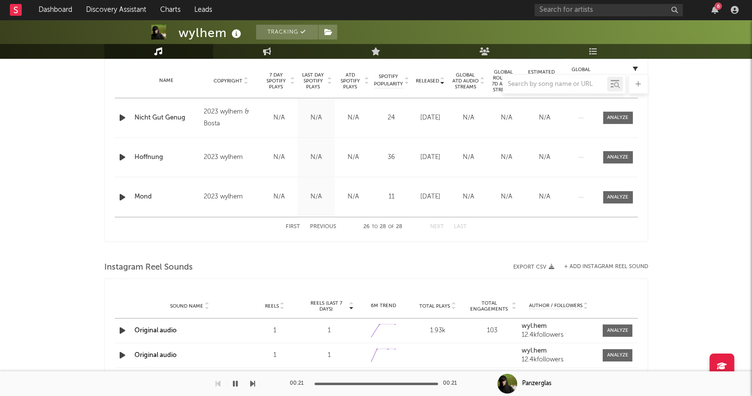
click at [288, 224] on button "First" at bounding box center [293, 226] width 14 height 5
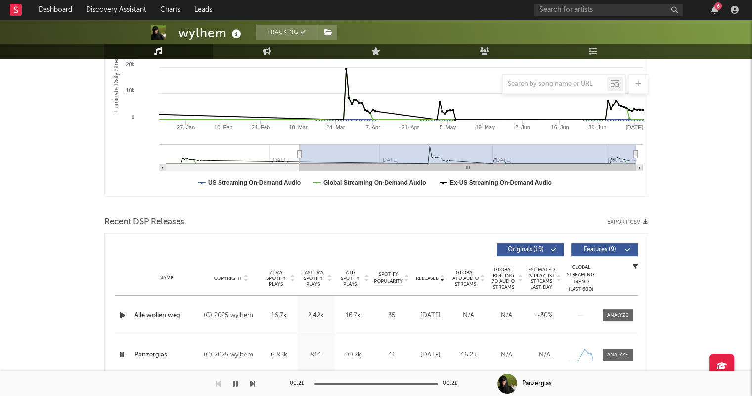
scroll to position [0, 0]
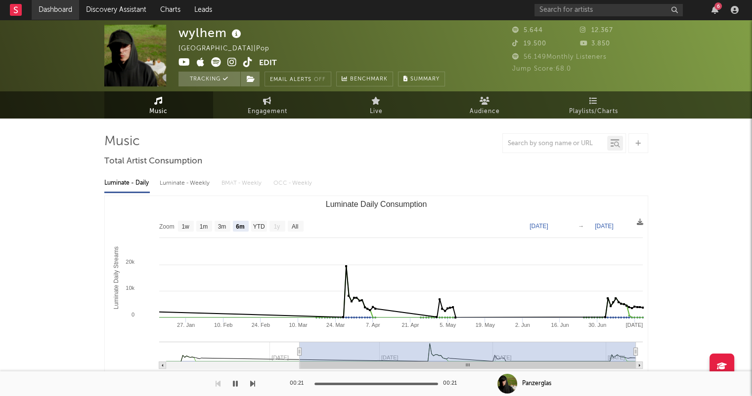
click at [48, 12] on link "Dashboard" at bounding box center [55, 10] width 47 height 20
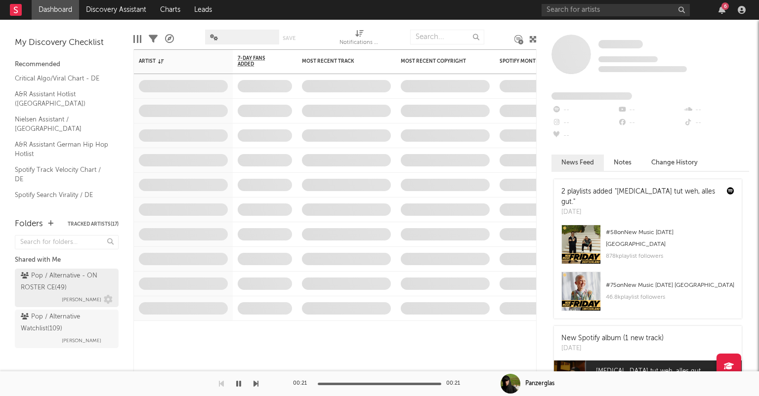
click at [77, 326] on div "Pop / Alternative Watchlist ( 109 )" at bounding box center [65, 323] width 89 height 24
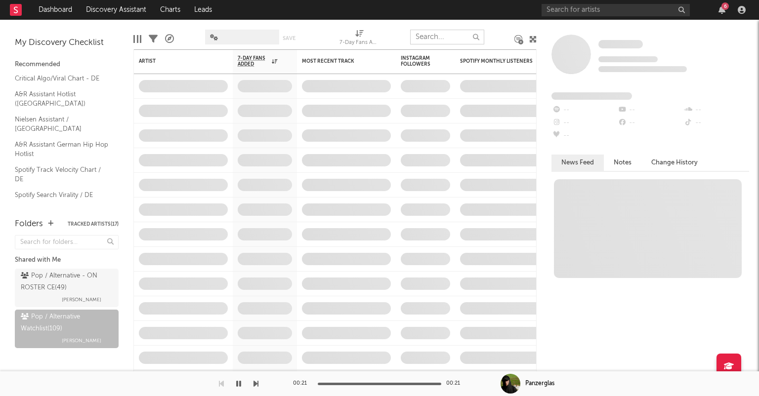
click at [422, 36] on input "text" at bounding box center [447, 37] width 74 height 15
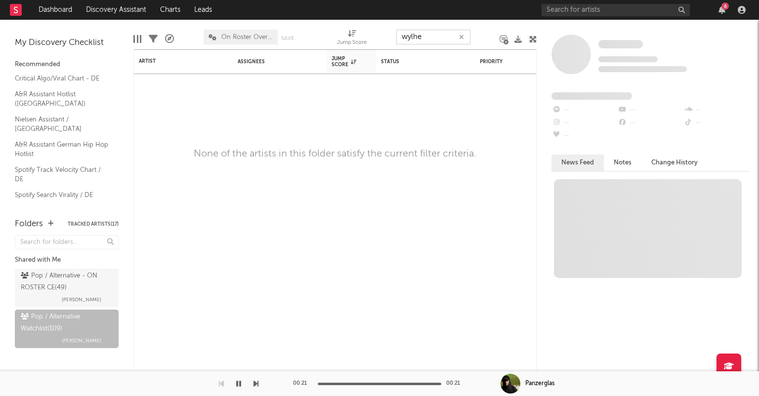
type input "wylhem"
click at [461, 37] on icon "button" at bounding box center [461, 37] width 5 height 6
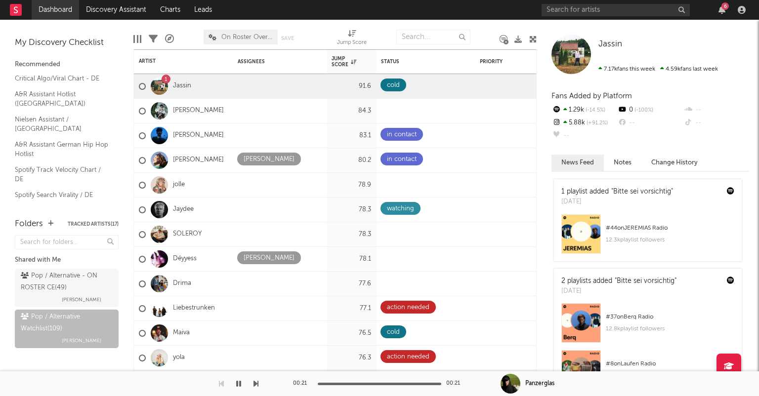
click at [63, 12] on link "Dashboard" at bounding box center [55, 10] width 47 height 20
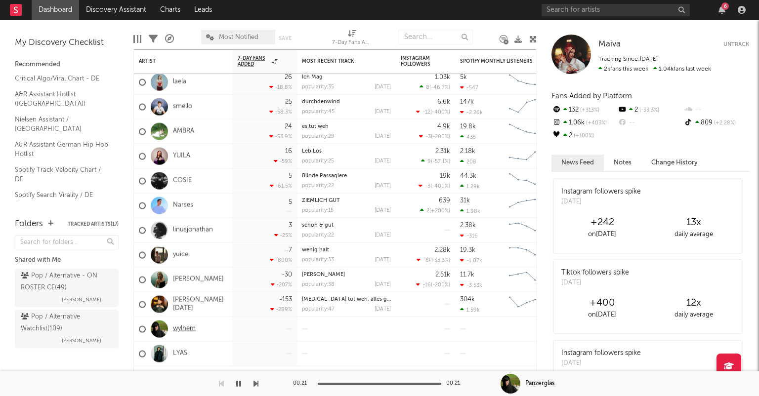
click at [176, 331] on link "wylhem" at bounding box center [184, 329] width 23 height 8
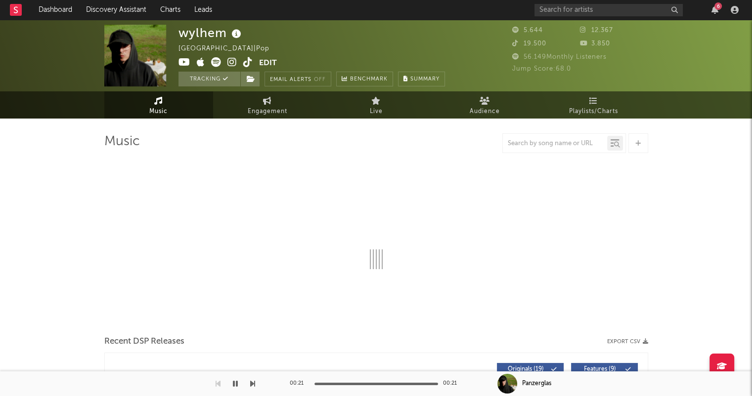
select select "6m"
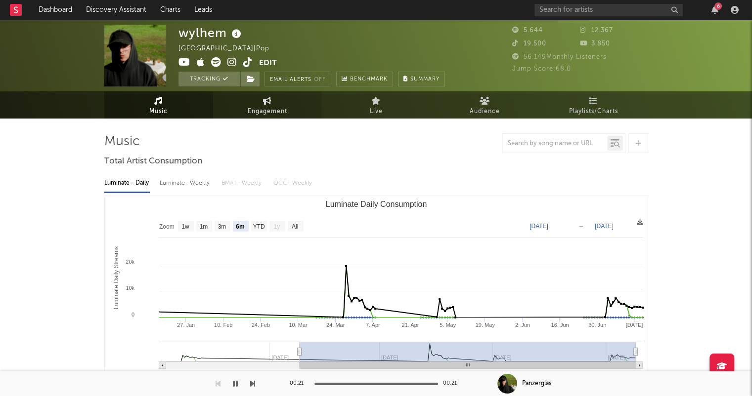
click at [287, 109] on link "Engagement" at bounding box center [267, 104] width 109 height 27
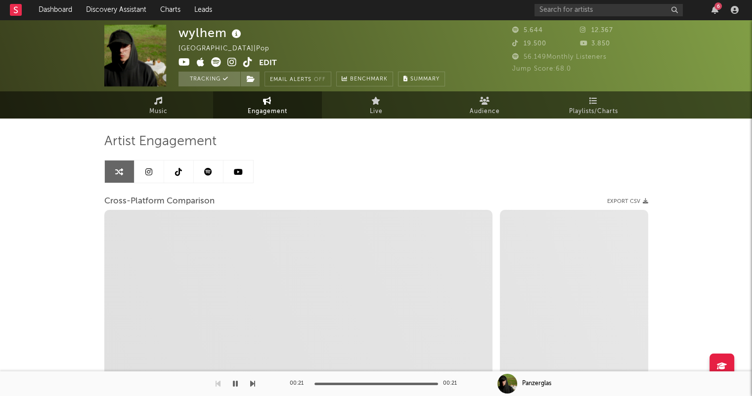
select select "1w"
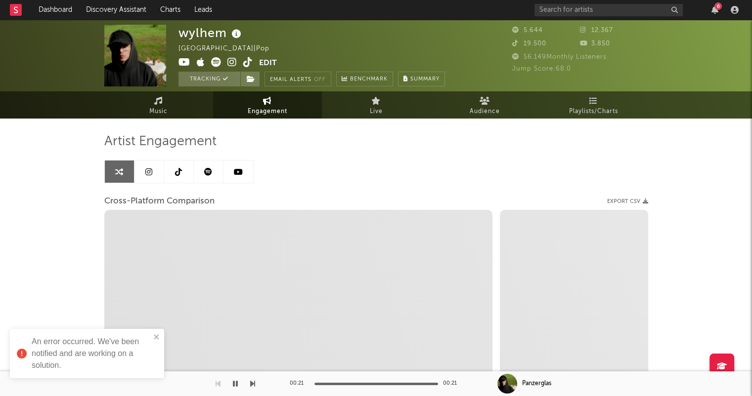
click at [212, 173] on link at bounding box center [209, 172] width 30 height 22
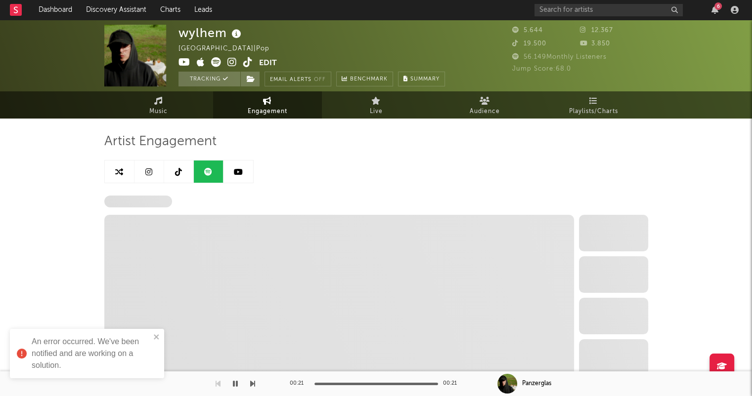
select select "6m"
select select "1w"
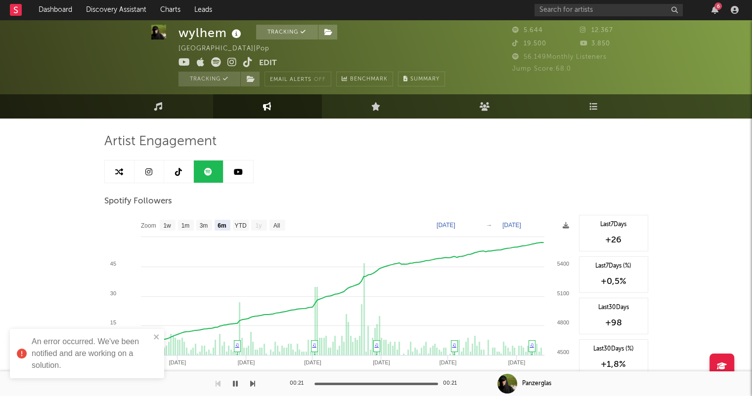
scroll to position [49, 0]
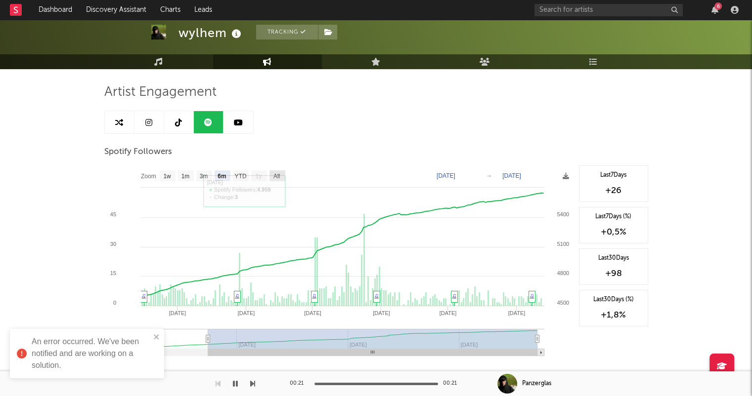
click at [272, 174] on rect at bounding box center [277, 176] width 16 height 11
select select "All"
type input "[DATE]"
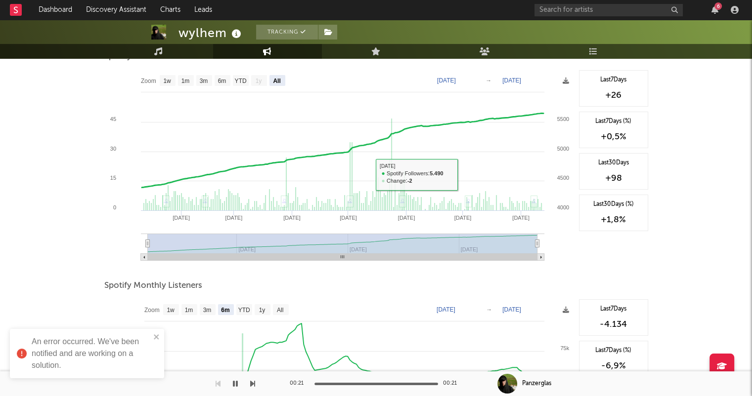
scroll to position [247, 0]
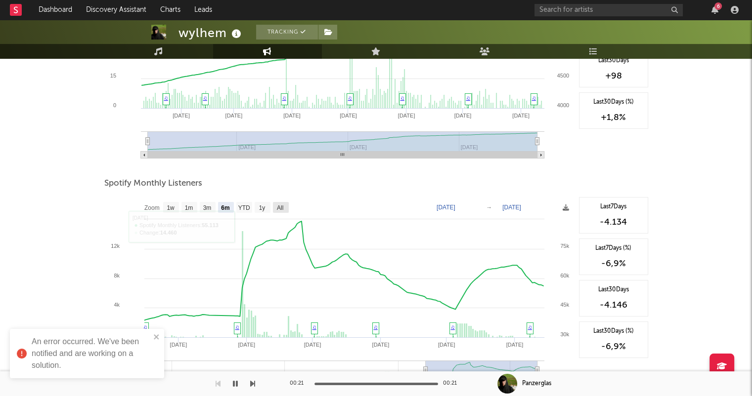
click at [277, 212] on text "All" at bounding box center [279, 208] width 6 height 7
select select "All"
type input "[DATE]"
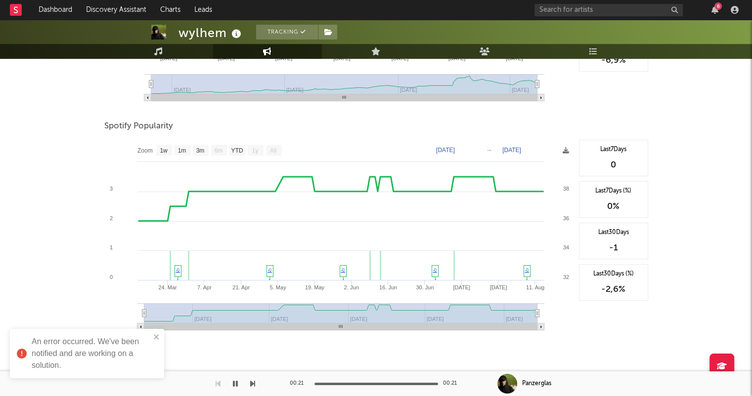
scroll to position [544, 0]
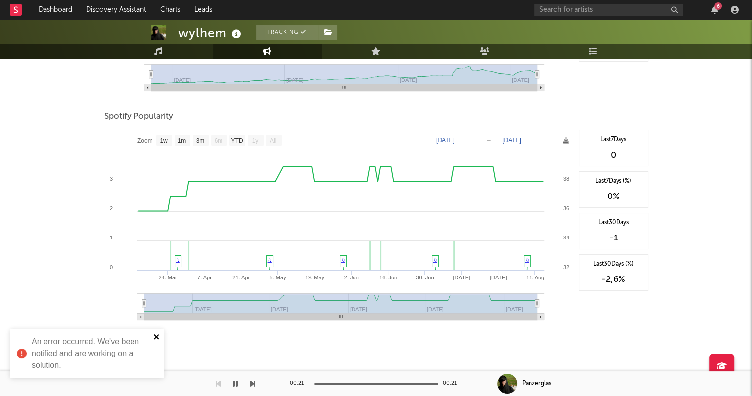
drag, startPoint x: 156, startPoint y: 339, endPoint x: 183, endPoint y: 359, distance: 33.9
click at [157, 340] on icon "close" at bounding box center [156, 337] width 7 height 8
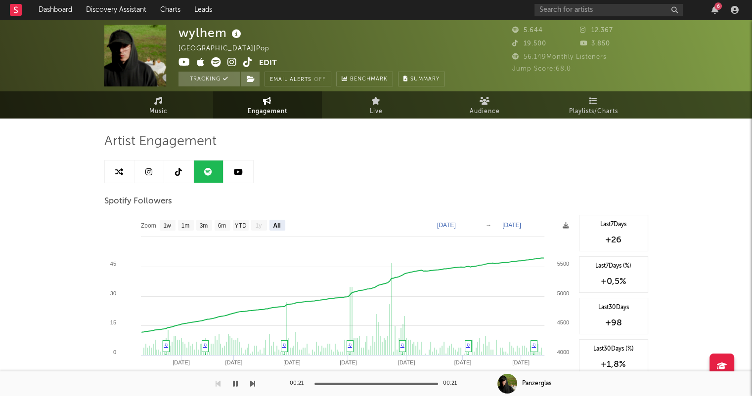
scroll to position [0, 0]
click at [187, 174] on link at bounding box center [179, 172] width 30 height 22
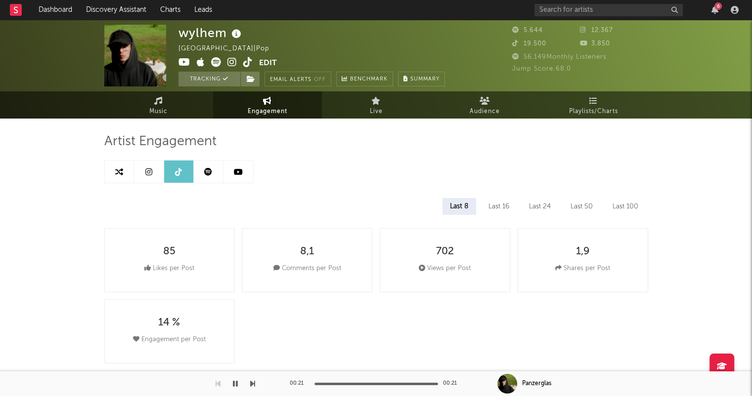
select select "6m"
click at [625, 206] on div "Last 100" at bounding box center [625, 206] width 41 height 17
click at [495, 208] on div "Last 16" at bounding box center [498, 206] width 36 height 17
click at [546, 206] on div "Last 24" at bounding box center [540, 206] width 37 height 17
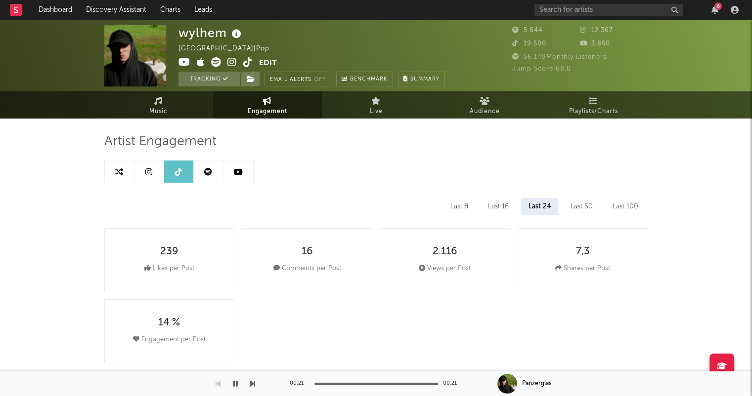
click at [578, 204] on div "Last 50" at bounding box center [581, 206] width 37 height 17
click at [544, 208] on div "Last 24" at bounding box center [539, 206] width 37 height 17
click at [575, 208] on div "Last 50" at bounding box center [581, 206] width 37 height 17
click at [548, 207] on div "Last 24" at bounding box center [539, 206] width 37 height 17
click at [512, 208] on div "Last 16" at bounding box center [498, 206] width 36 height 17
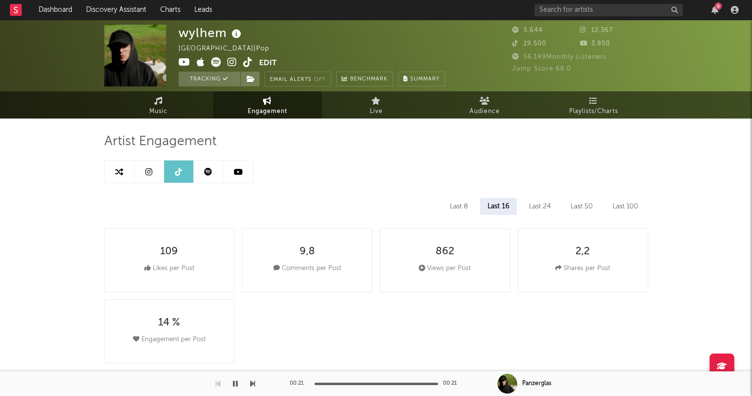
click at [536, 207] on div "Last 24" at bounding box center [540, 206] width 37 height 17
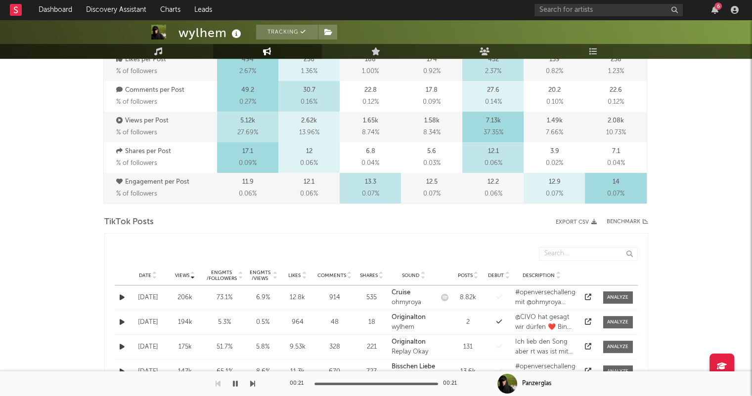
scroll to position [395, 0]
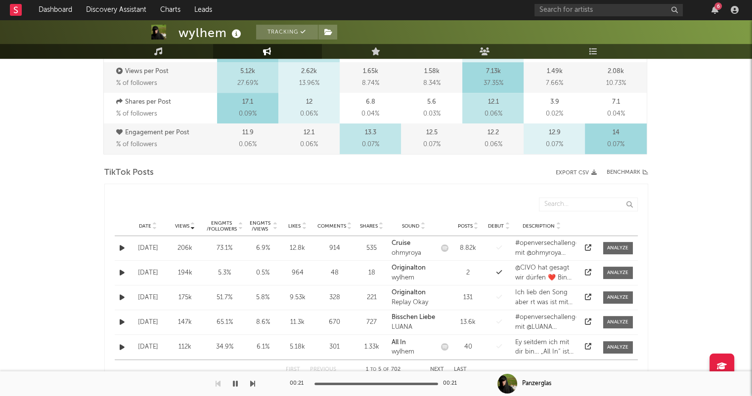
click at [154, 227] on icon at bounding box center [154, 228] width 5 height 4
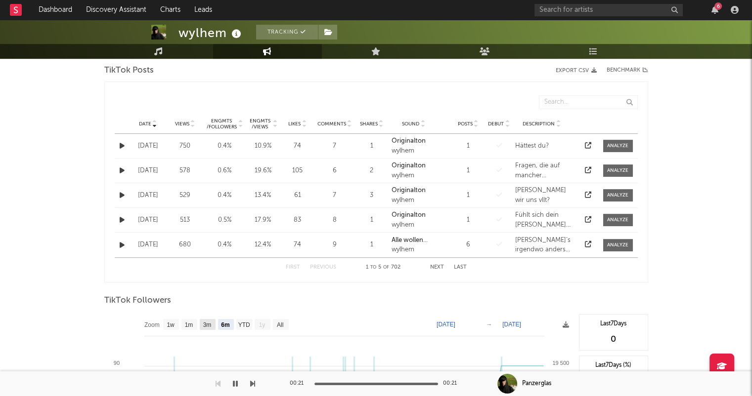
scroll to position [445, 0]
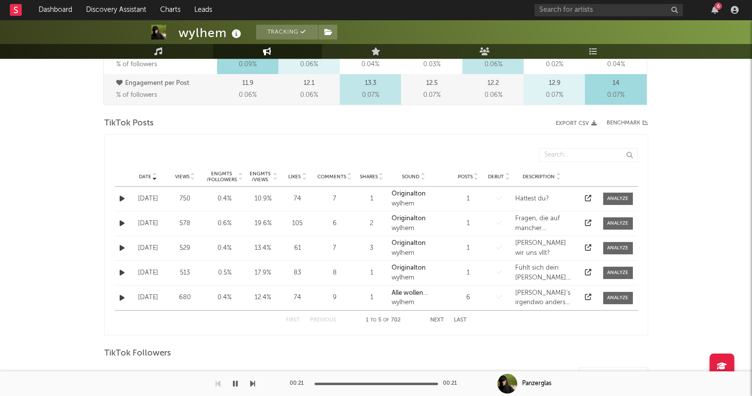
click at [192, 178] on icon at bounding box center [192, 179] width 5 height 4
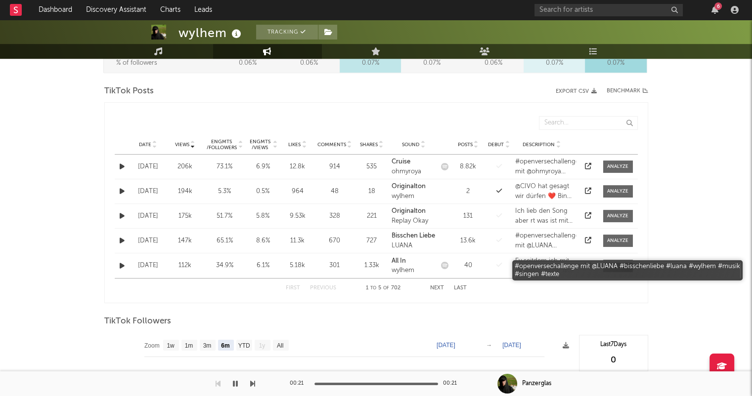
scroll to position [494, 0]
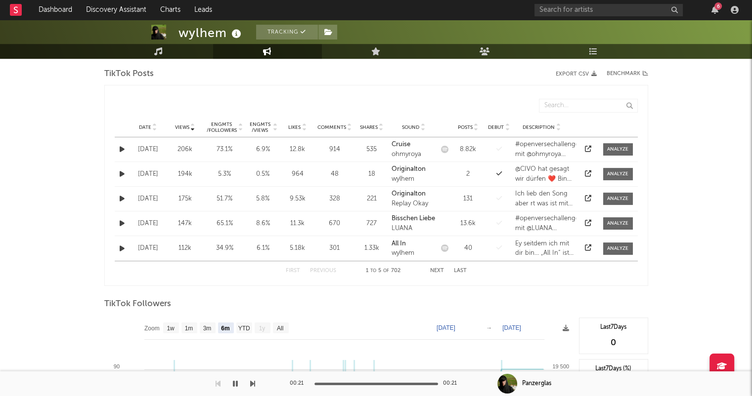
click at [436, 270] on button "Next" at bounding box center [437, 270] width 14 height 5
click at [435, 269] on button "Next" at bounding box center [437, 270] width 14 height 5
click at [154, 130] on icon at bounding box center [154, 130] width 5 height 4
click at [433, 269] on button "Next" at bounding box center [437, 270] width 14 height 5
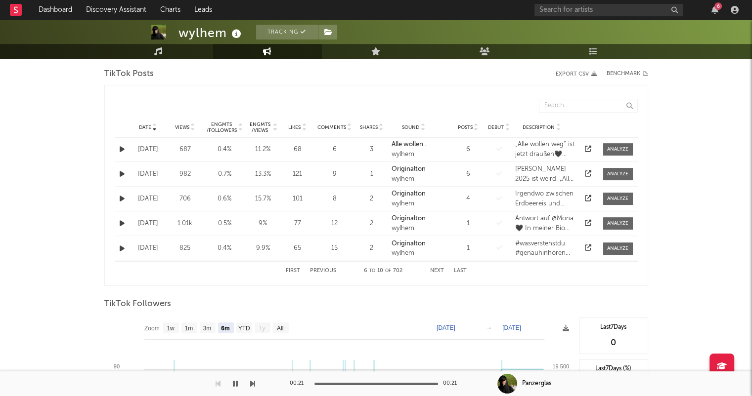
click at [433, 269] on button "Next" at bounding box center [437, 270] width 14 height 5
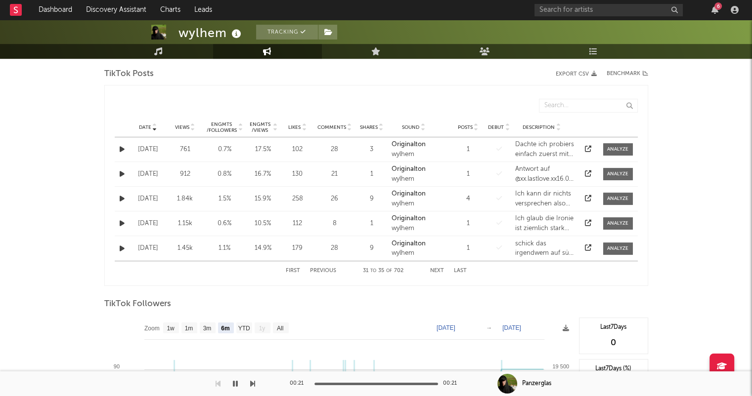
click at [433, 269] on button "Next" at bounding box center [437, 270] width 14 height 5
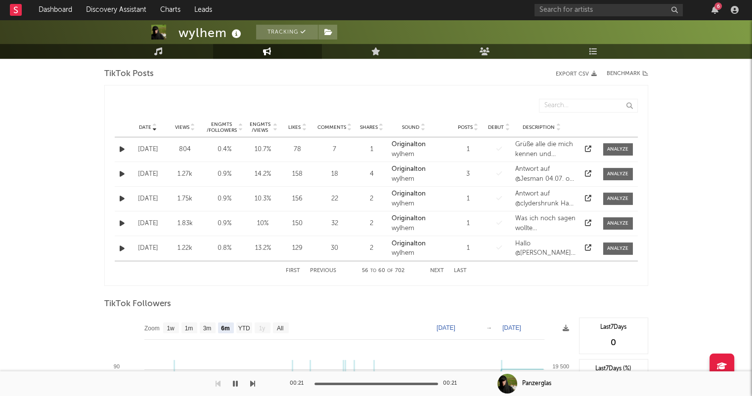
click at [433, 269] on button "Next" at bounding box center [437, 270] width 14 height 5
click at [441, 268] on button "Next" at bounding box center [437, 270] width 14 height 5
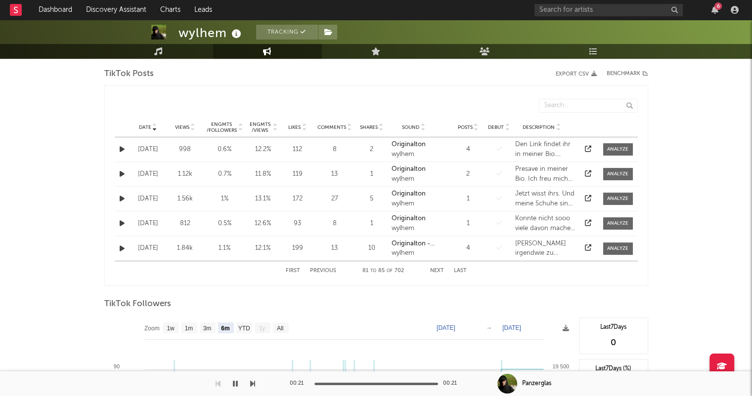
click at [441, 268] on button "Next" at bounding box center [437, 270] width 14 height 5
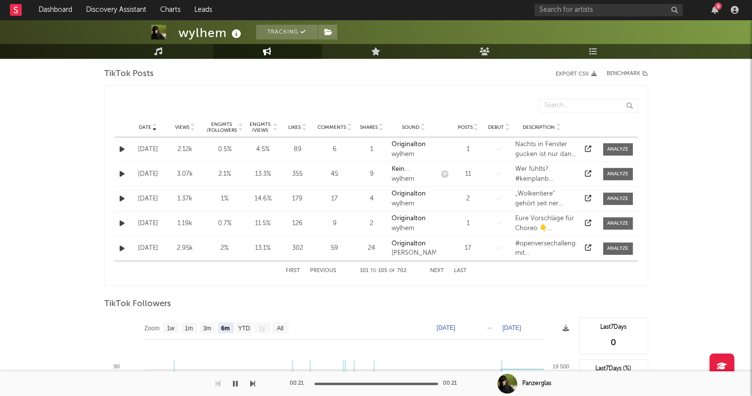
click at [441, 268] on button "Next" at bounding box center [437, 270] width 14 height 5
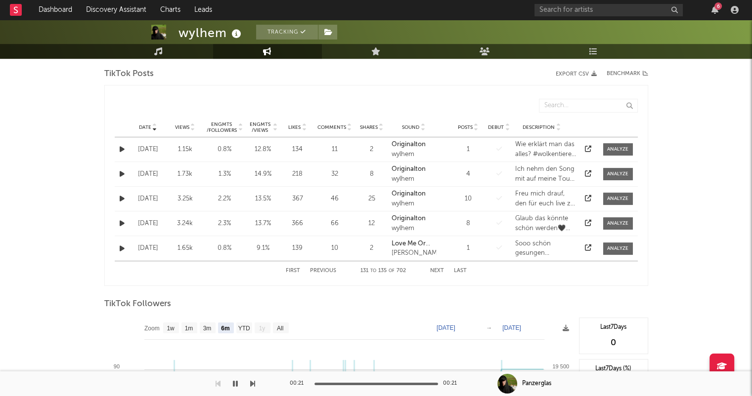
click at [441, 268] on button "Next" at bounding box center [437, 270] width 14 height 5
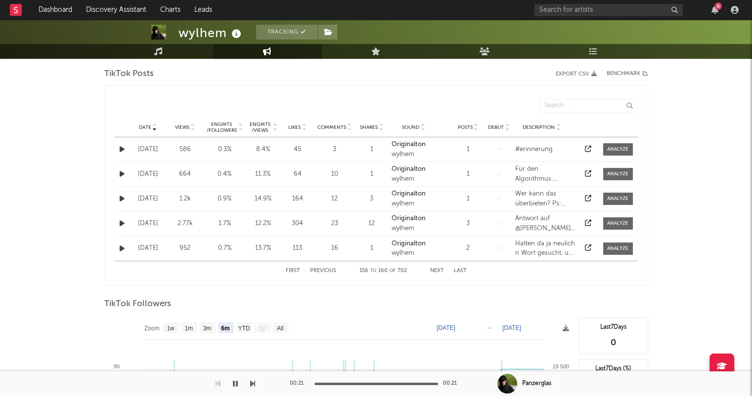
click at [441, 268] on button "Next" at bounding box center [437, 270] width 14 height 5
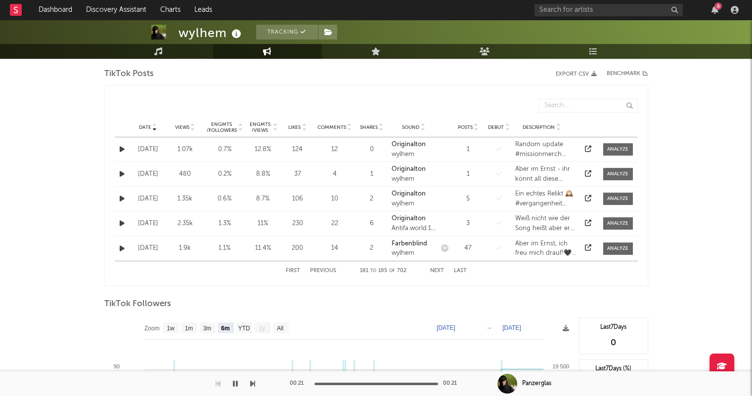
click at [441, 268] on button "Next" at bounding box center [437, 270] width 14 height 5
click at [440, 266] on div "First Previous 186 to 190 of 702 Next Last" at bounding box center [376, 270] width 181 height 19
click at [443, 271] on button "Next" at bounding box center [437, 270] width 14 height 5
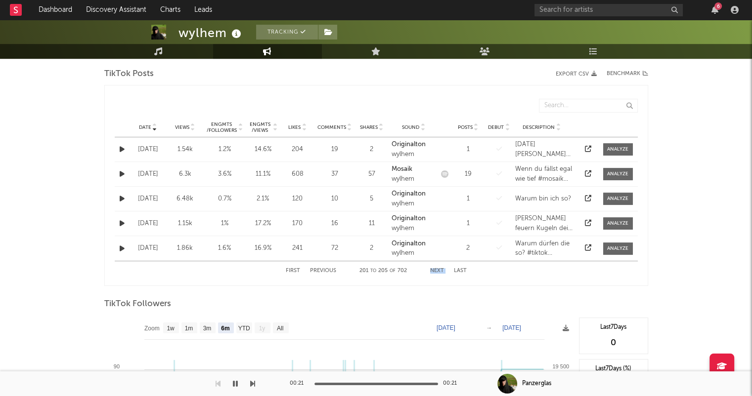
click at [443, 271] on button "Next" at bounding box center [437, 270] width 14 height 5
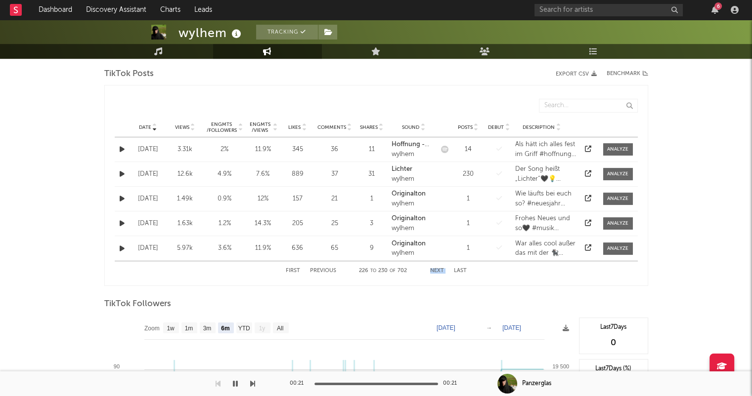
click at [443, 271] on button "Next" at bounding box center [437, 270] width 14 height 5
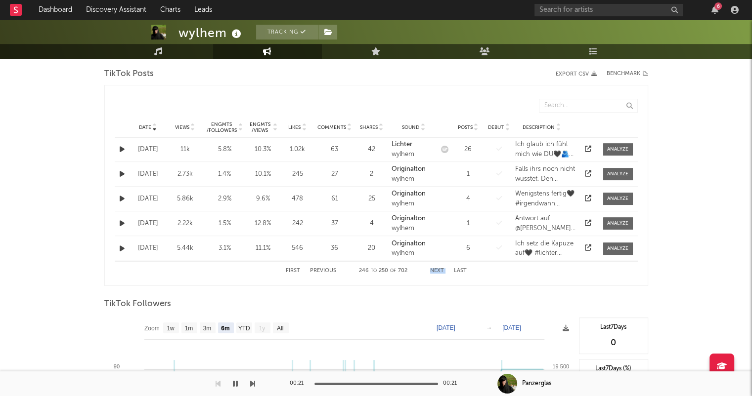
click at [443, 271] on button "Next" at bounding box center [437, 270] width 14 height 5
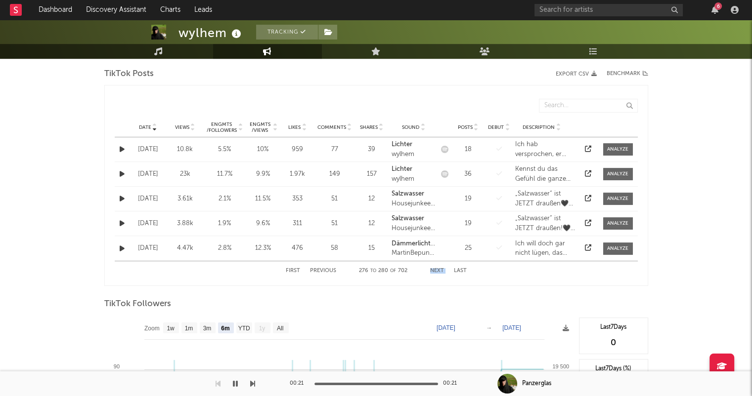
click at [443, 271] on button "Next" at bounding box center [437, 270] width 14 height 5
click at [431, 268] on button "Next" at bounding box center [437, 270] width 14 height 5
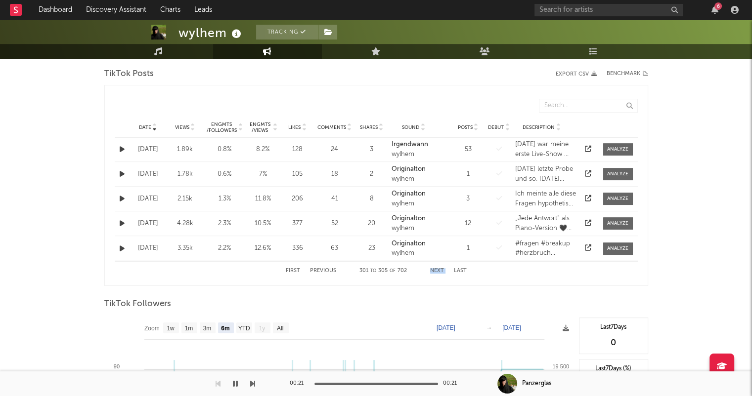
click at [431, 268] on button "Next" at bounding box center [437, 270] width 14 height 5
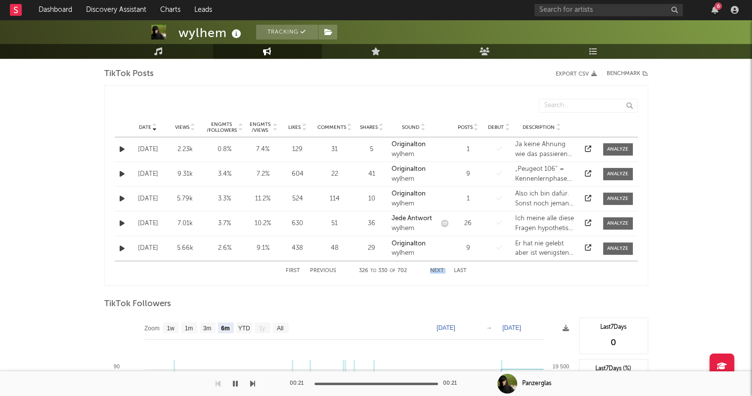
click at [431, 268] on button "Next" at bounding box center [437, 270] width 14 height 5
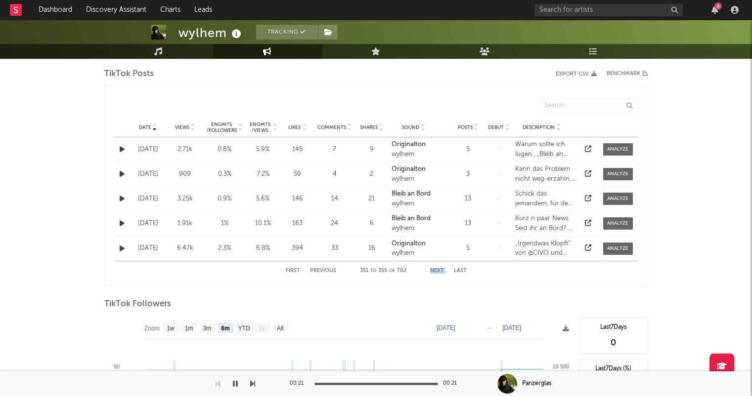
click at [431, 268] on button "Next" at bounding box center [437, 270] width 14 height 5
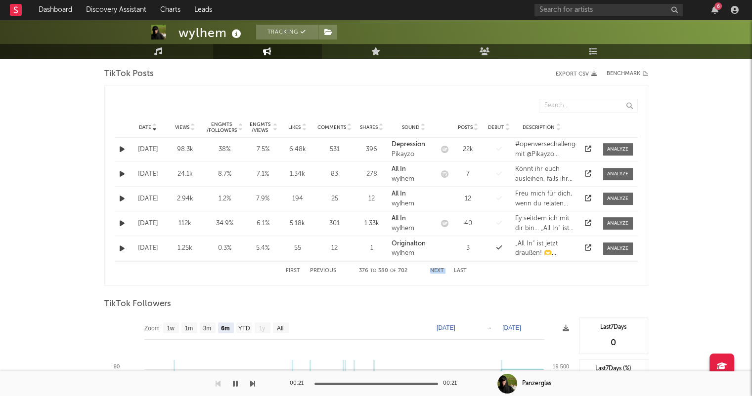
click at [431, 268] on button "Next" at bounding box center [437, 270] width 14 height 5
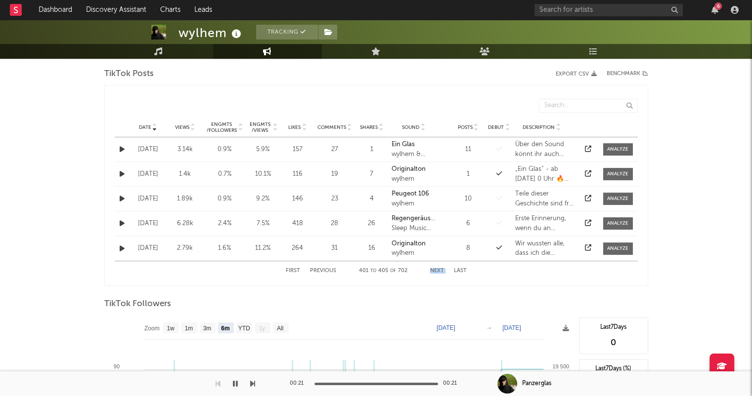
click at [431, 268] on button "Next" at bounding box center [437, 270] width 14 height 5
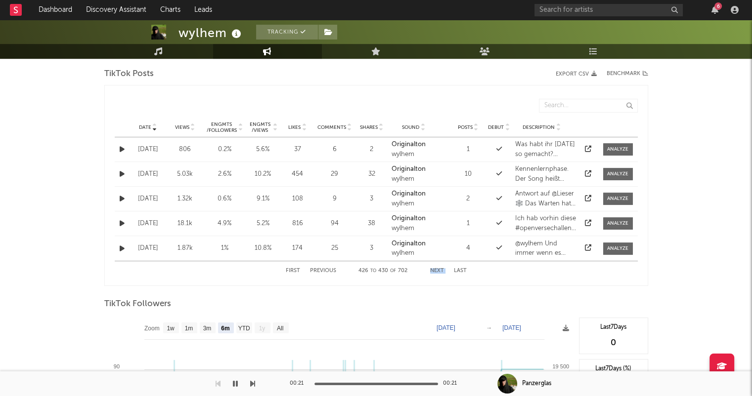
click at [431, 268] on button "Next" at bounding box center [437, 270] width 14 height 5
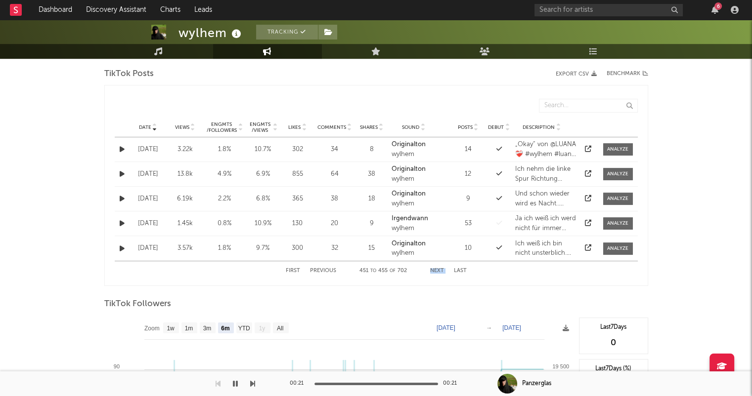
click at [431, 268] on button "Next" at bounding box center [437, 270] width 14 height 5
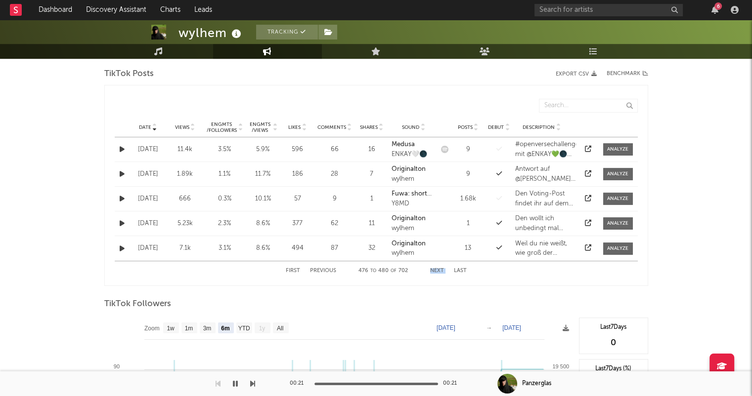
click at [431, 268] on button "Next" at bounding box center [437, 270] width 14 height 5
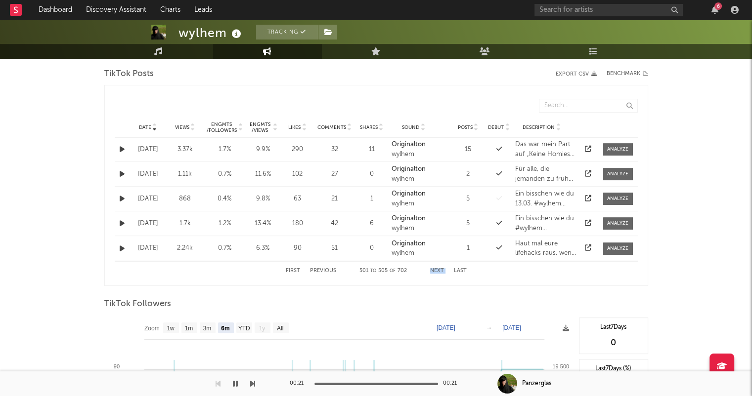
click at [433, 268] on button "Next" at bounding box center [437, 270] width 14 height 5
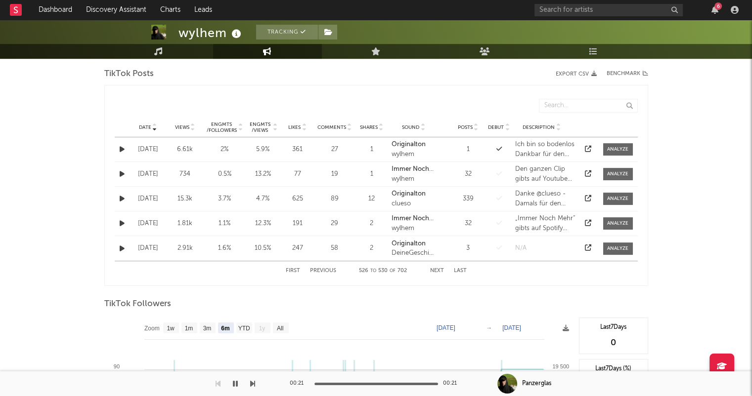
click at [467, 267] on div "First Previous 526 to 530 of 702 Next Last" at bounding box center [376, 271] width 523 height 20
click at [434, 268] on button "Next" at bounding box center [437, 270] width 14 height 5
click at [322, 268] on button "Previous" at bounding box center [323, 270] width 26 height 5
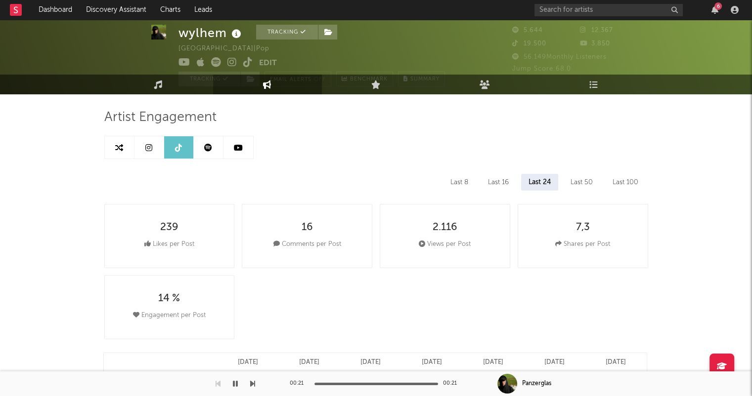
scroll to position [0, 0]
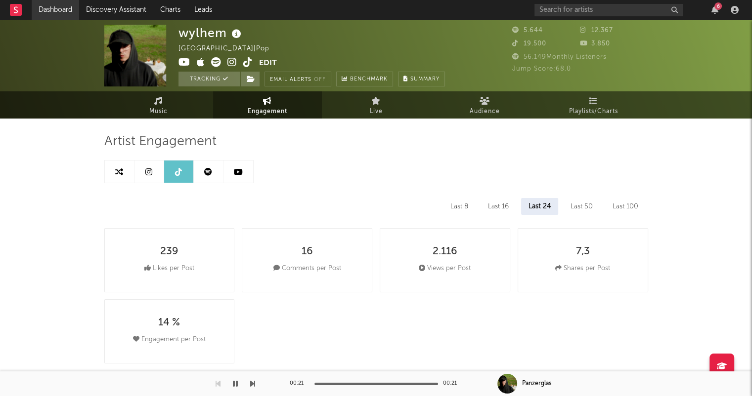
click at [60, 16] on link "Dashboard" at bounding box center [55, 10] width 47 height 20
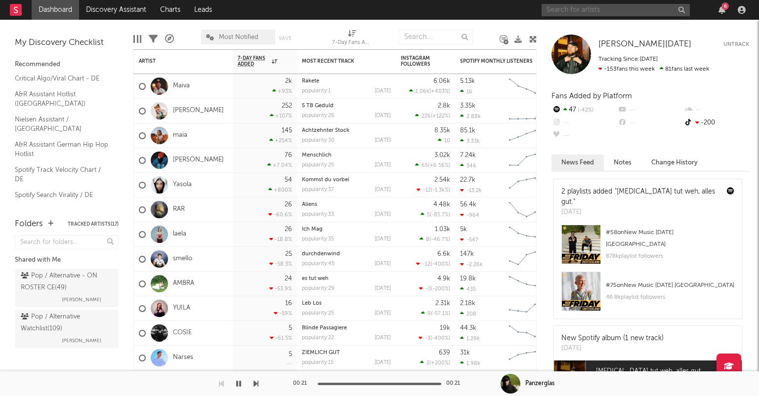
click at [604, 12] on input "text" at bounding box center [616, 10] width 148 height 12
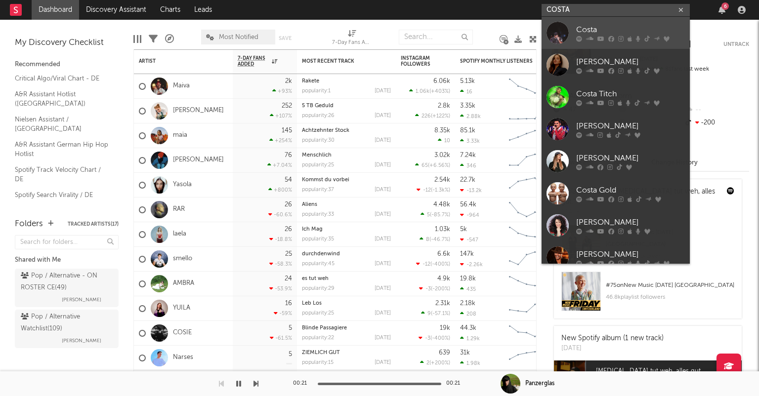
type input "COSTA"
click at [625, 27] on div "Costa" at bounding box center [630, 30] width 109 height 12
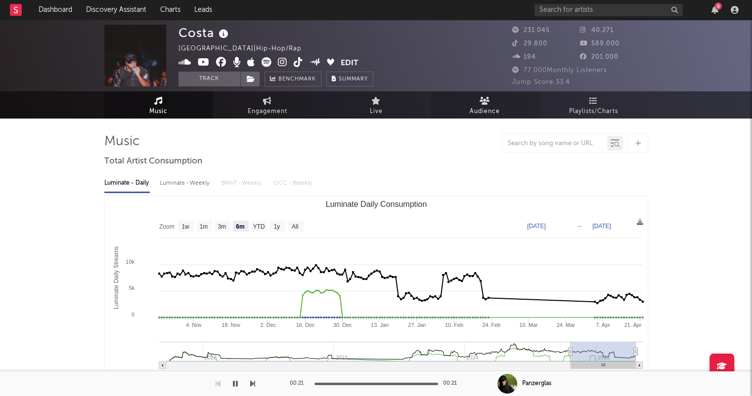
select select "6m"
click at [63, 14] on link "Dashboard" at bounding box center [55, 10] width 47 height 20
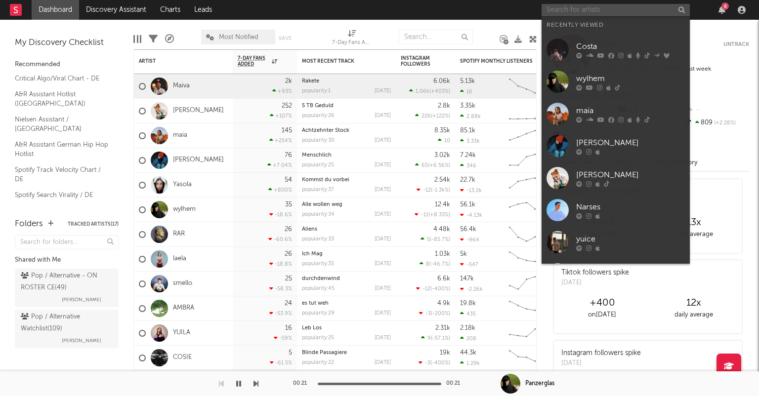
click at [582, 12] on input "text" at bounding box center [616, 10] width 148 height 12
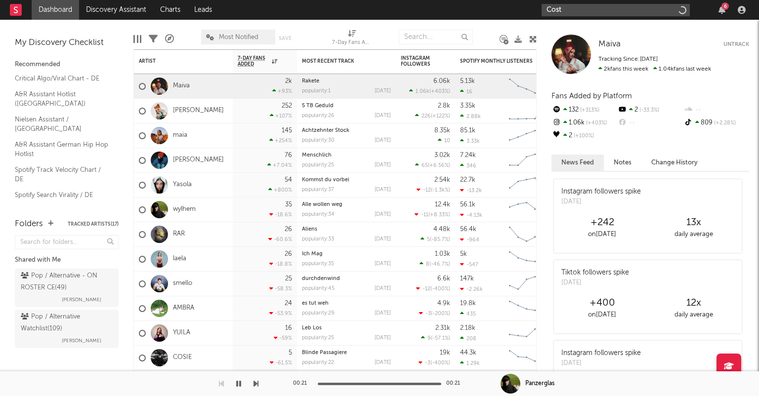
type input "Costa"
click at [681, 8] on icon "button" at bounding box center [681, 10] width 5 height 6
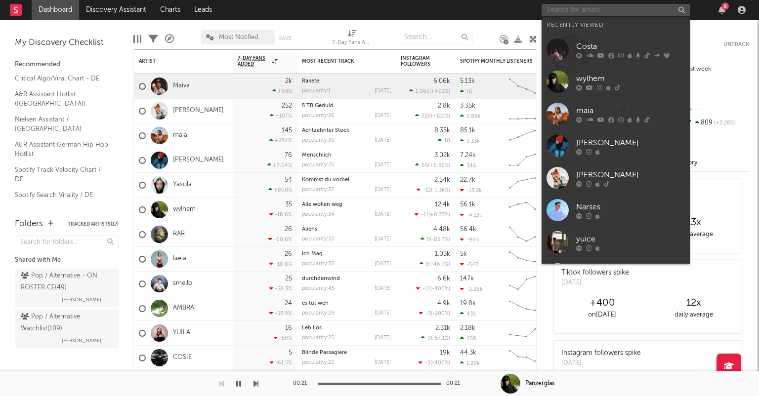
click at [571, 10] on input "text" at bounding box center [616, 10] width 148 height 12
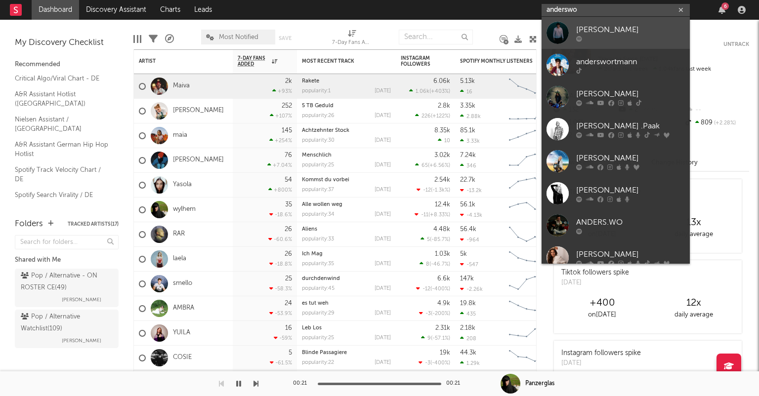
type input "anderswo"
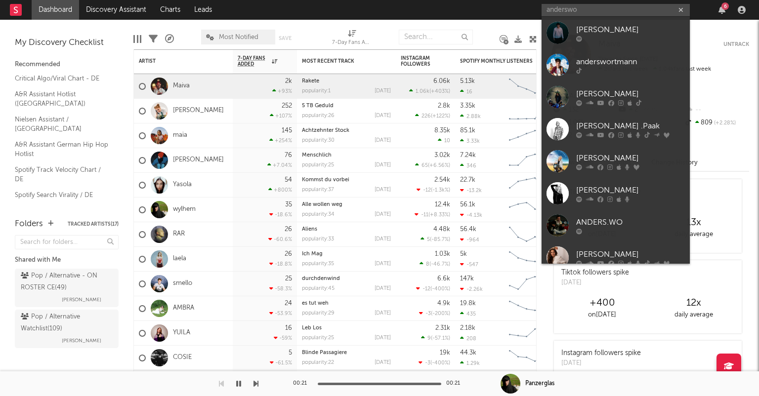
click at [628, 31] on div "[PERSON_NAME]" at bounding box center [630, 30] width 109 height 12
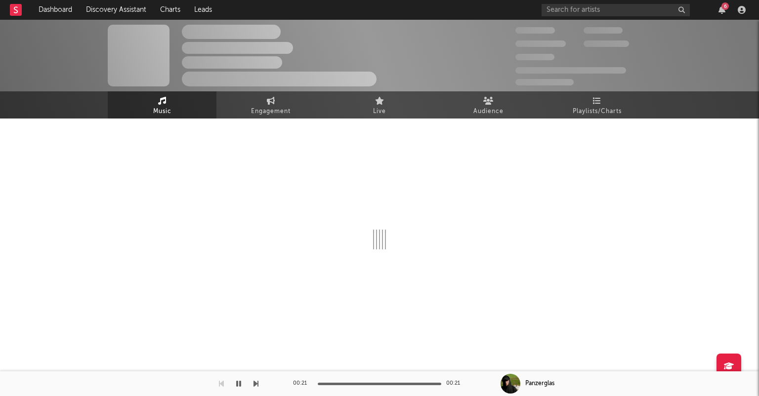
select select "1w"
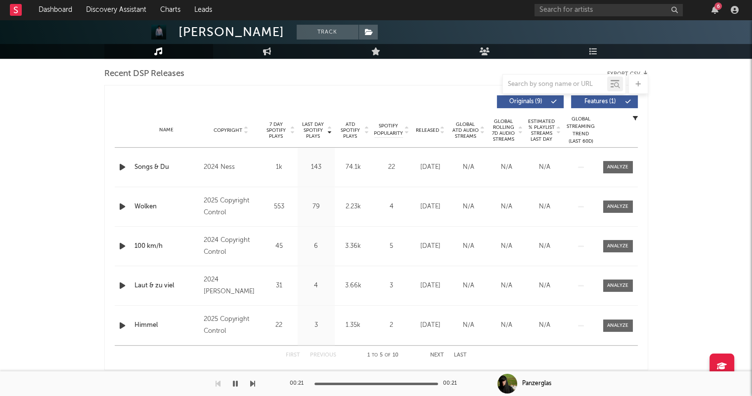
scroll to position [198, 0]
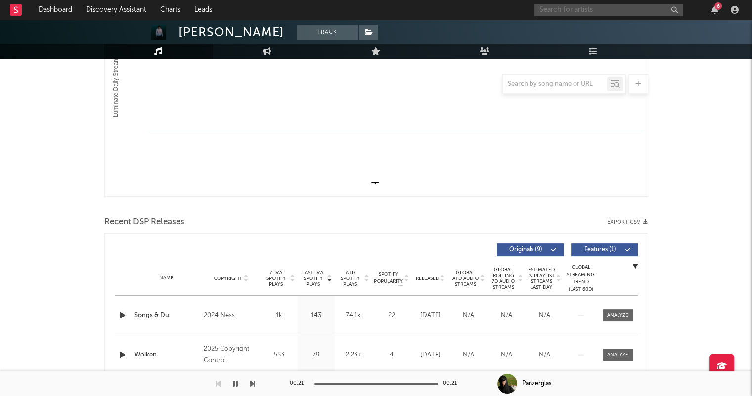
click at [563, 11] on input "text" at bounding box center [608, 10] width 148 height 12
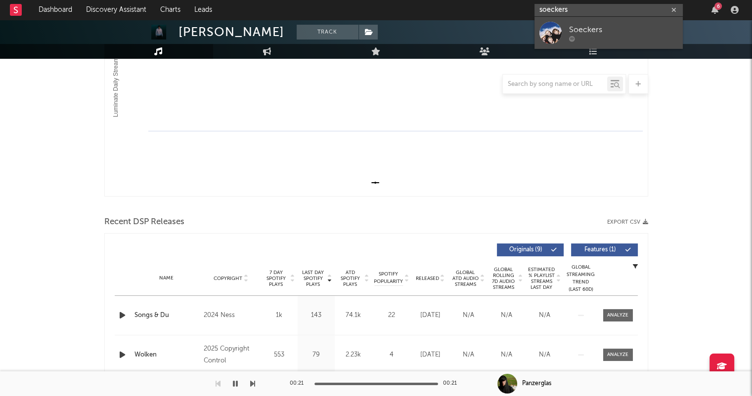
type input "soeckers"
click at [591, 34] on div "Soeckers" at bounding box center [623, 30] width 109 height 12
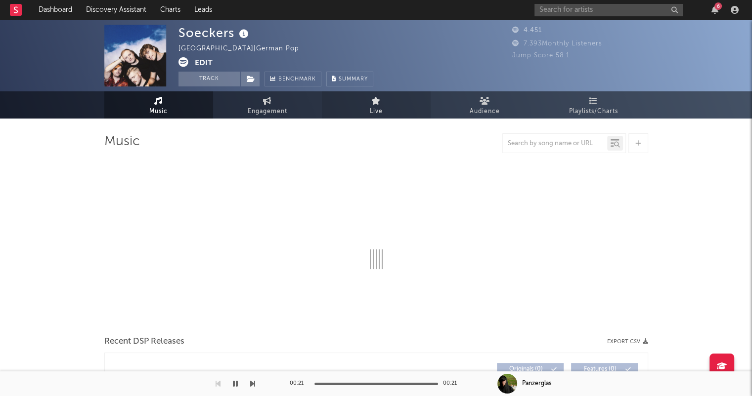
select select "1w"
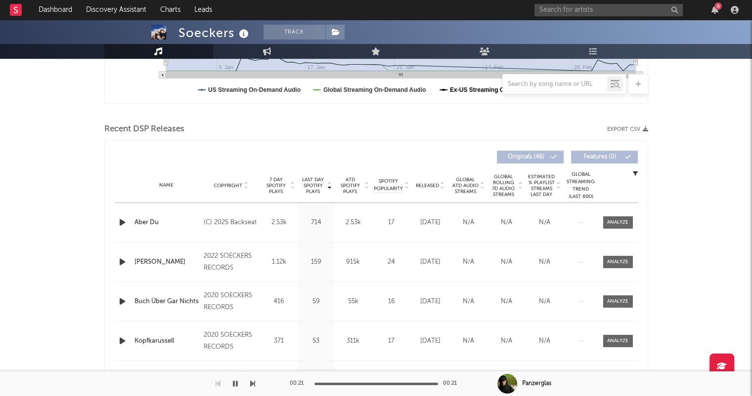
scroll to position [297, 0]
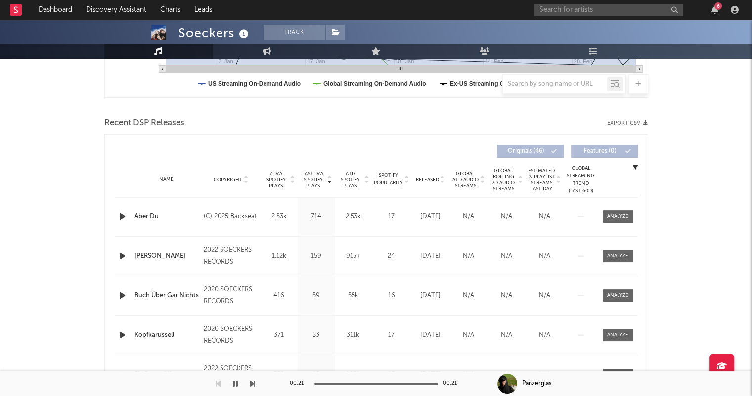
click at [441, 182] on icon at bounding box center [442, 182] width 5 height 4
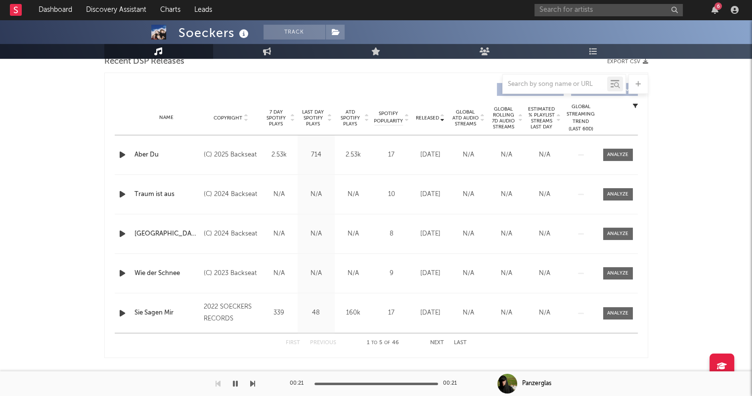
scroll to position [395, 0]
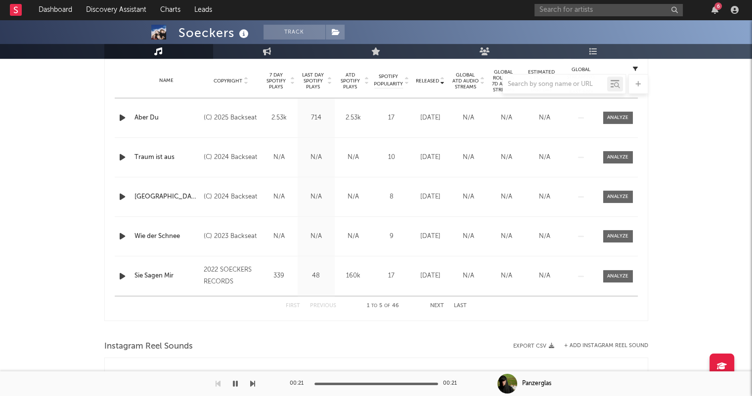
click at [439, 304] on button "Next" at bounding box center [437, 306] width 14 height 5
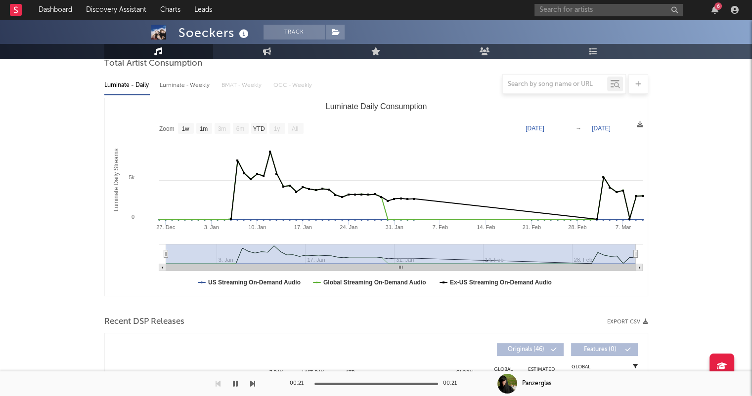
scroll to position [0, 0]
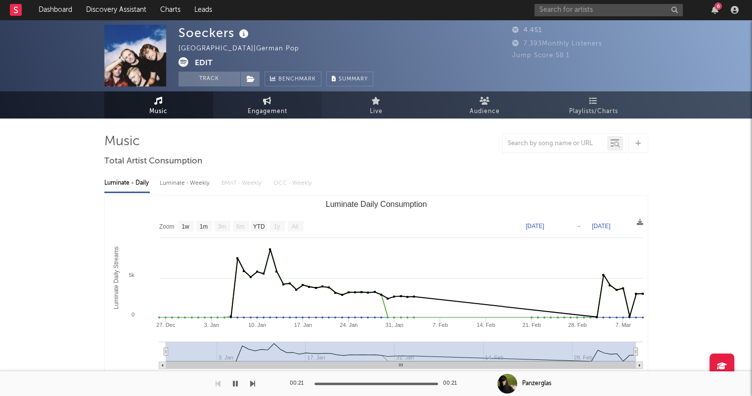
click at [254, 112] on span "Engagement" at bounding box center [268, 112] width 40 height 12
select select "1w"
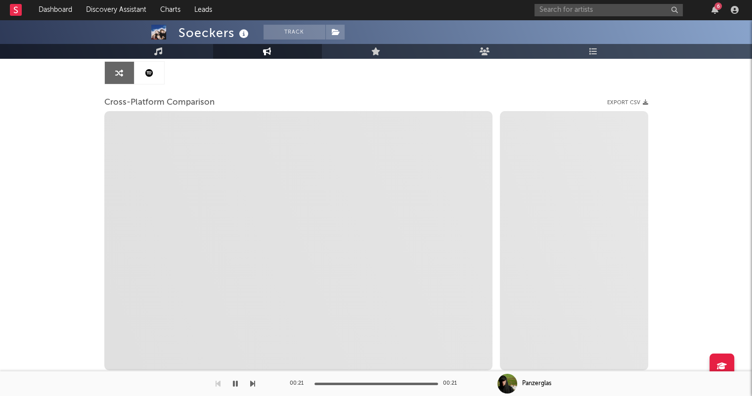
scroll to position [142, 0]
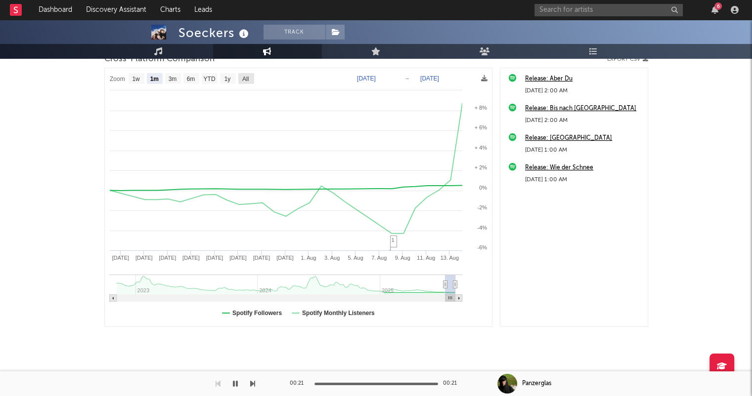
click at [248, 76] on text "All" at bounding box center [245, 79] width 6 height 7
select select "All"
type input "[DATE]"
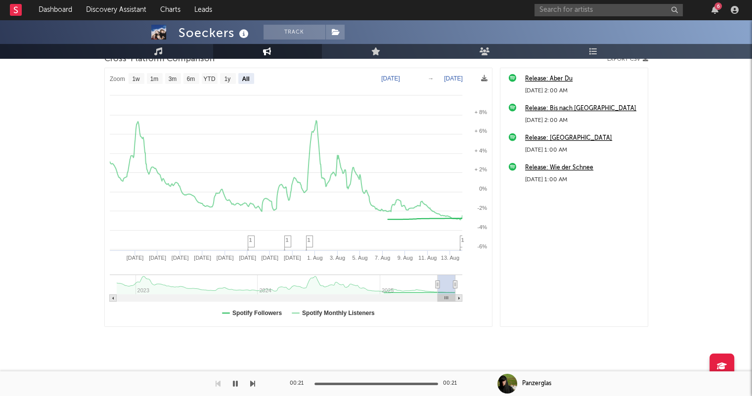
select select "All"
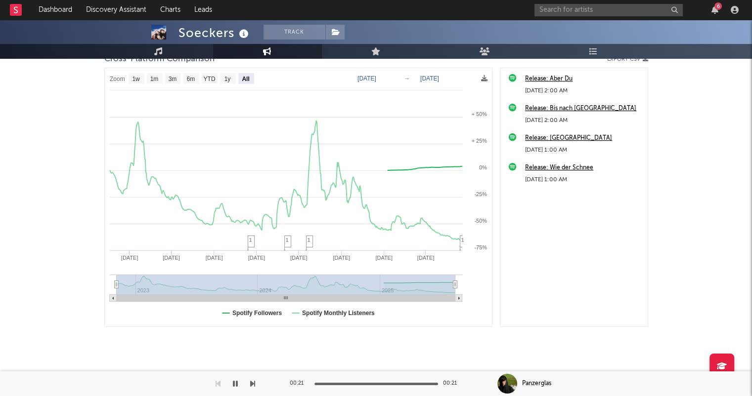
click at [376, 78] on text "[DATE]" at bounding box center [366, 78] width 19 height 7
click at [396, 79] on input "[DATE]" at bounding box center [373, 79] width 46 height 10
click at [396, 77] on input "[DATE]" at bounding box center [373, 79] width 46 height 10
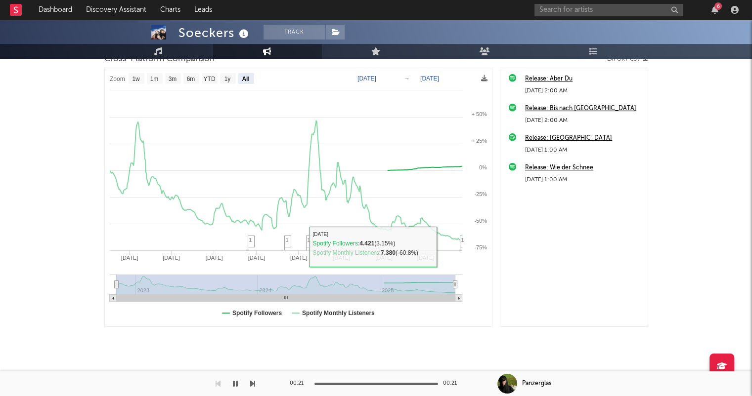
click at [563, 254] on div "Release: Aber Du [DATE] 2:00 AM Release: Bis nach [GEOGRAPHIC_DATA] [DATE] 2:00…" at bounding box center [574, 198] width 148 height 260
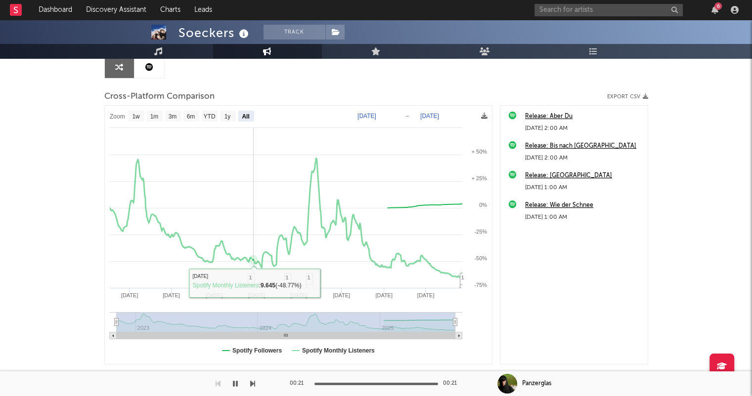
scroll to position [0, 0]
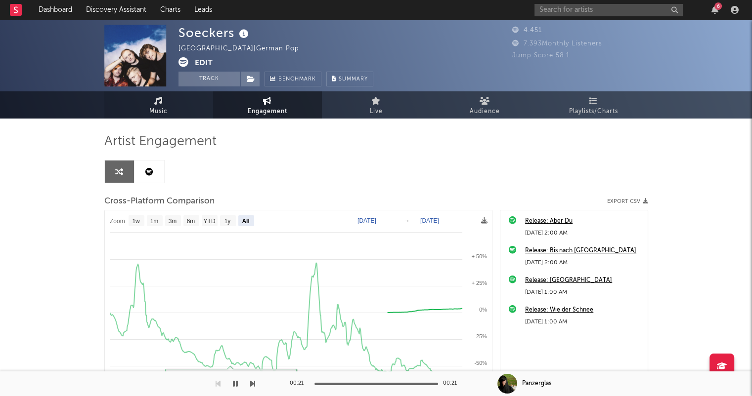
click at [178, 108] on link "Music" at bounding box center [158, 104] width 109 height 27
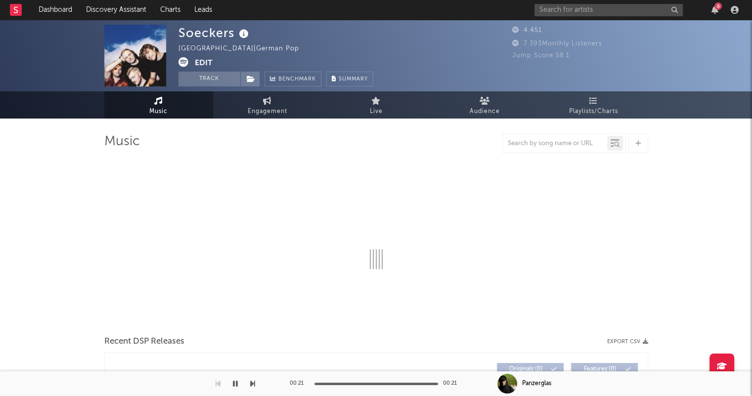
select select "1w"
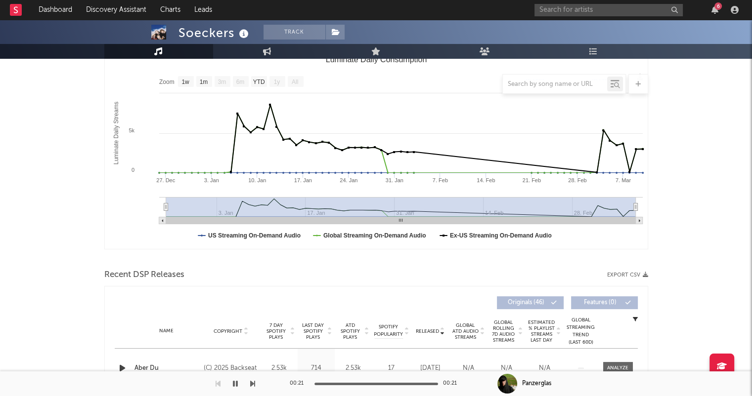
scroll to position [247, 0]
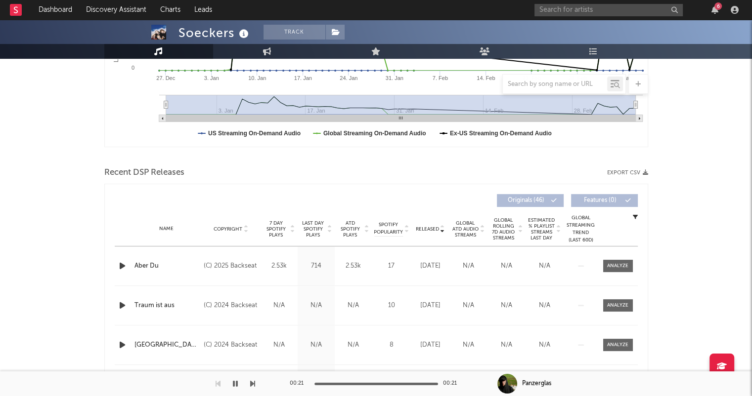
click at [293, 230] on icon at bounding box center [292, 231] width 5 height 4
click at [366, 230] on icon at bounding box center [366, 231] width 5 height 4
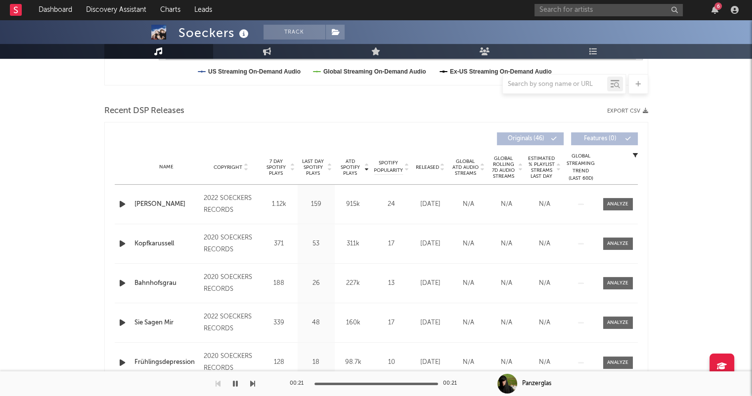
scroll to position [346, 0]
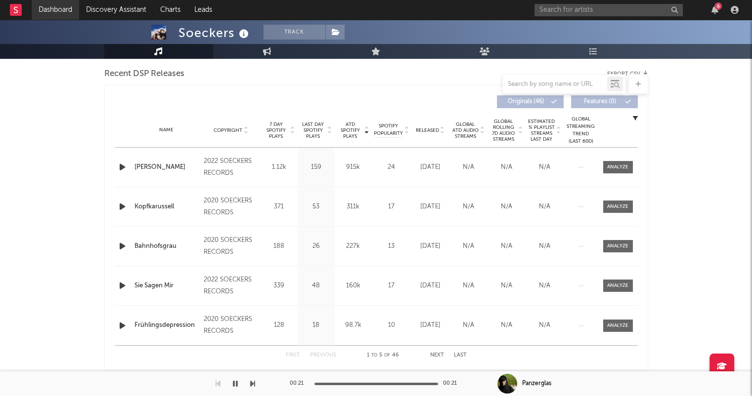
click at [51, 7] on link "Dashboard" at bounding box center [55, 10] width 47 height 20
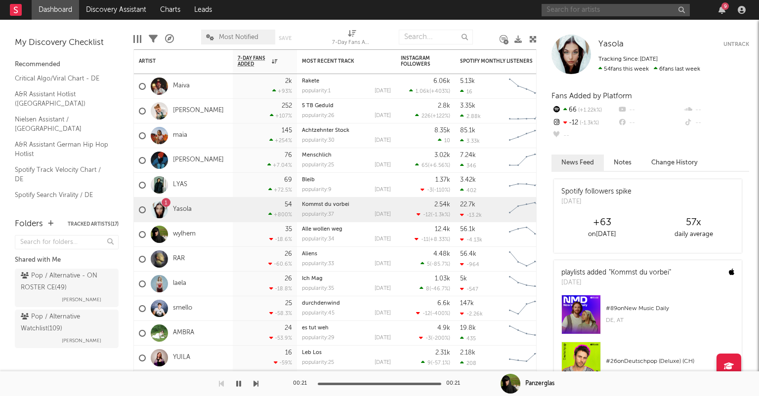
click at [618, 12] on input "text" at bounding box center [616, 10] width 148 height 12
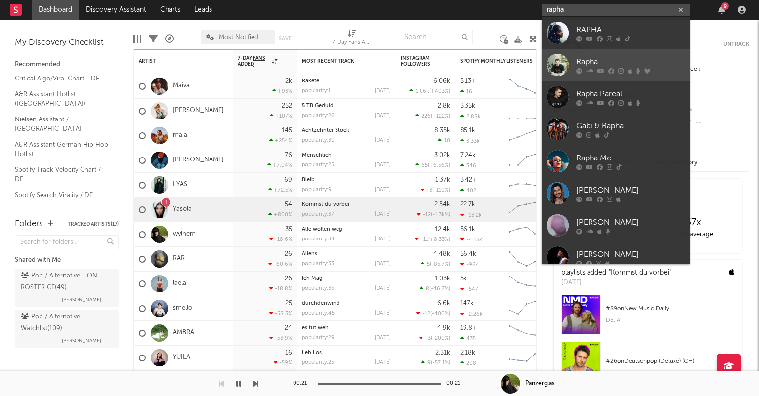
type input "rapha"
click at [638, 52] on link "Rapha" at bounding box center [616, 65] width 148 height 32
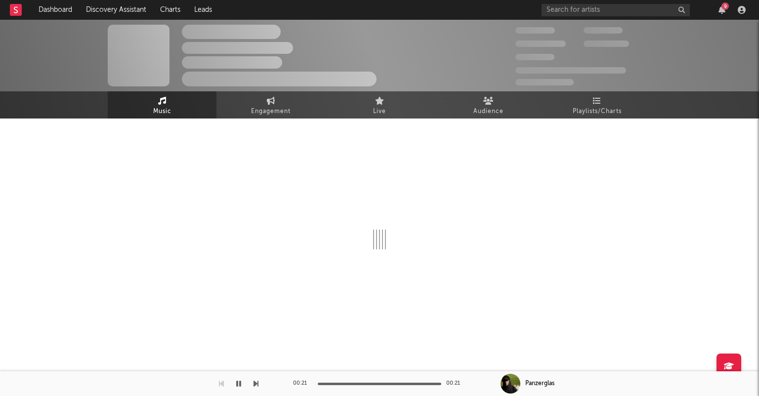
select select "1w"
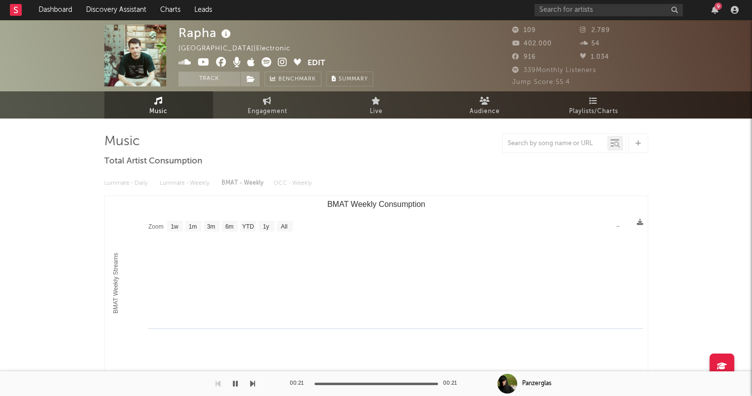
select select "1w"
click at [581, 13] on input "text" at bounding box center [608, 10] width 148 height 12
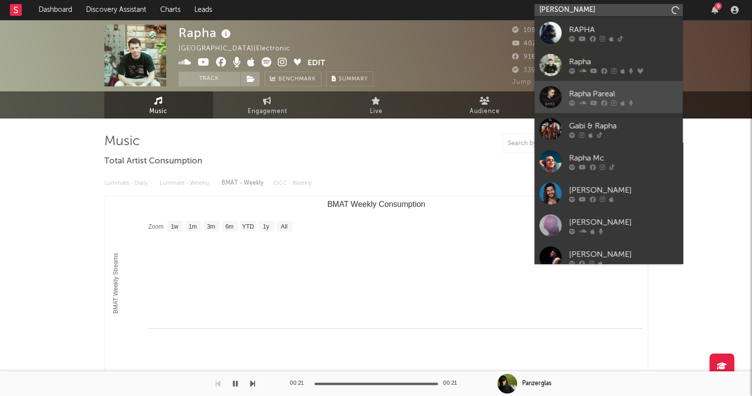
type input "rapha marbella"
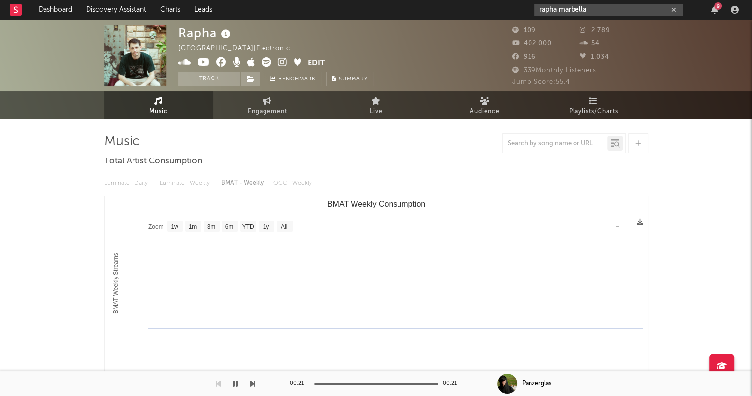
click at [672, 9] on icon "button" at bounding box center [673, 10] width 5 height 6
click at [593, 13] on input "text" at bounding box center [608, 10] width 148 height 12
click at [537, 12] on input "margella" at bounding box center [608, 10] width 148 height 12
type input "rapha margella"
click at [675, 7] on icon "button" at bounding box center [673, 10] width 5 height 6
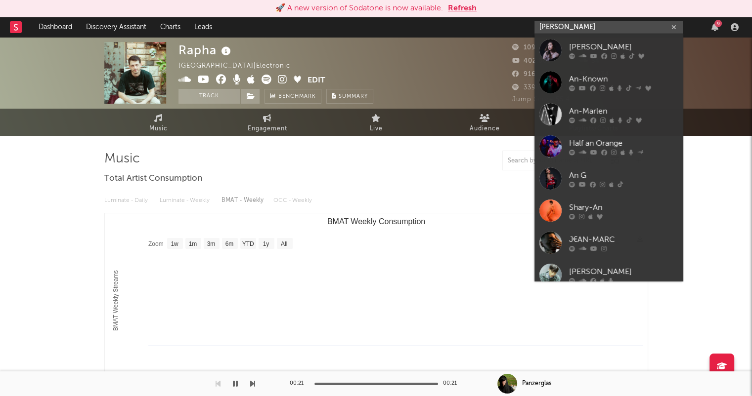
type input "[PERSON_NAME]"
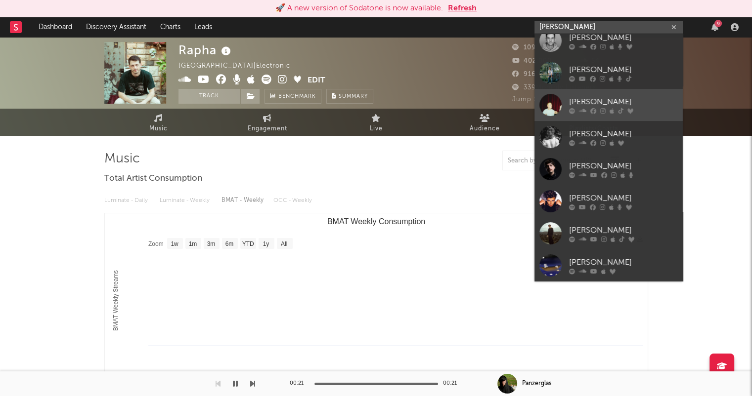
scroll to position [74, 0]
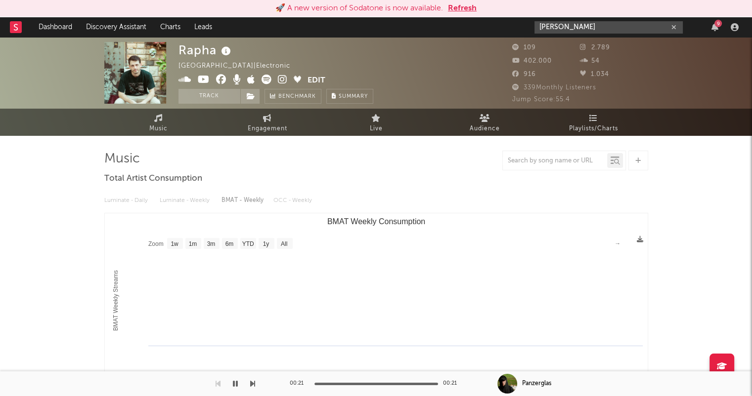
click at [672, 30] on button "button" at bounding box center [674, 27] width 8 height 9
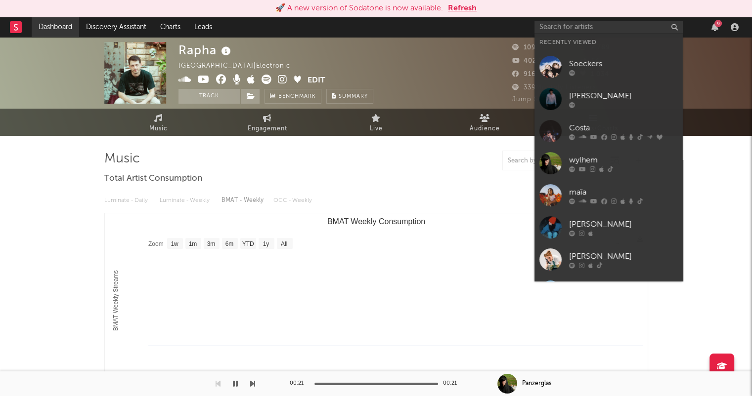
click at [57, 20] on link "Dashboard" at bounding box center [55, 27] width 47 height 20
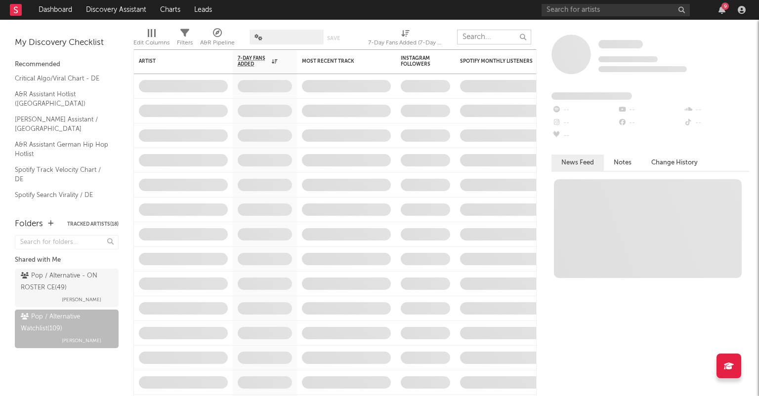
click at [482, 37] on input "text" at bounding box center [494, 37] width 74 height 15
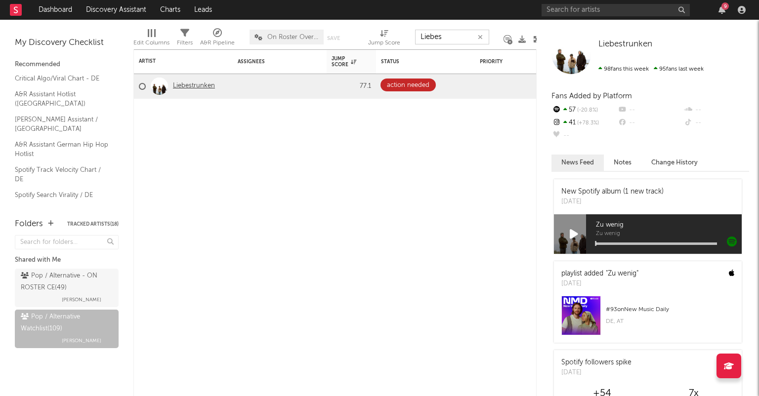
type input "Liebes"
click at [201, 88] on link "Liebestrunken" at bounding box center [194, 86] width 42 height 8
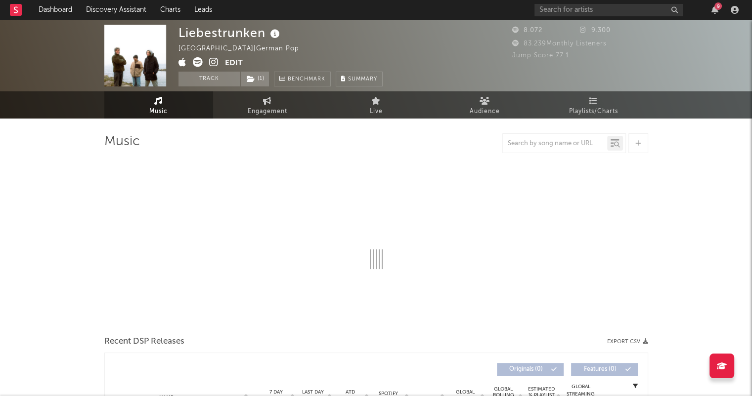
select select "1w"
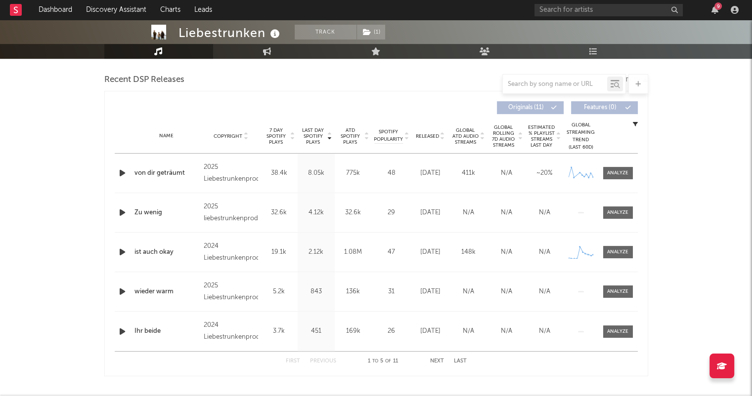
scroll to position [346, 0]
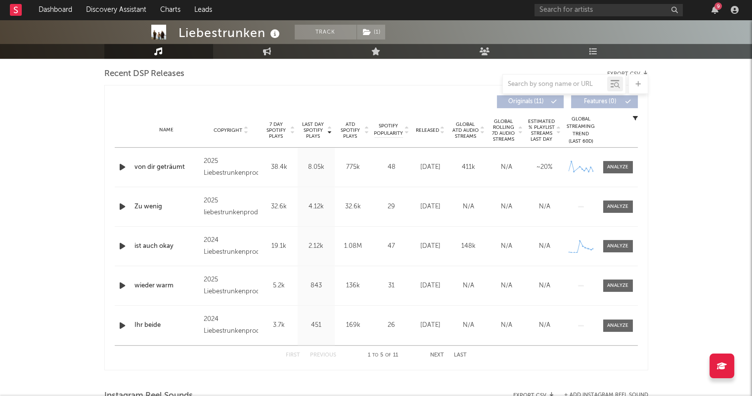
click at [443, 132] on icon at bounding box center [442, 132] width 5 height 4
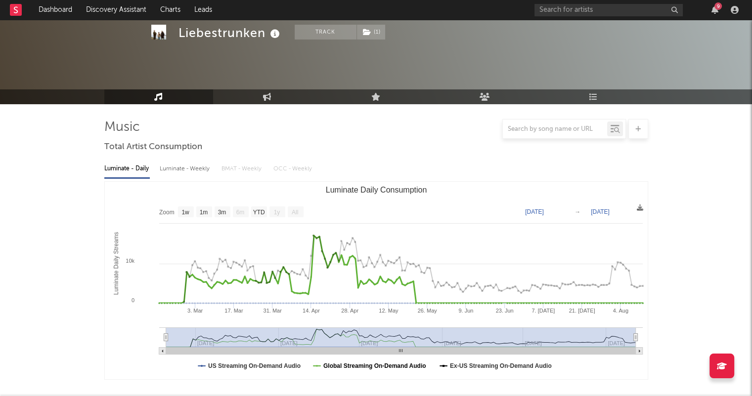
scroll to position [0, 0]
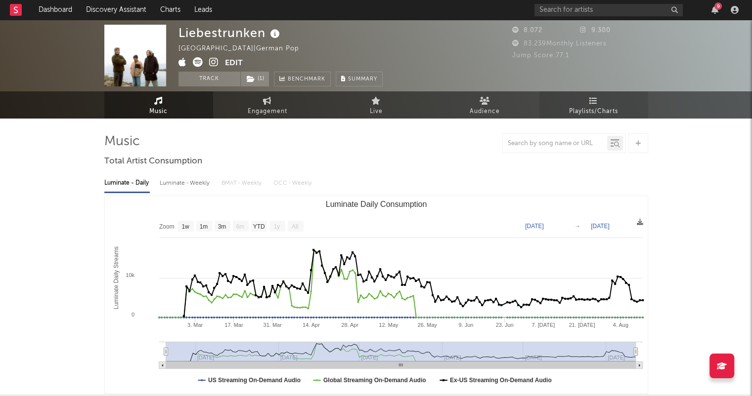
click at [589, 108] on span "Playlists/Charts" at bounding box center [593, 112] width 49 height 12
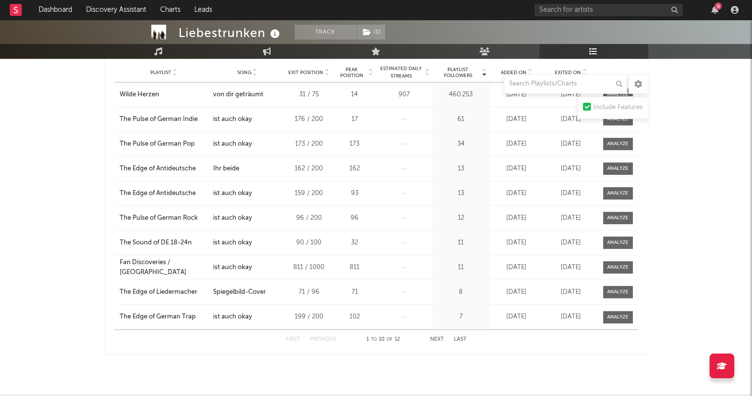
scroll to position [490, 0]
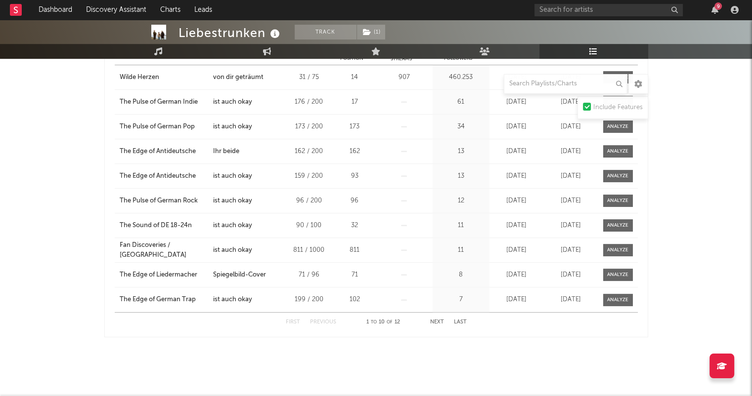
click at [441, 320] on button "Next" at bounding box center [437, 322] width 14 height 5
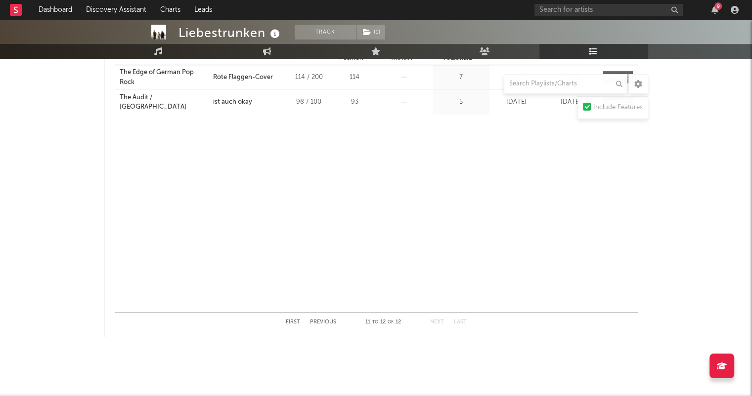
click at [296, 320] on button "First" at bounding box center [293, 322] width 14 height 5
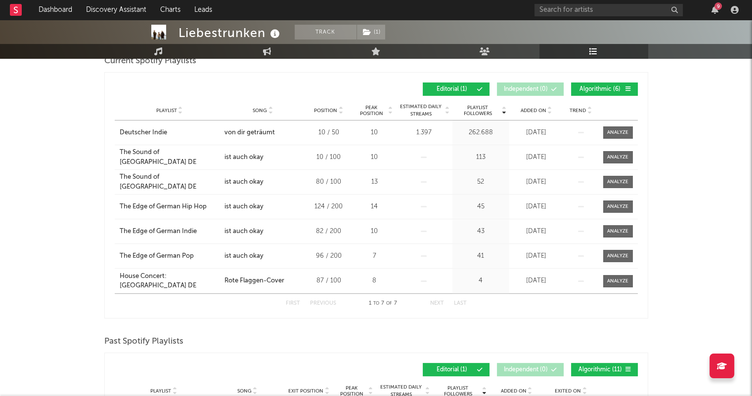
scroll to position [0, 0]
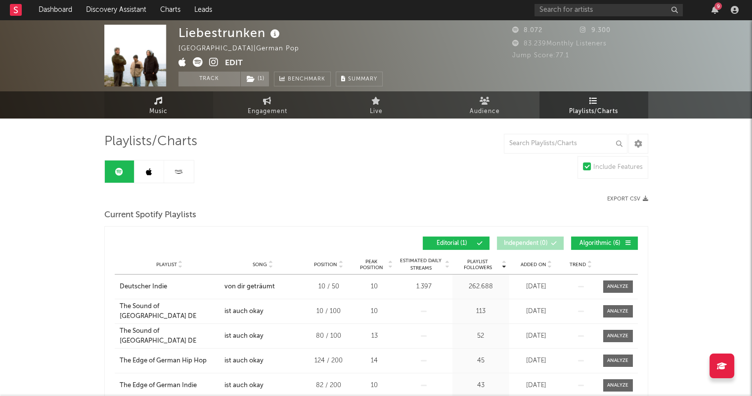
click at [156, 117] on link "Music" at bounding box center [158, 104] width 109 height 27
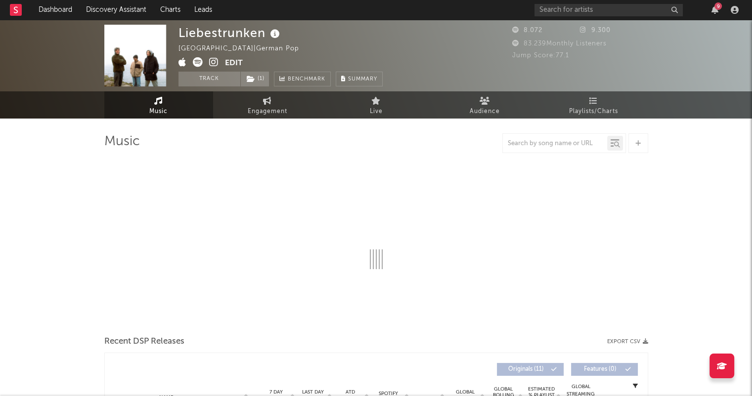
select select "1w"
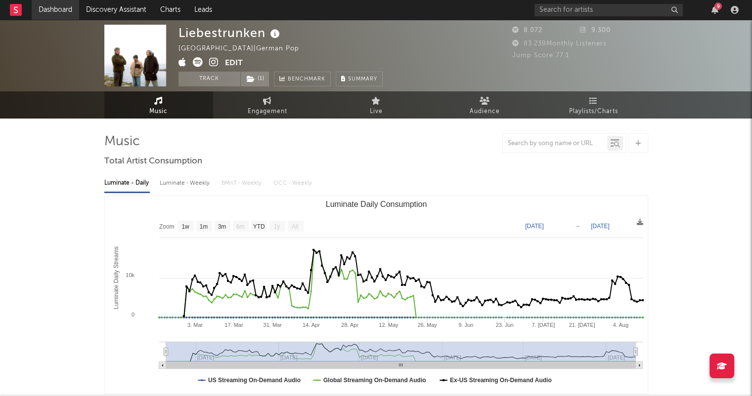
click at [56, 8] on link "Dashboard" at bounding box center [55, 10] width 47 height 20
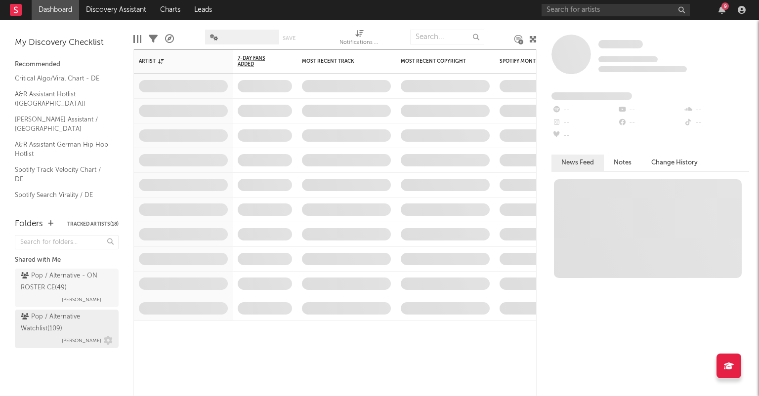
click at [83, 312] on div "Pop / Alternative Watchlist ( 109 )" at bounding box center [65, 323] width 89 height 24
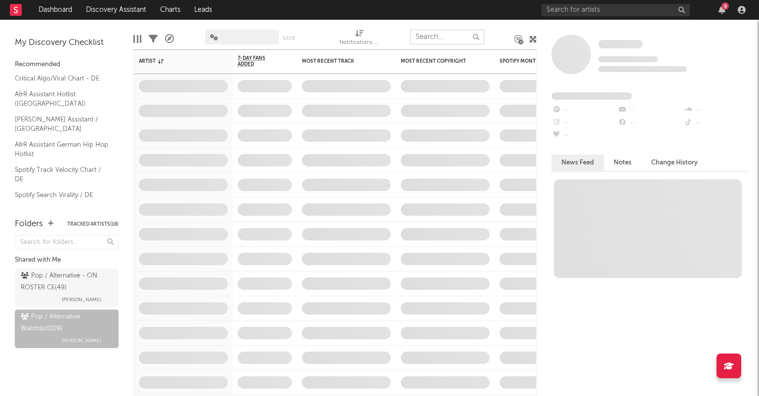
click at [423, 39] on input "text" at bounding box center [447, 37] width 74 height 15
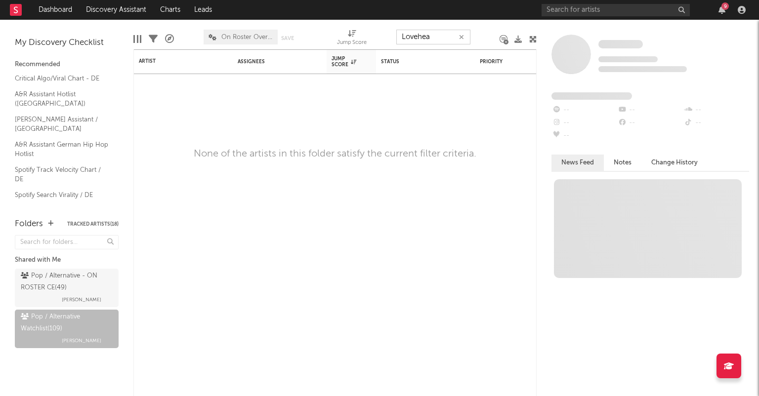
type input "Lovehead"
click at [464, 36] on icon "button" at bounding box center [461, 37] width 5 height 6
click at [601, 14] on input "text" at bounding box center [616, 10] width 148 height 12
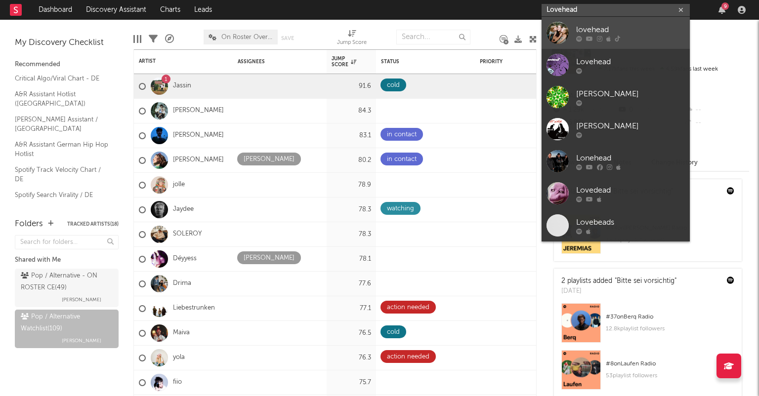
type input "Lovehead"
click at [645, 32] on div "lovehead" at bounding box center [630, 30] width 109 height 12
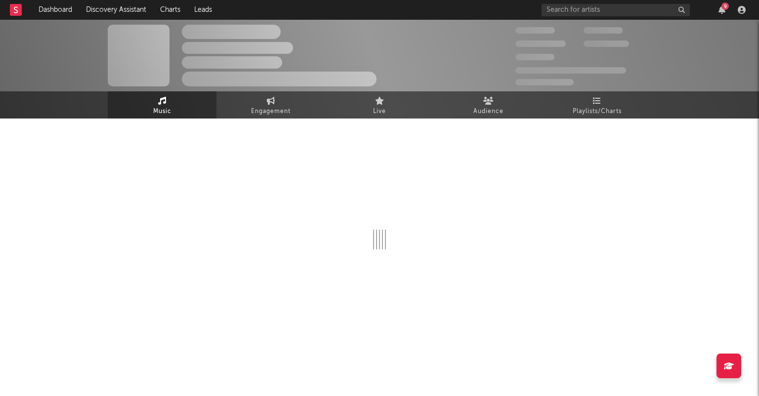
select select "6m"
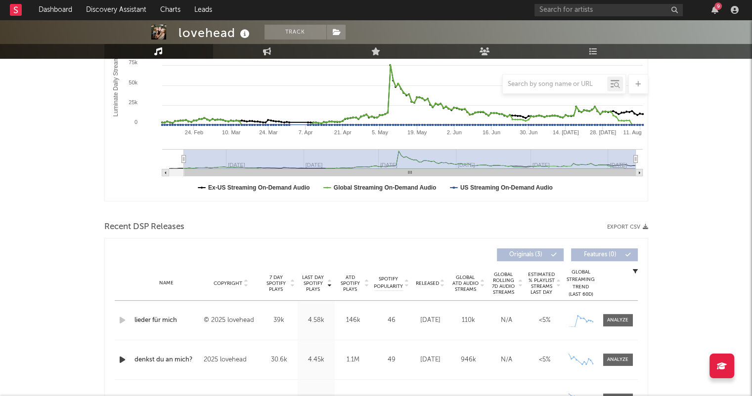
scroll to position [346, 0]
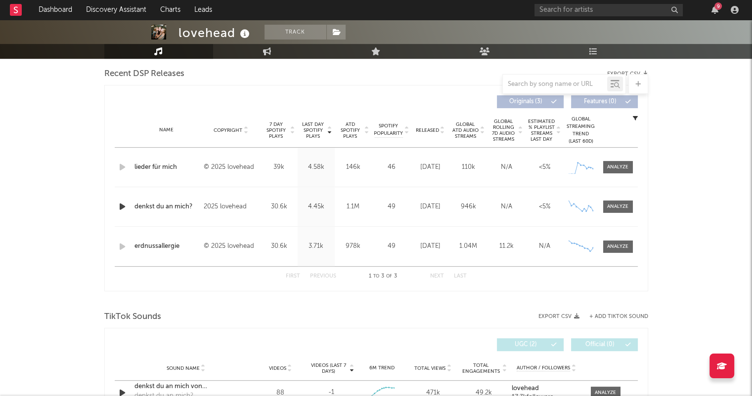
click at [440, 133] on icon at bounding box center [442, 132] width 5 height 4
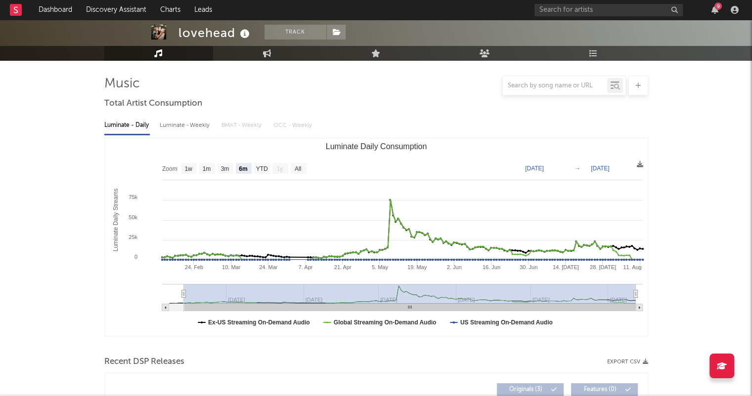
scroll to position [0, 0]
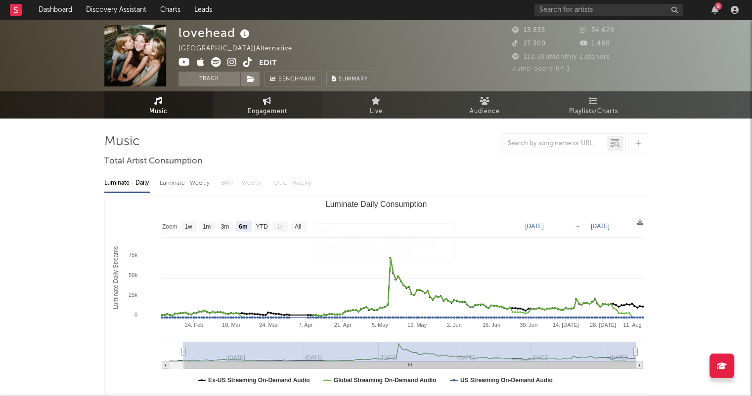
click at [267, 108] on span "Engagement" at bounding box center [268, 112] width 40 height 12
select select "1w"
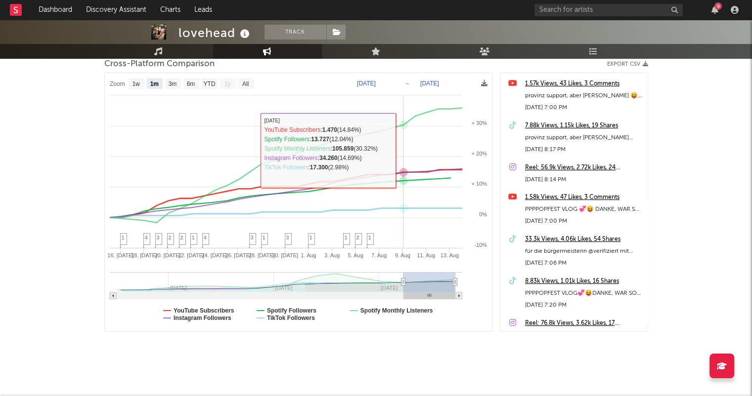
scroll to position [142, 0]
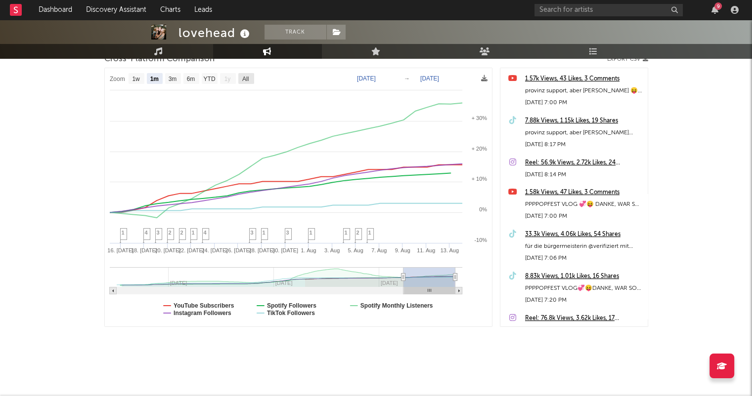
click at [243, 76] on text "All" at bounding box center [245, 79] width 6 height 7
select select "All"
type input "2025-01-30"
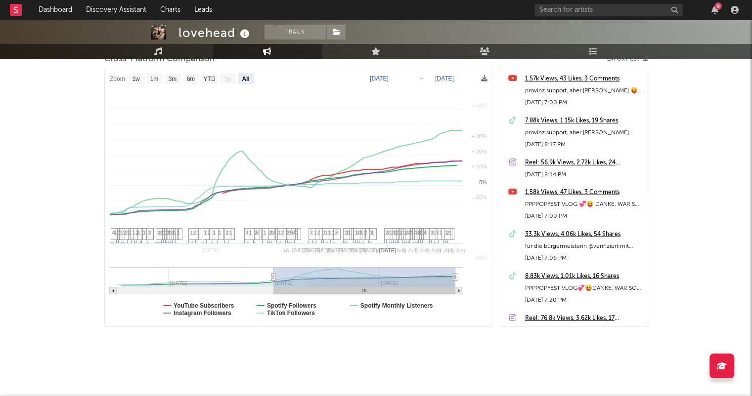
select select "All"
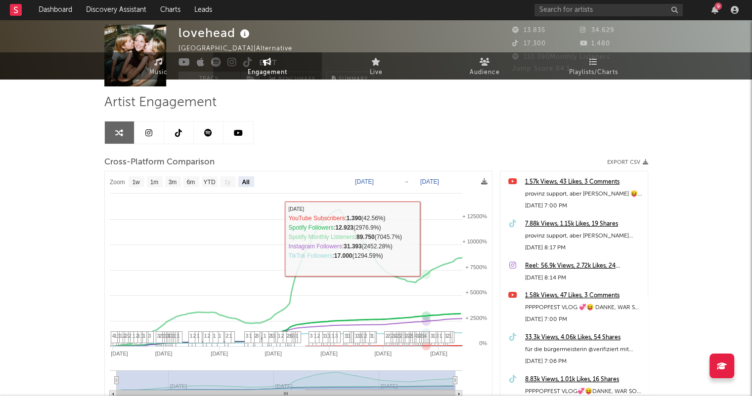
scroll to position [0, 0]
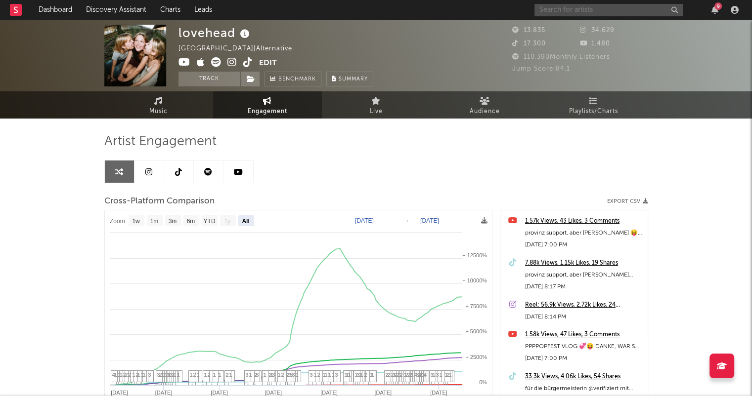
click at [632, 10] on input "text" at bounding box center [608, 10] width 148 height 12
click at [595, 7] on input "ali böhmer" at bounding box center [608, 10] width 148 height 12
type input "a"
drag, startPoint x: 586, startPoint y: 8, endPoint x: 515, endPoint y: 14, distance: 71.4
click at [515, 14] on nav "Dashboard Discovery Assistant Charts Leads Ali Böhmer 9" at bounding box center [376, 10] width 752 height 20
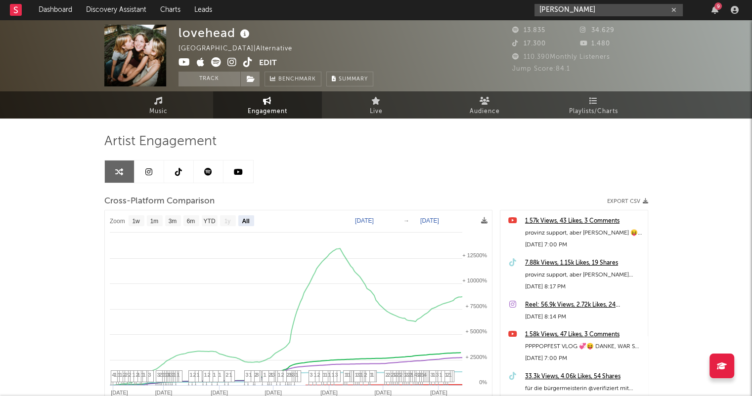
type input "Ali Böhmer"
click at [670, 8] on button "button" at bounding box center [674, 9] width 8 height 9
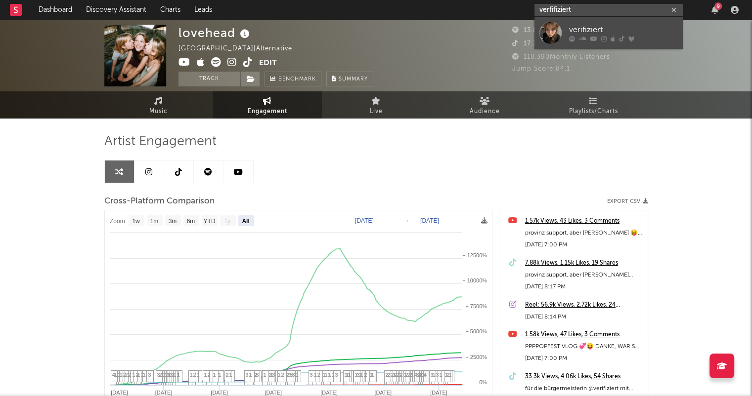
type input "verfifiziert"
click at [626, 29] on div "verifiziert" at bounding box center [623, 30] width 109 height 12
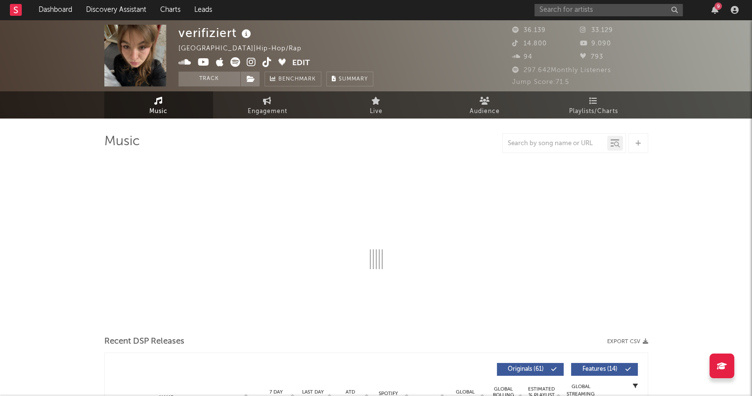
select select "6m"
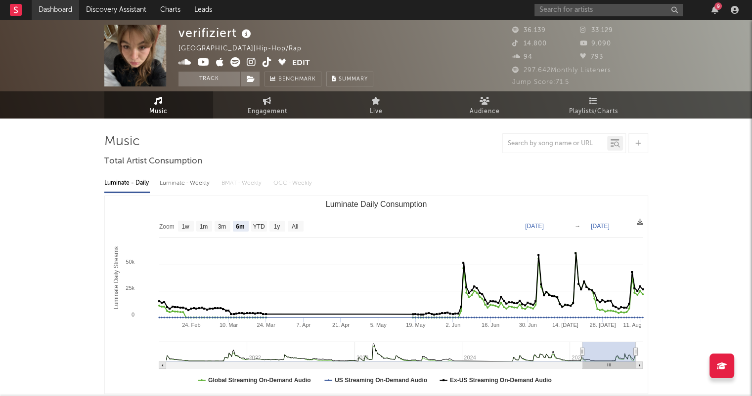
click at [55, 5] on link "Dashboard" at bounding box center [55, 10] width 47 height 20
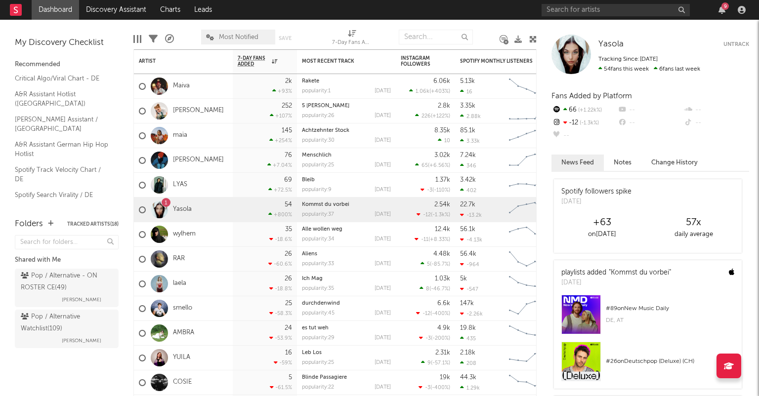
click at [591, 18] on div "9" at bounding box center [646, 10] width 208 height 20
click at [594, 12] on input "text" at bounding box center [616, 10] width 148 height 12
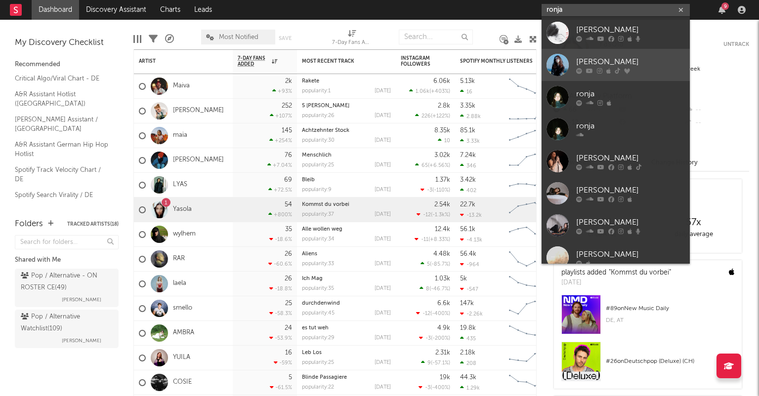
type input "ronja"
click at [625, 52] on link "Ronja" at bounding box center [616, 65] width 148 height 32
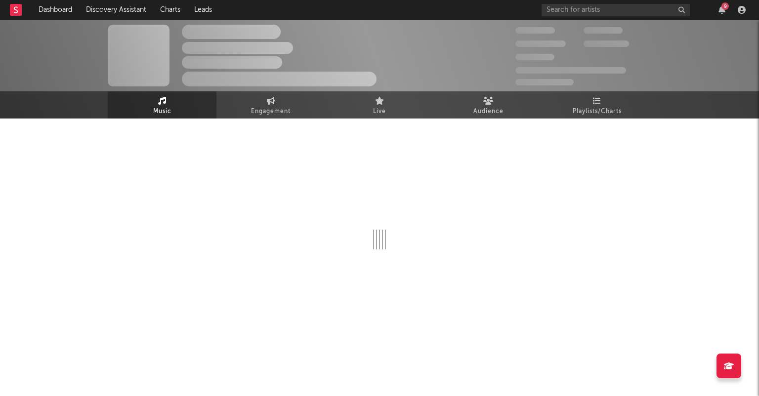
select select "6m"
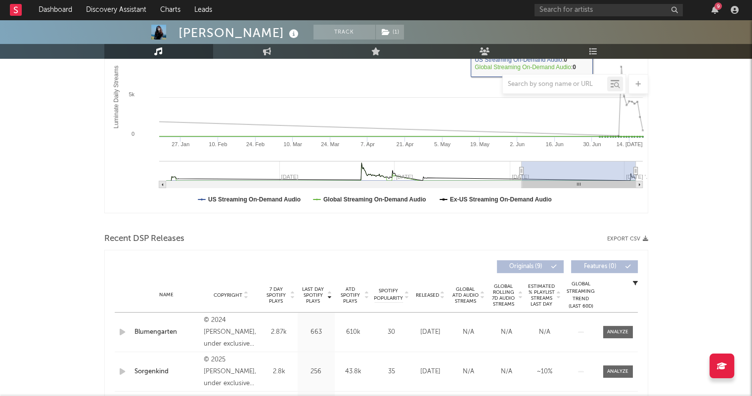
scroll to position [395, 0]
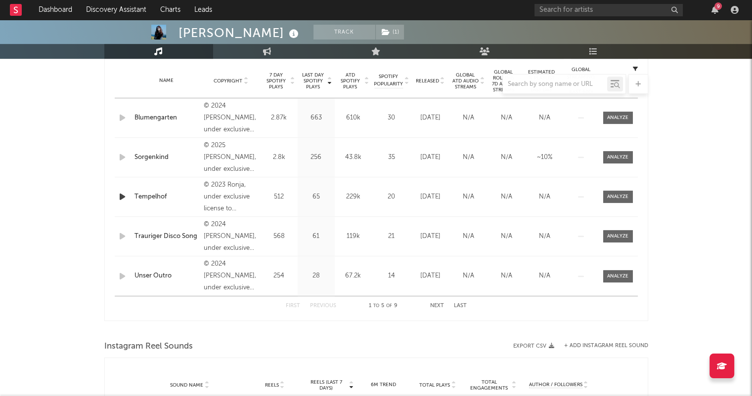
click at [443, 83] on div at bounding box center [376, 84] width 544 height 20
click at [442, 82] on div at bounding box center [376, 84] width 544 height 20
click at [439, 88] on div at bounding box center [376, 84] width 544 height 20
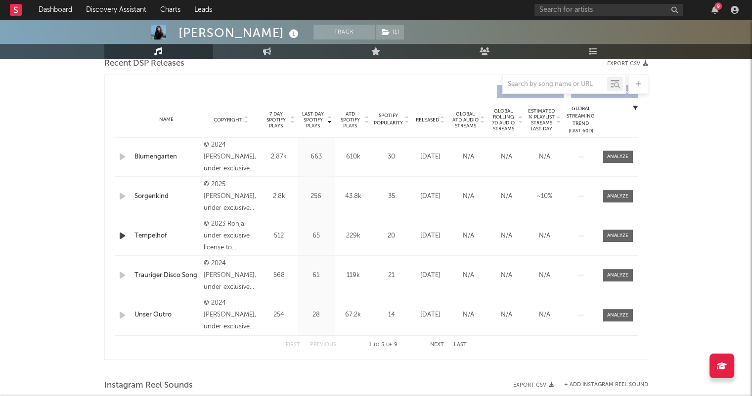
scroll to position [297, 0]
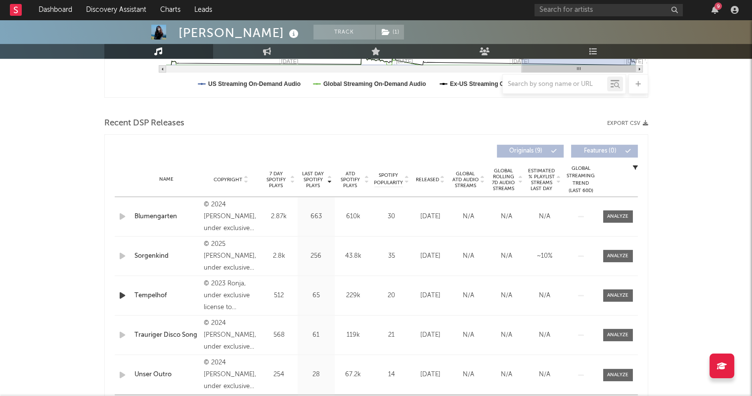
click at [441, 180] on icon at bounding box center [442, 182] width 5 height 4
click at [441, 178] on icon at bounding box center [442, 178] width 5 height 4
click at [459, 112] on div at bounding box center [376, 107] width 544 height 15
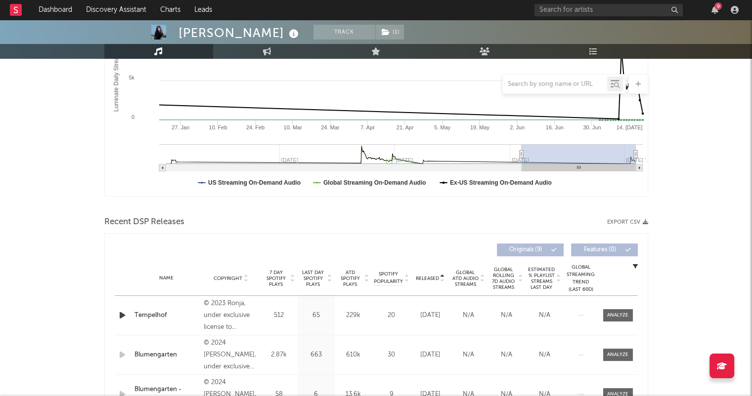
scroll to position [0, 0]
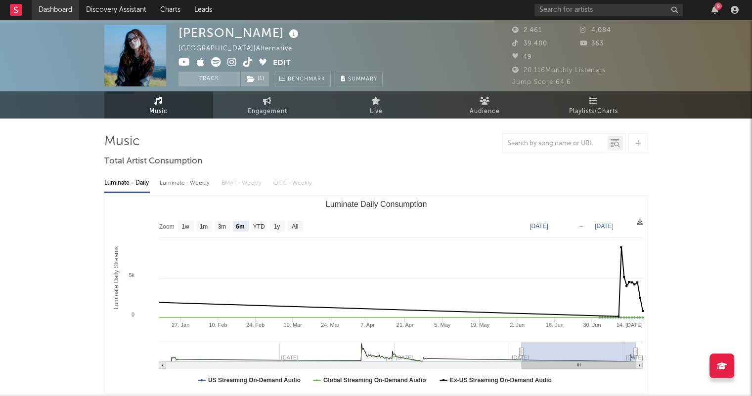
click at [44, 14] on link "Dashboard" at bounding box center [55, 10] width 47 height 20
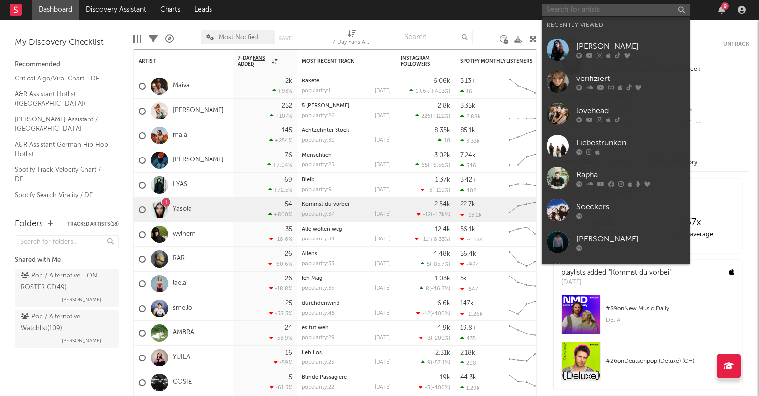
drag, startPoint x: 587, startPoint y: 5, endPoint x: 588, endPoint y: 10, distance: 5.0
click at [588, 7] on input "text" at bounding box center [616, 10] width 148 height 12
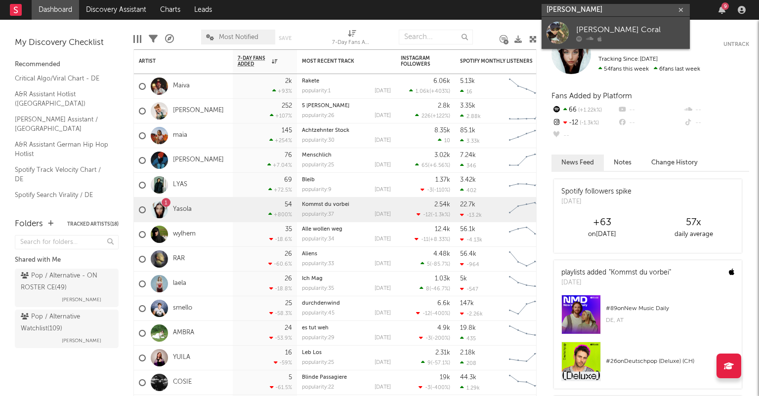
type input "shelly cora"
click at [619, 28] on div "Shelly Coral" at bounding box center [630, 30] width 109 height 12
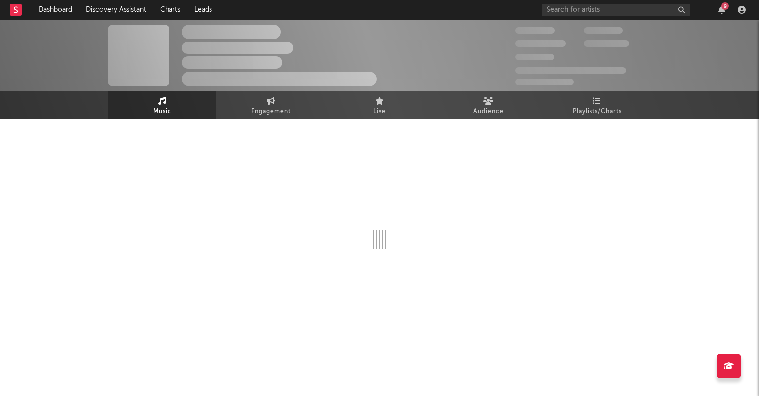
select select "1w"
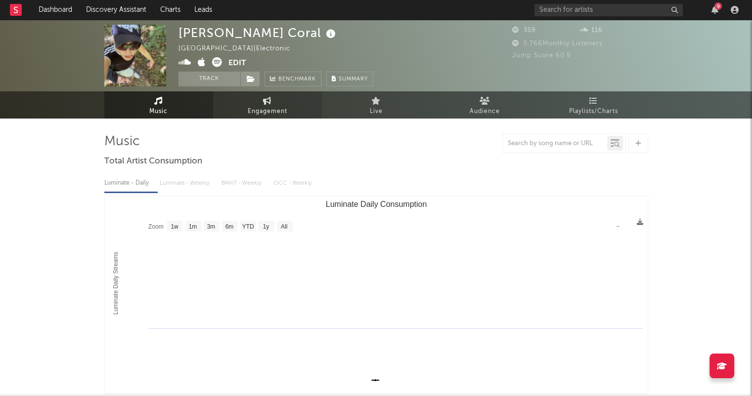
click at [278, 106] on span "Engagement" at bounding box center [268, 112] width 40 height 12
select select "1w"
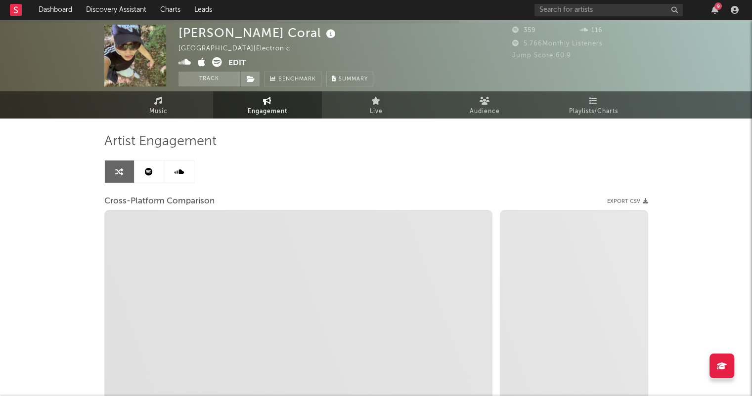
select select "1m"
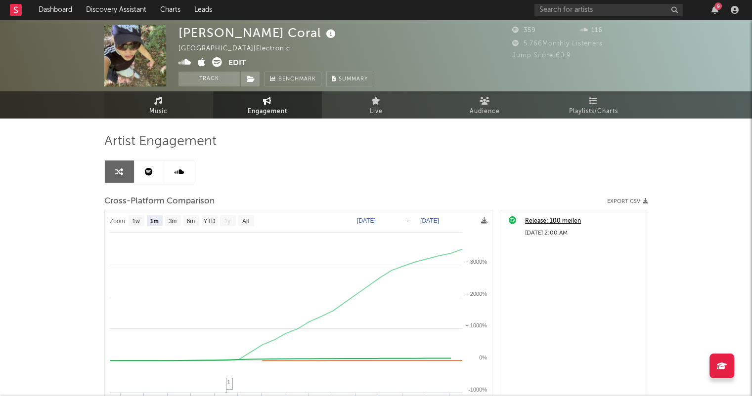
click at [181, 107] on link "Music" at bounding box center [158, 104] width 109 height 27
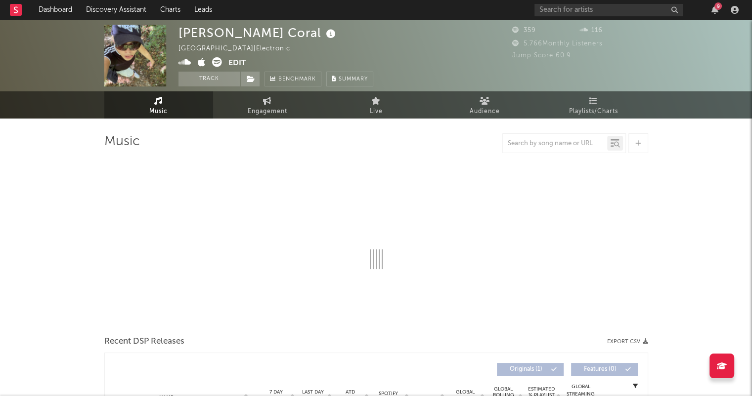
select select "1w"
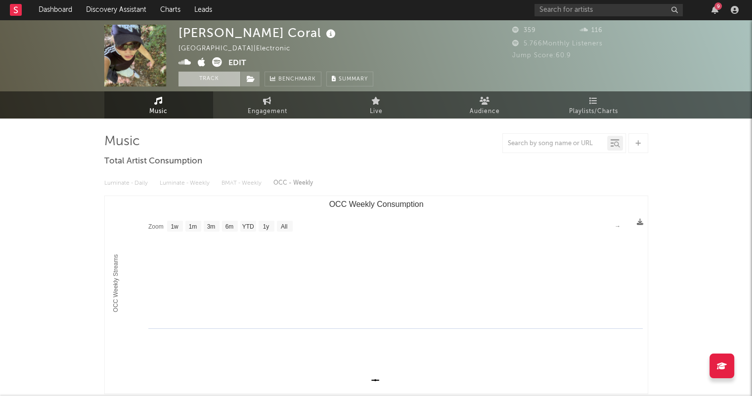
click at [218, 84] on button "Track" at bounding box center [209, 79] width 62 height 15
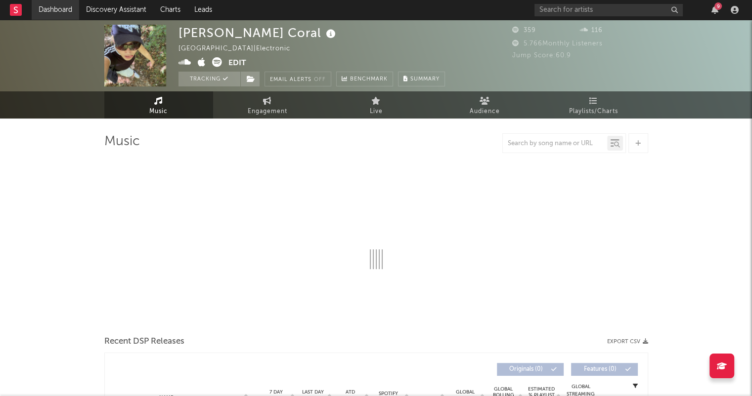
select select "1w"
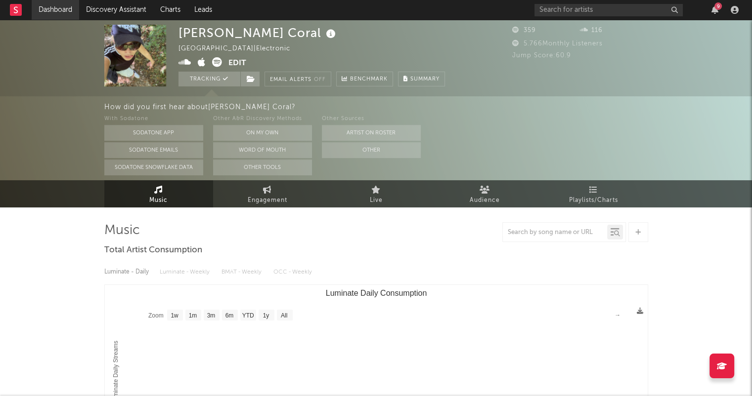
click at [47, 10] on link "Dashboard" at bounding box center [55, 10] width 47 height 20
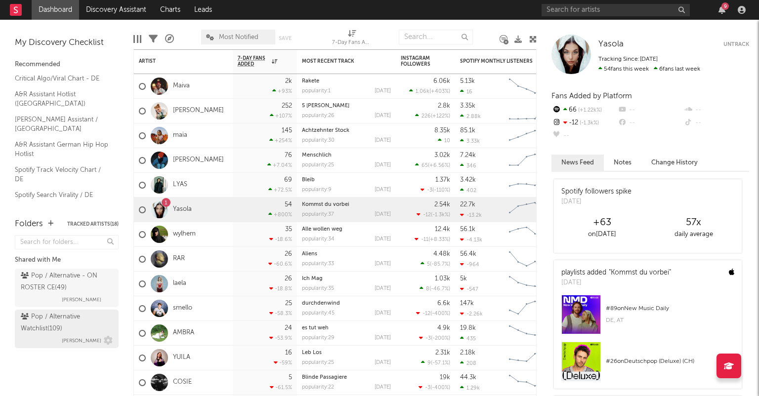
drag, startPoint x: 80, startPoint y: 329, endPoint x: 102, endPoint y: 319, distance: 24.3
click at [81, 329] on div "Pop / Alternative Watchlist ( 109 )" at bounding box center [65, 323] width 89 height 24
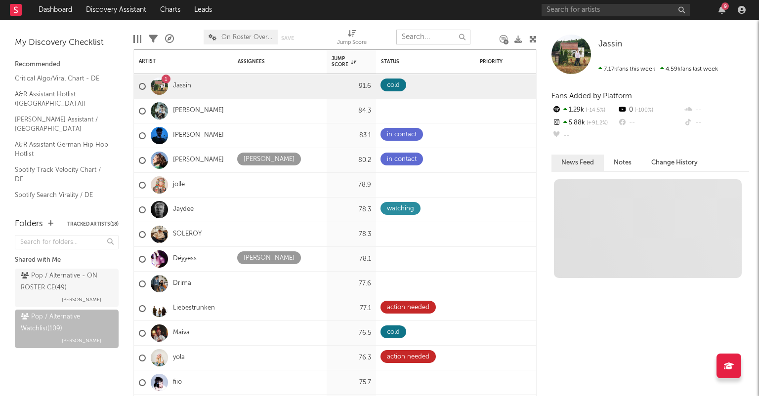
click at [430, 40] on input "text" at bounding box center [433, 37] width 74 height 15
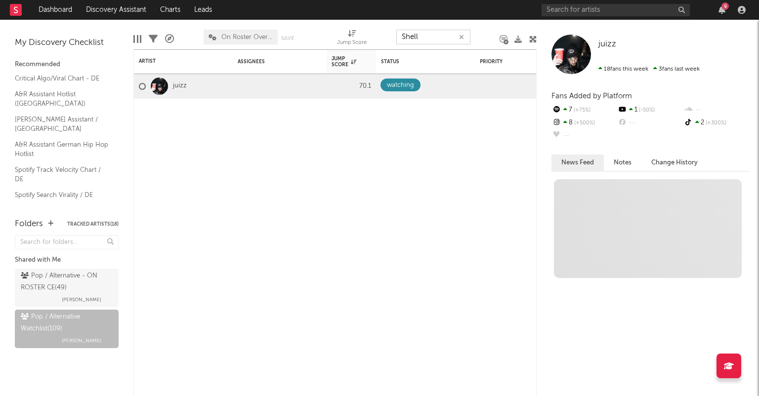
type input "Shelly"
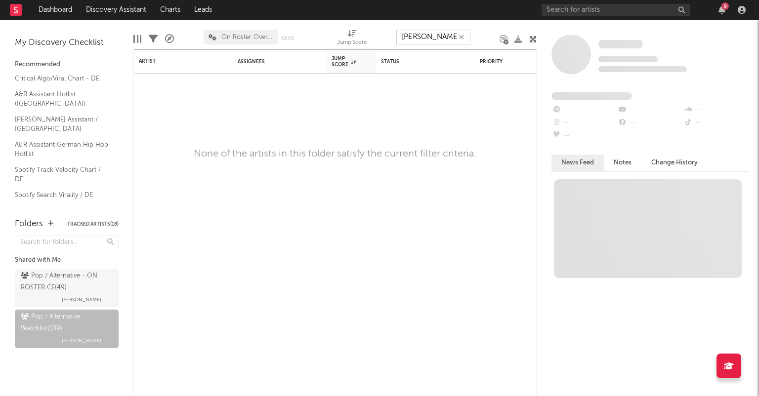
drag, startPoint x: 461, startPoint y: 38, endPoint x: 472, endPoint y: 40, distance: 11.5
click at [461, 38] on icon "button" at bounding box center [461, 37] width 5 height 6
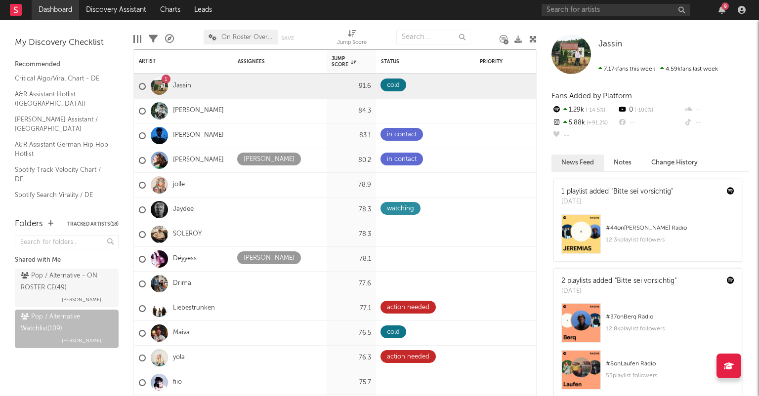
click at [48, 8] on link "Dashboard" at bounding box center [55, 10] width 47 height 20
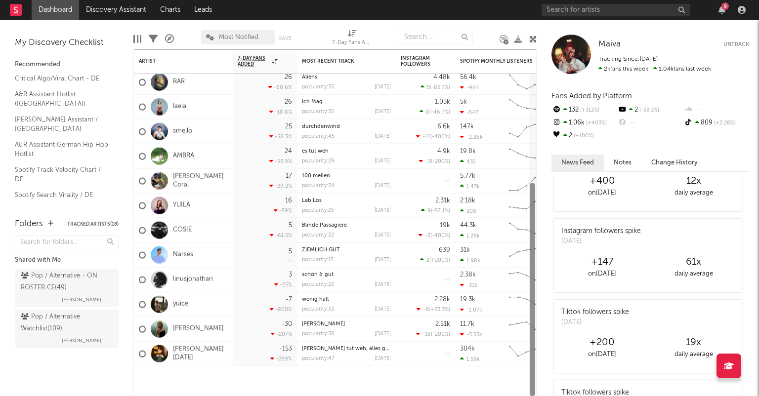
scroll to position [148, 0]
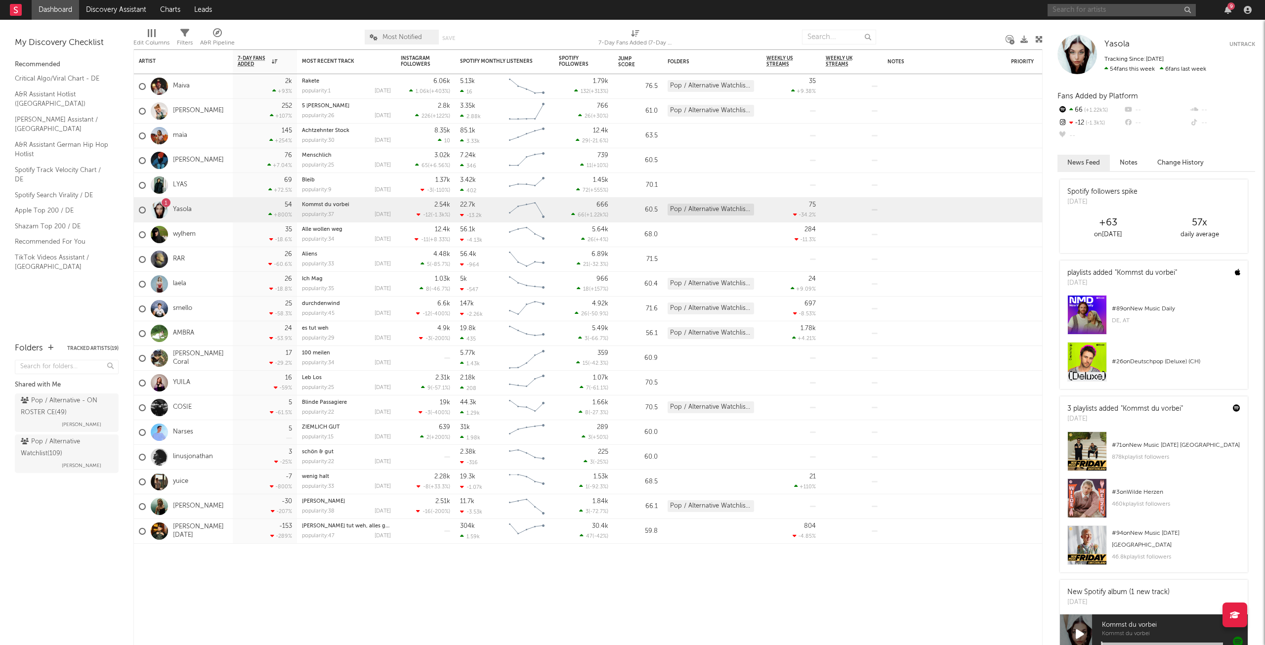
click at [1129, 13] on input "text" at bounding box center [1122, 10] width 148 height 12
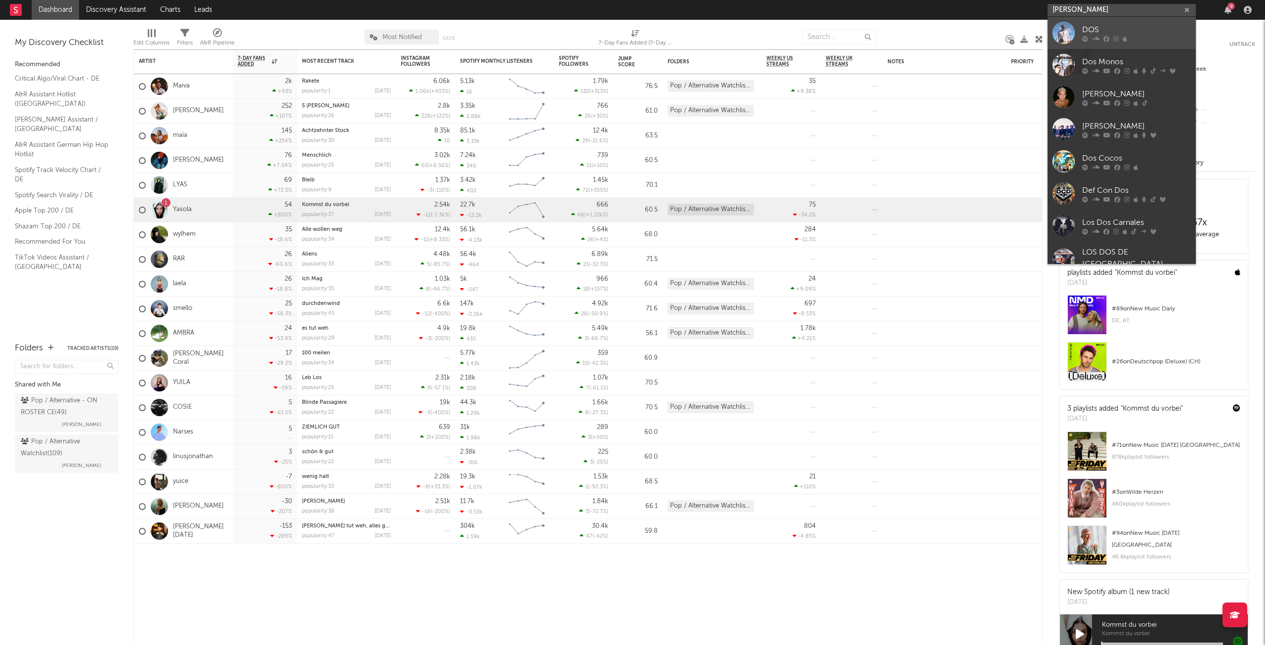
type input "Doss"
click at [1134, 36] on div at bounding box center [1137, 39] width 109 height 6
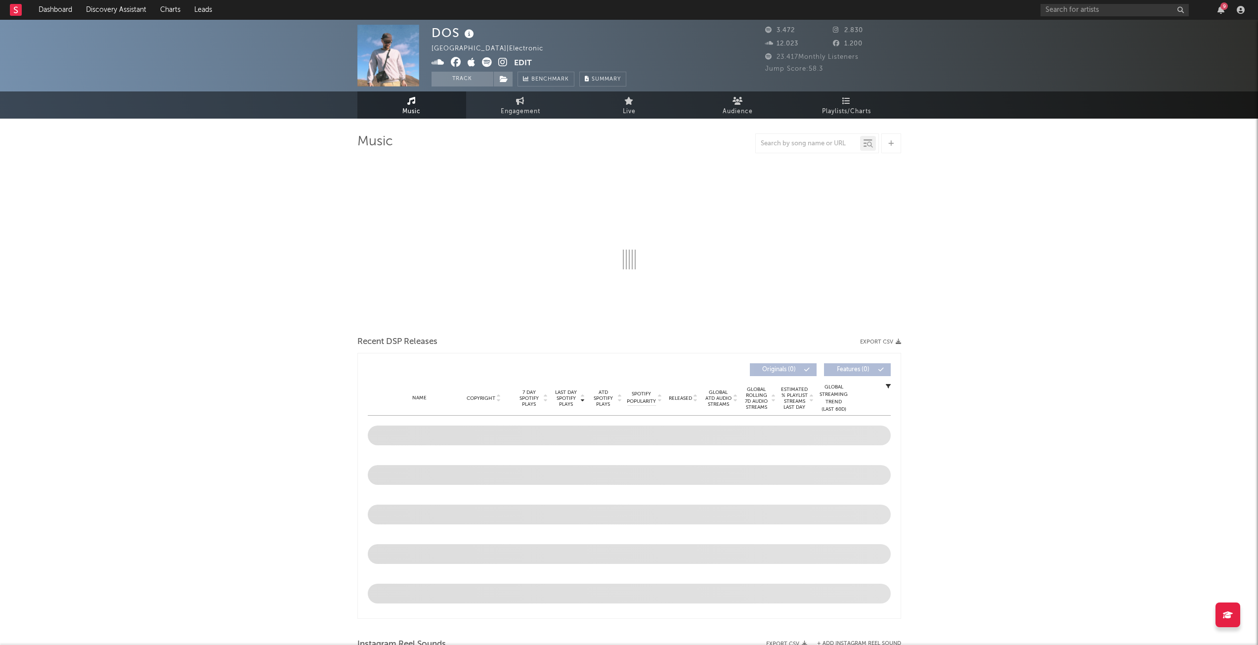
select select "1w"
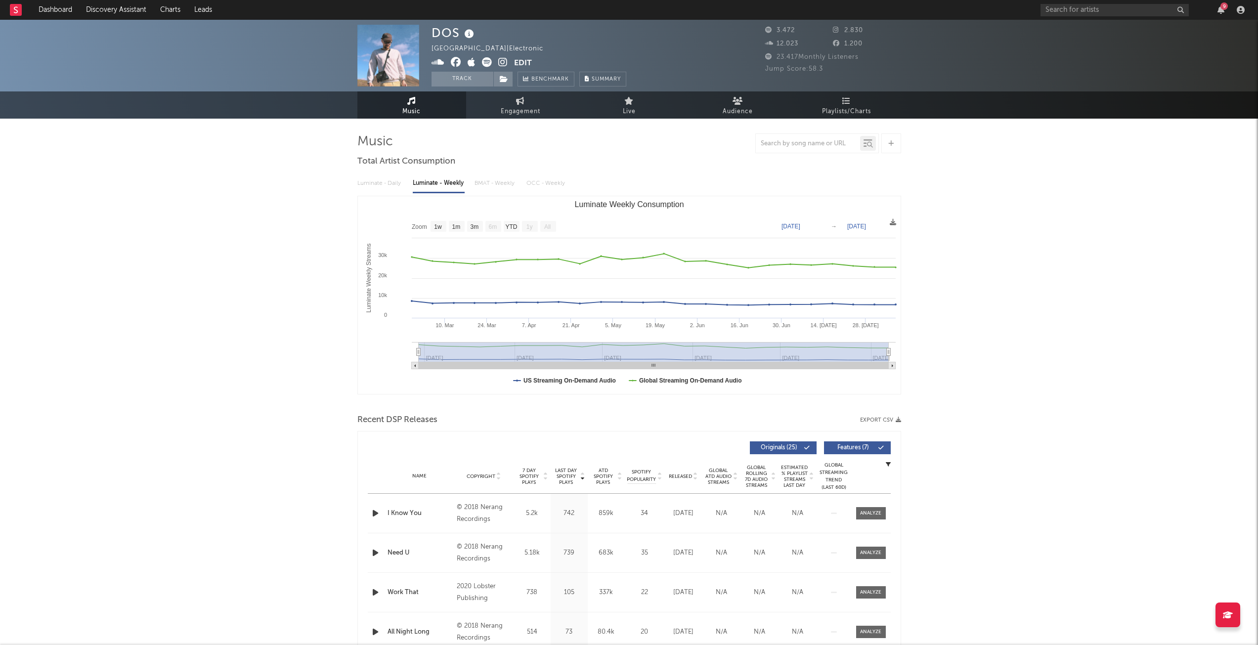
click at [1068, 1] on div "9" at bounding box center [1145, 10] width 208 height 20
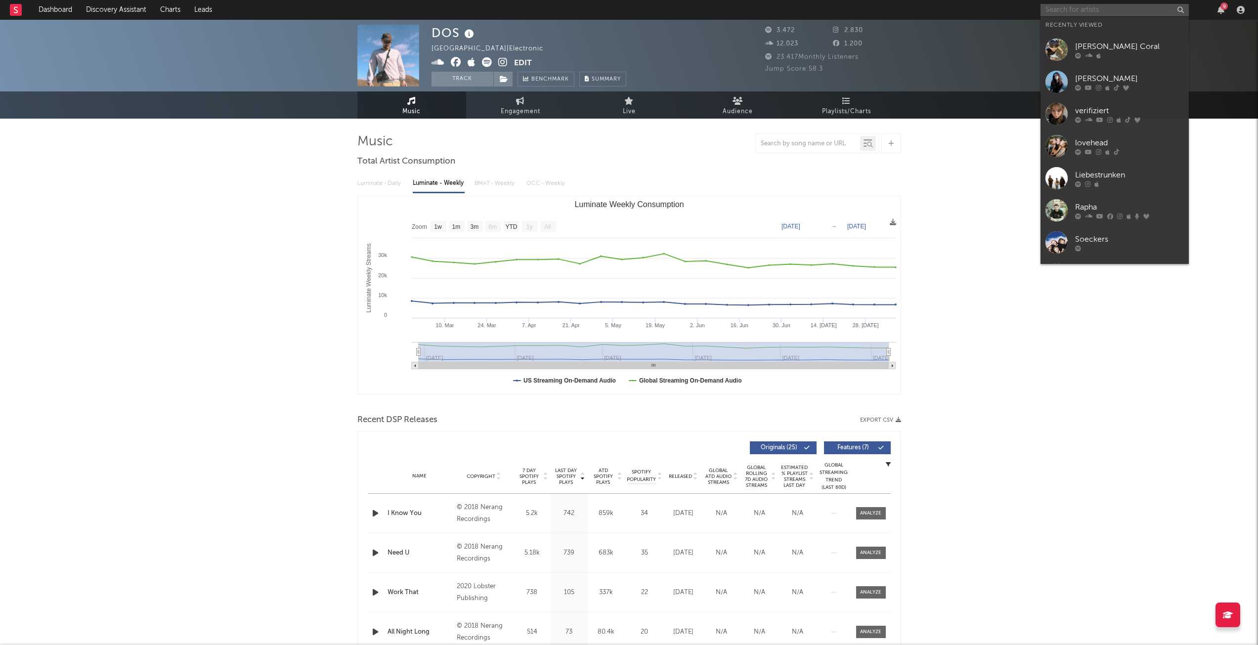
click at [1068, 5] on input "text" at bounding box center [1115, 10] width 148 height 12
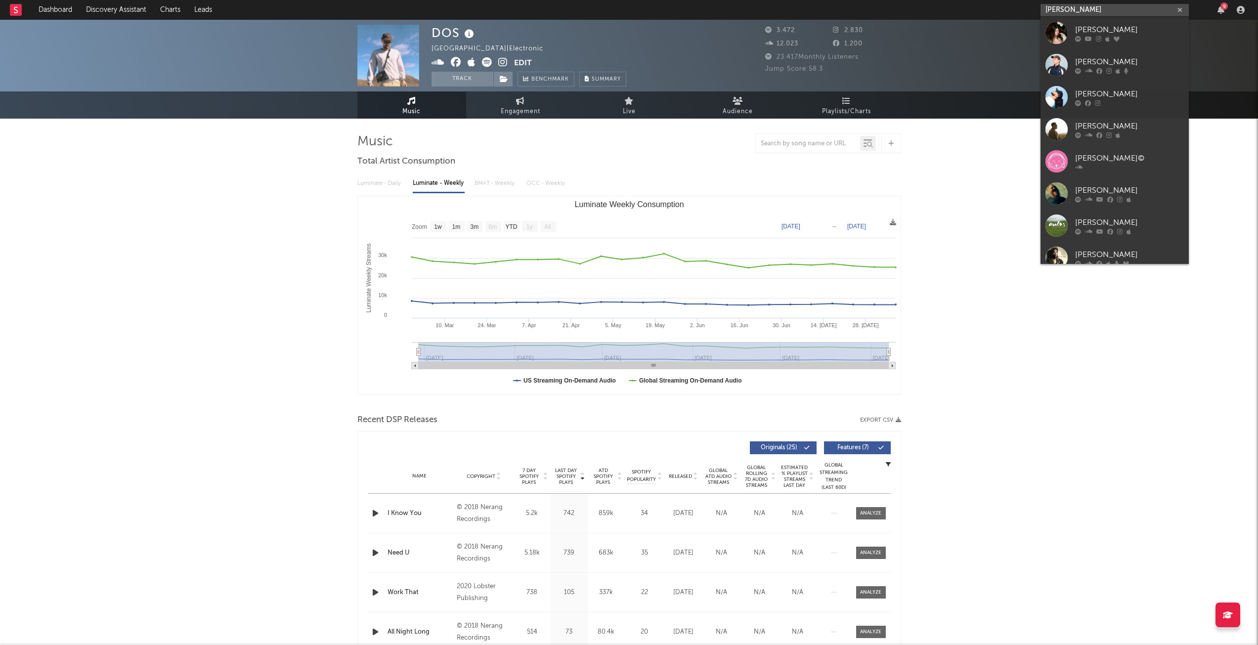
type input "doss"
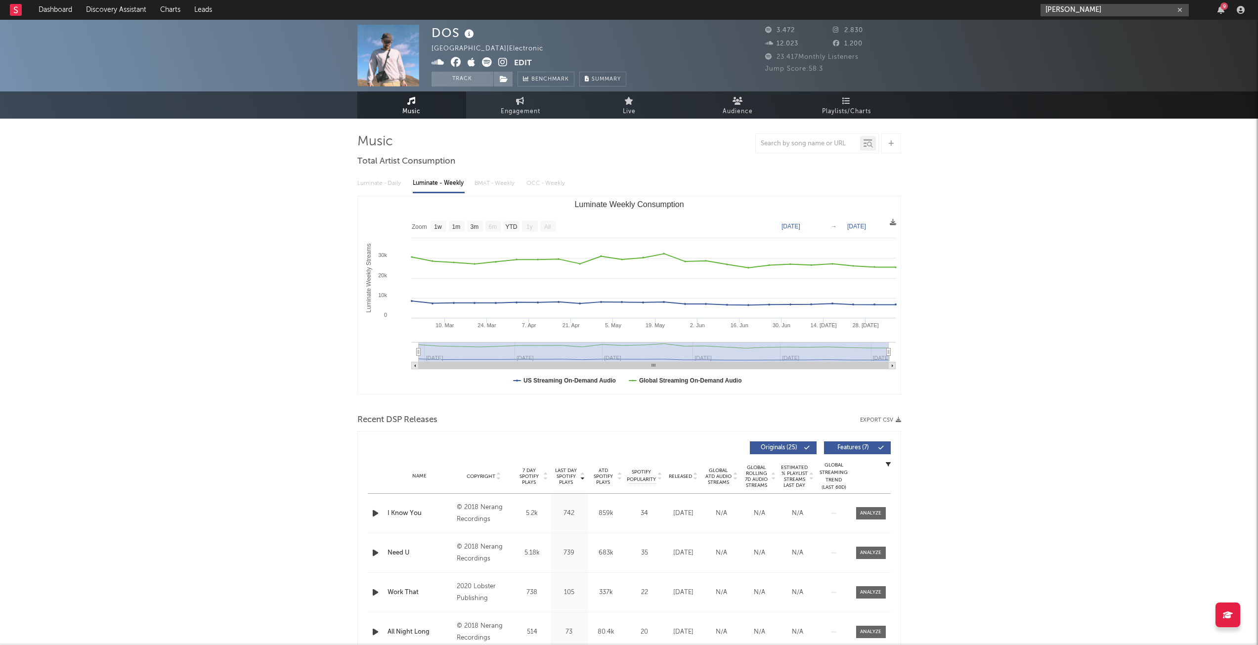
click at [1074, 7] on input "doss" at bounding box center [1115, 10] width 148 height 12
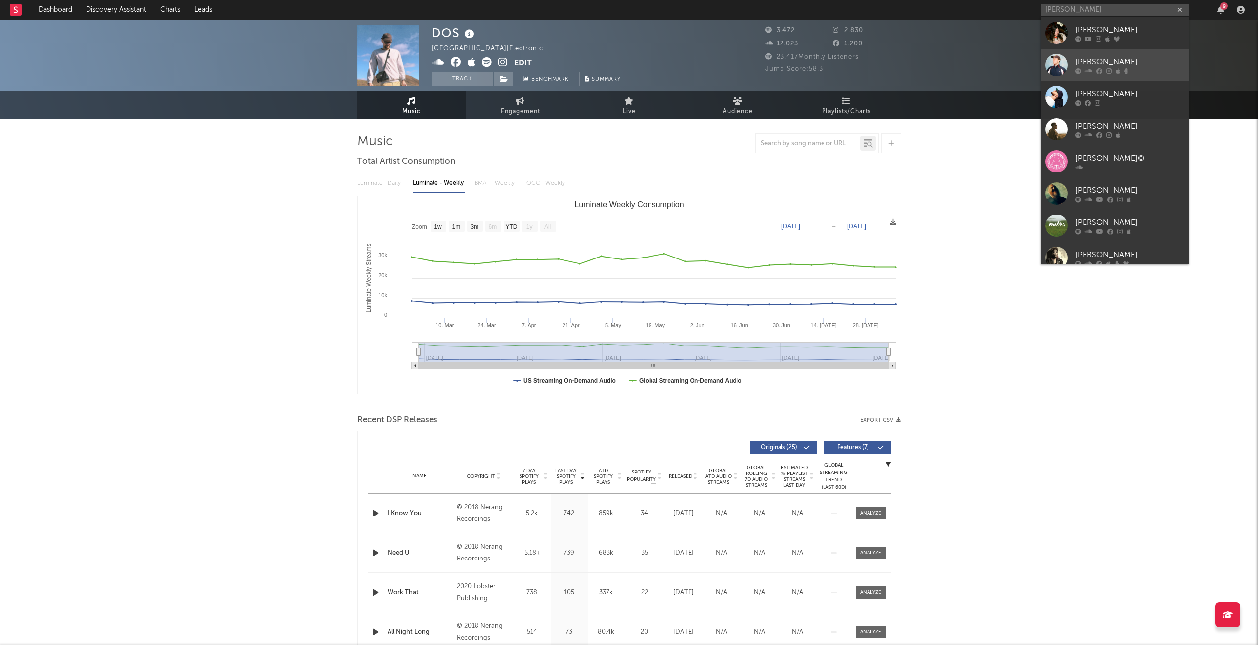
click at [1122, 53] on link "Doss" at bounding box center [1115, 65] width 148 height 32
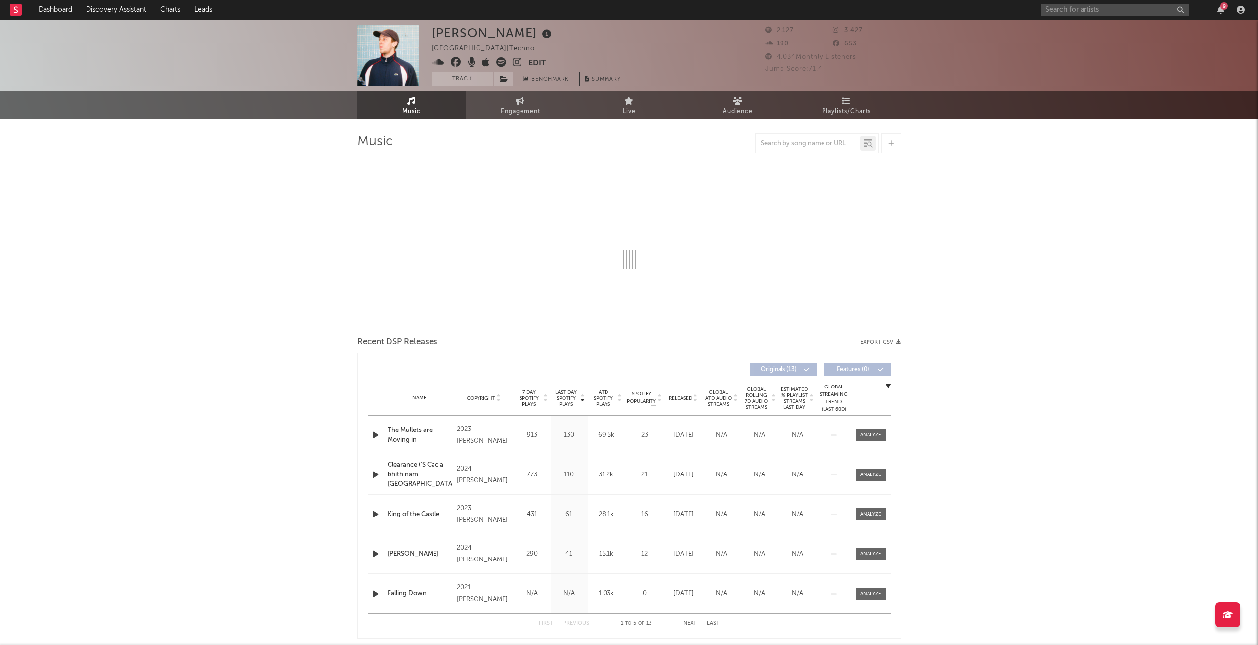
select select "1w"
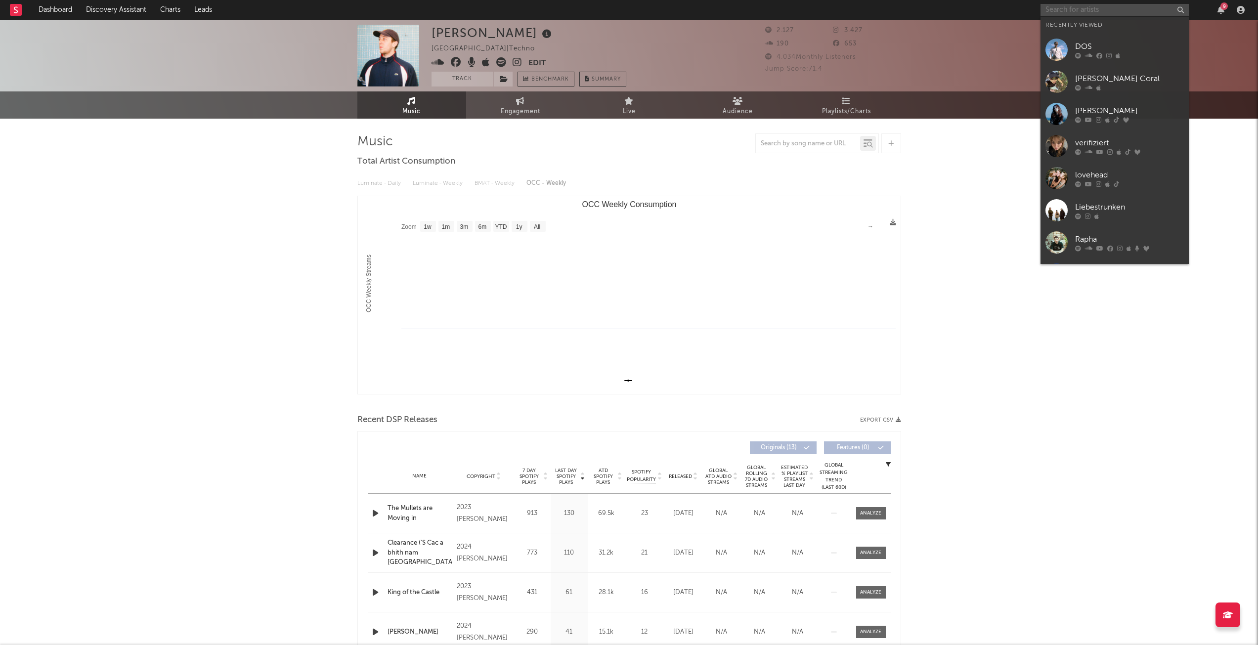
click at [1075, 8] on input "text" at bounding box center [1115, 10] width 148 height 12
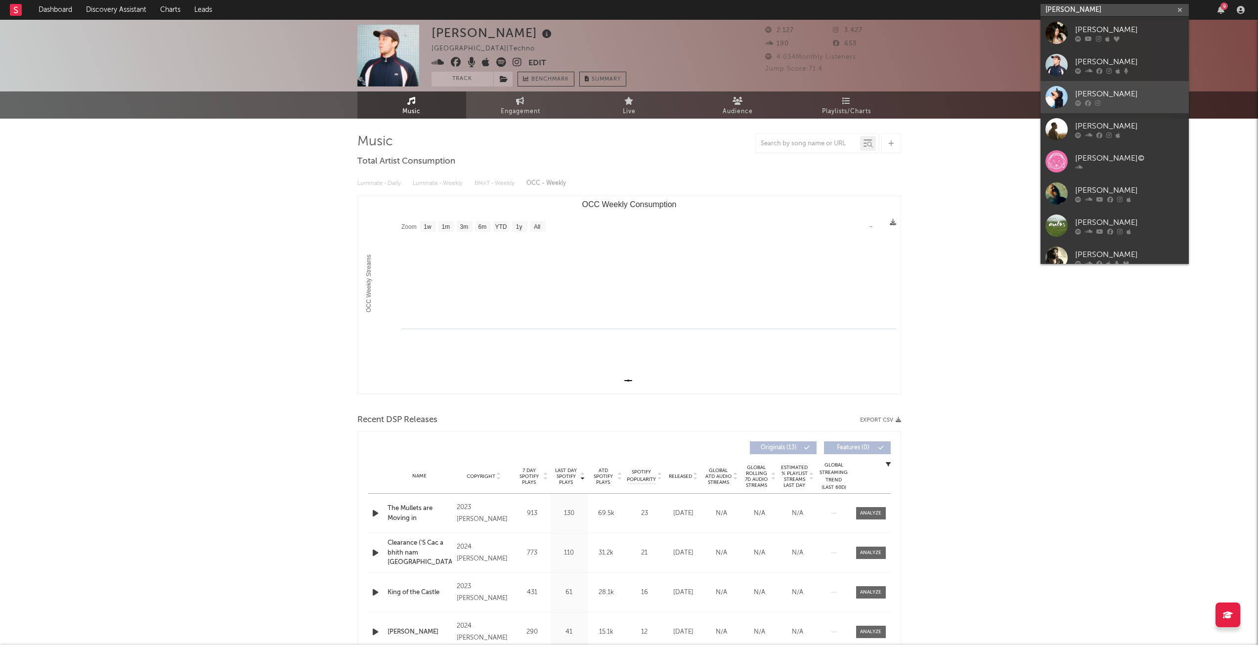
type input "doss"
click at [1105, 85] on link "Doss" at bounding box center [1115, 97] width 148 height 32
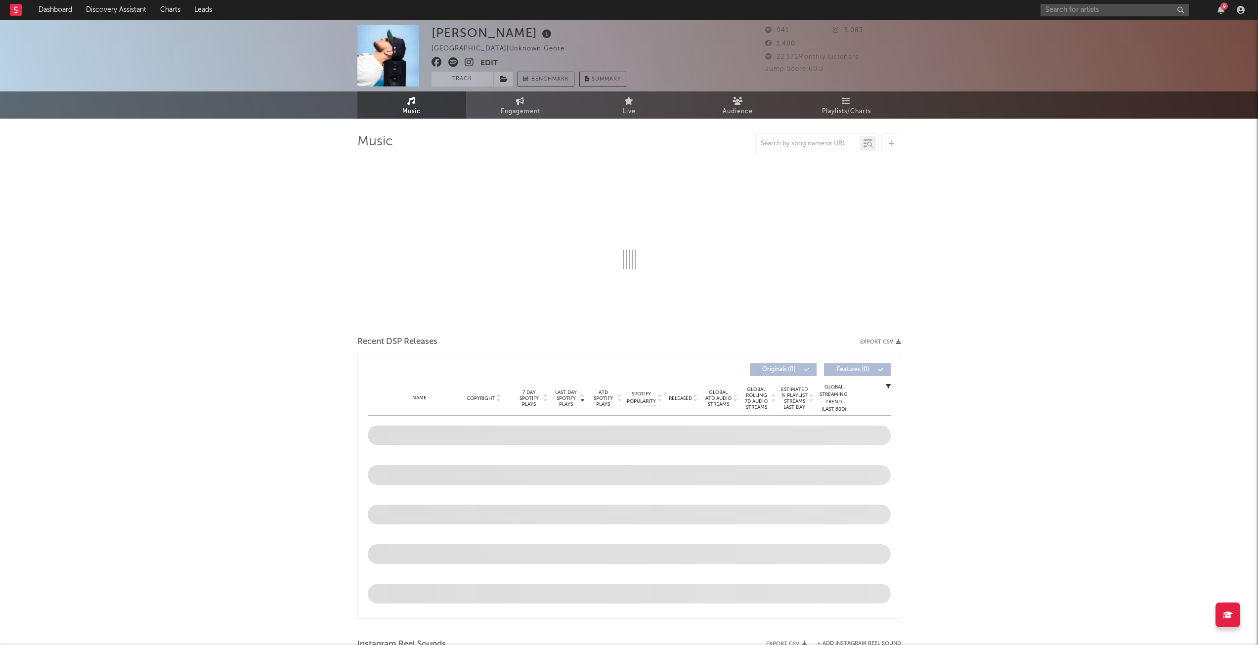
select select "1w"
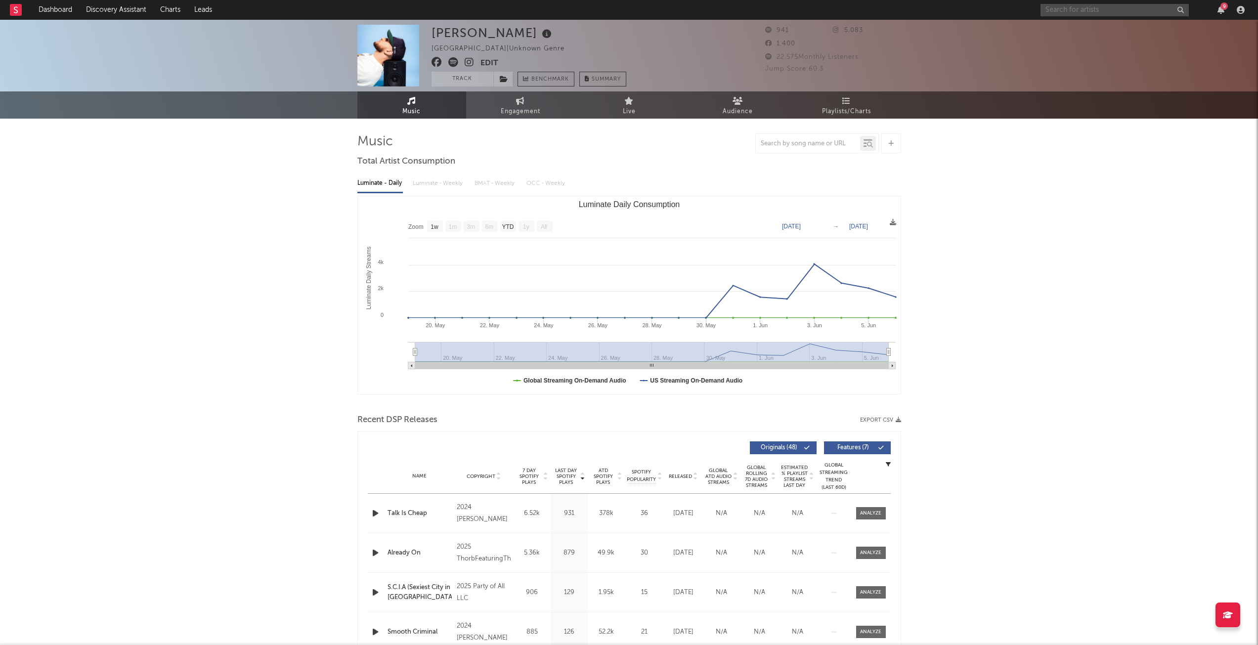
click at [1068, 11] on input "text" at bounding box center [1115, 10] width 148 height 12
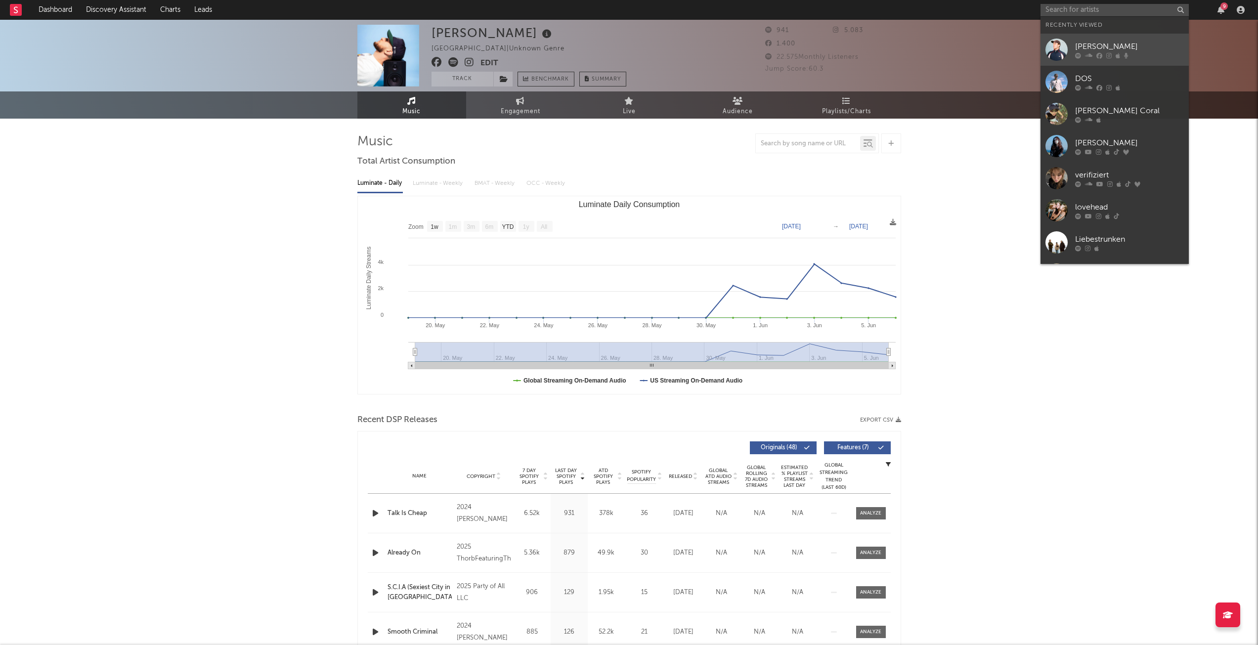
click at [1096, 50] on div "Doss" at bounding box center [1129, 47] width 109 height 12
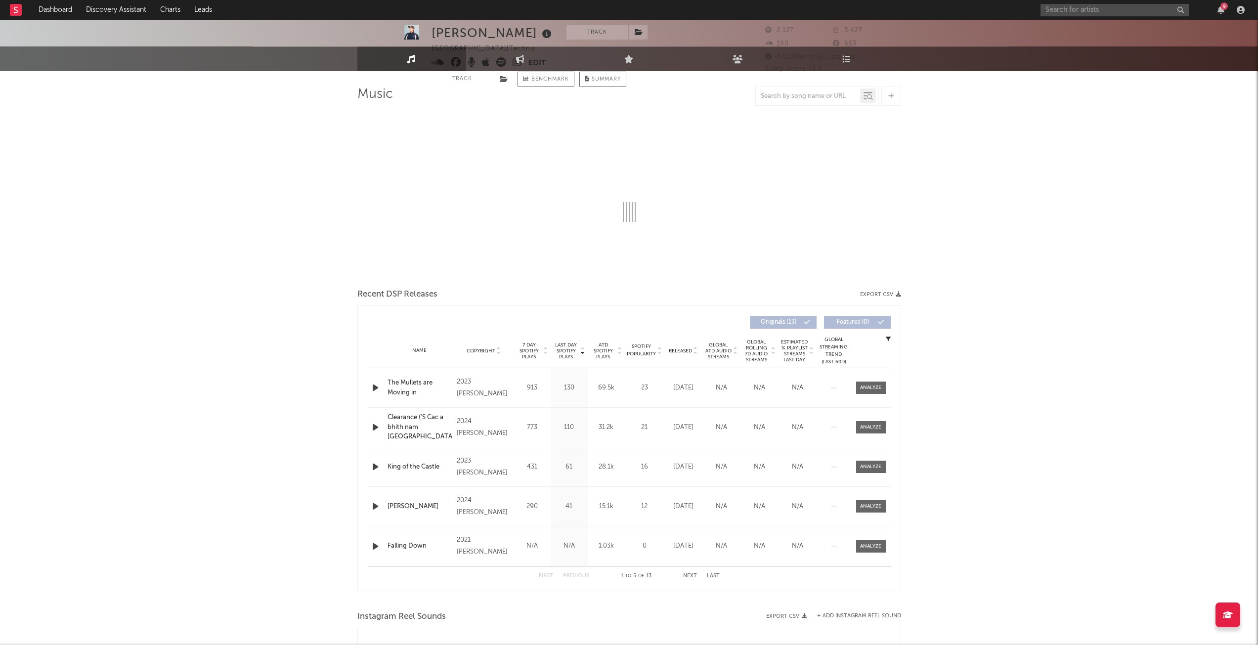
select select "1w"
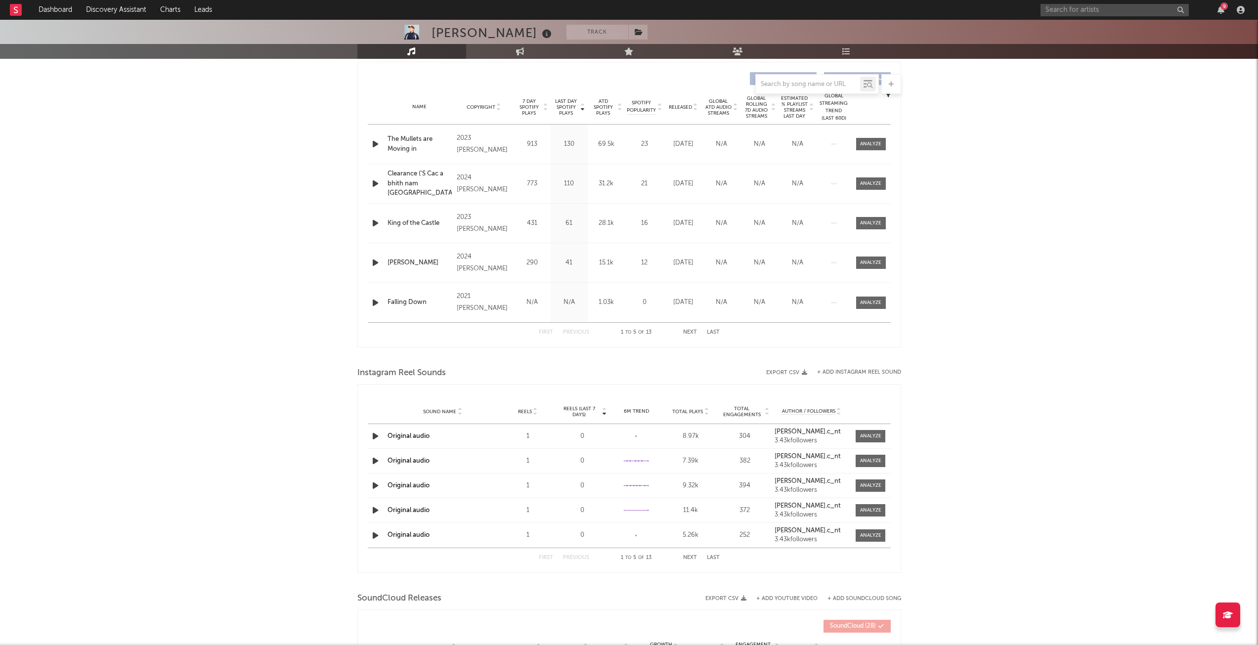
scroll to position [247, 0]
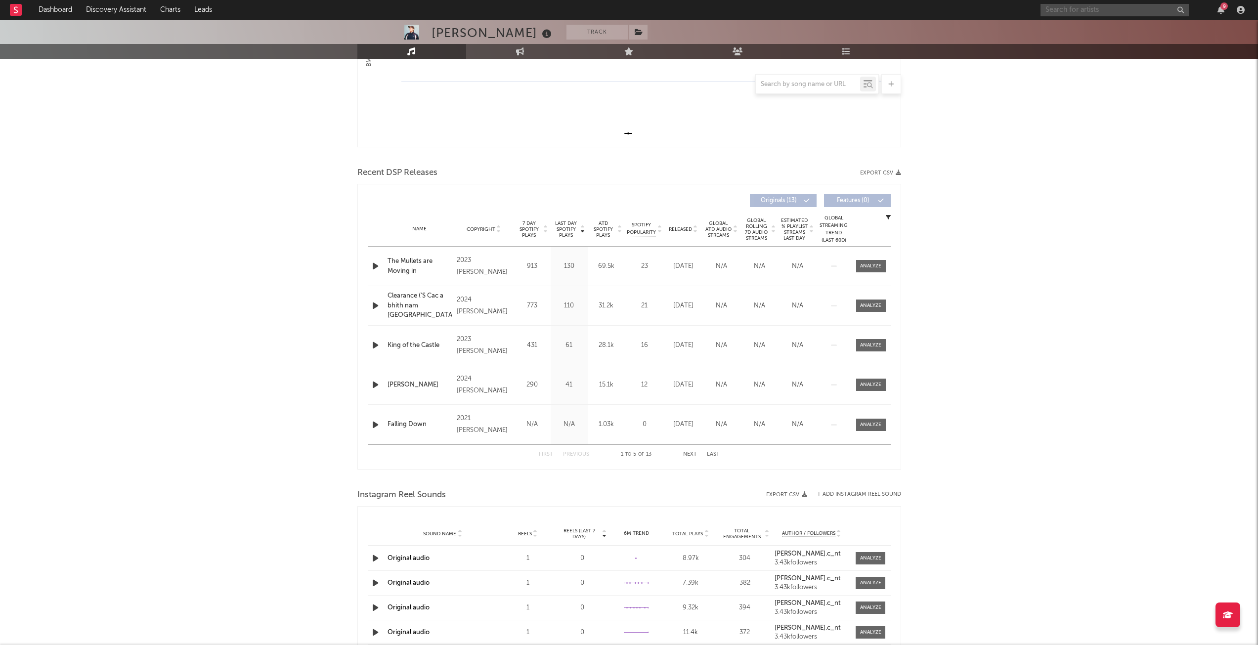
click at [1078, 6] on input "text" at bounding box center [1115, 10] width 148 height 12
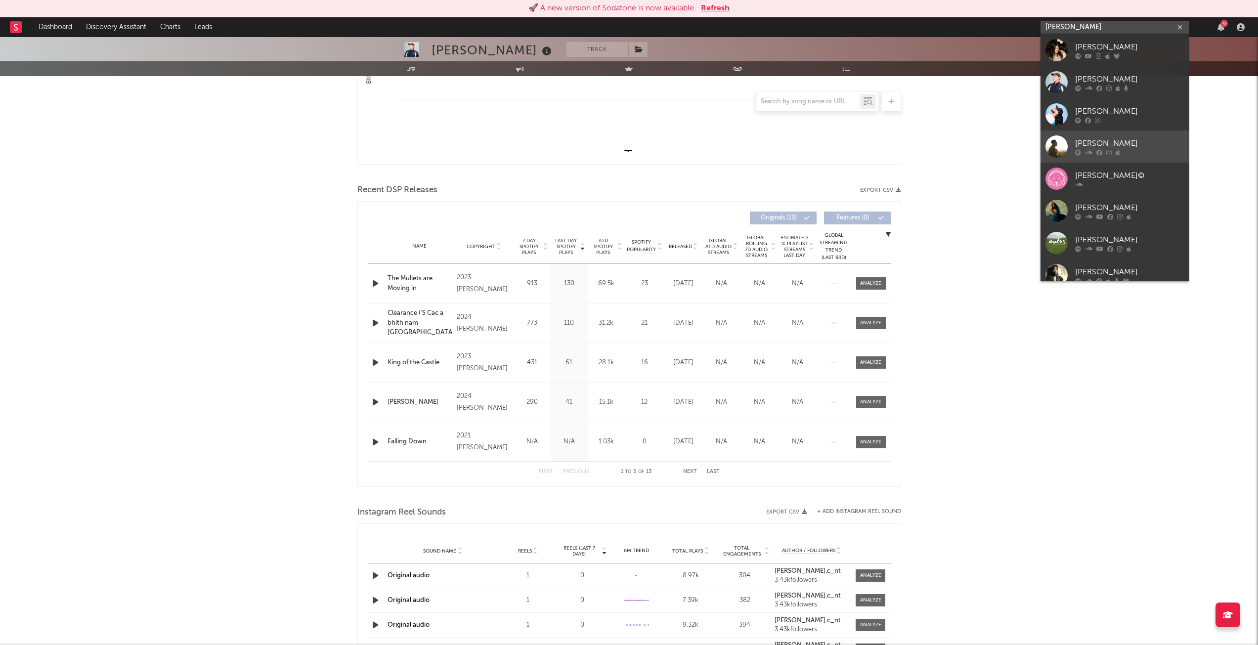
type input "doss"
click at [1142, 139] on div "DOSS" at bounding box center [1129, 143] width 109 height 12
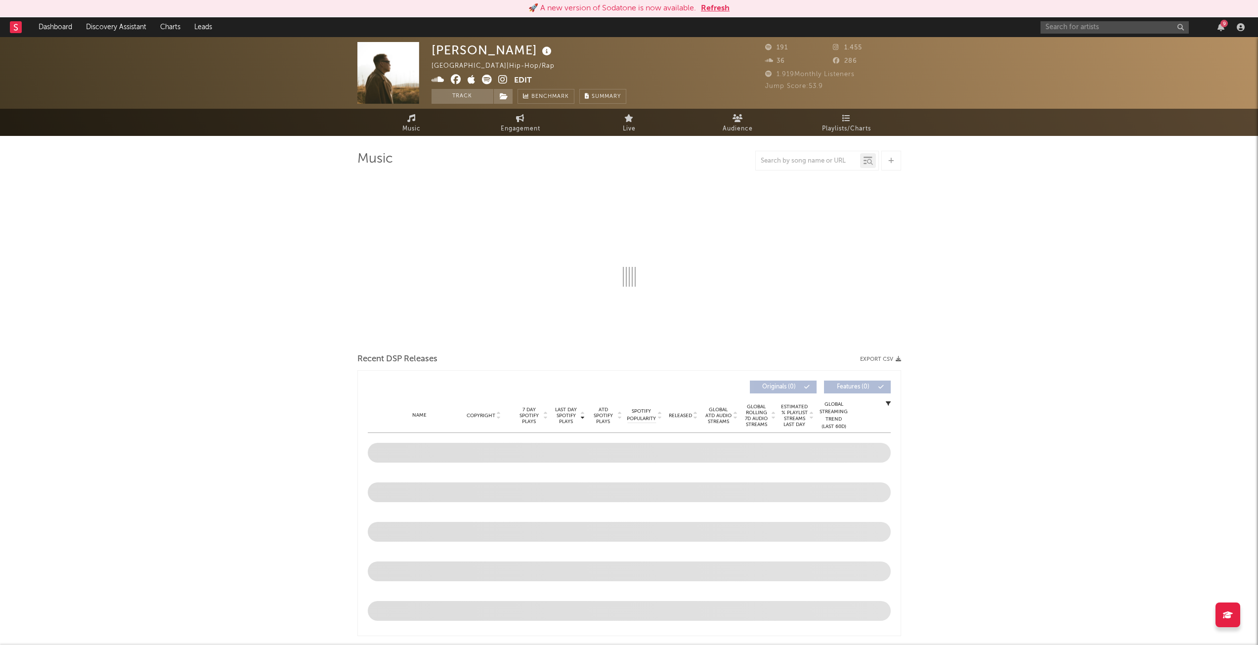
select select "1w"
